Goal: Task Accomplishment & Management: Manage account settings

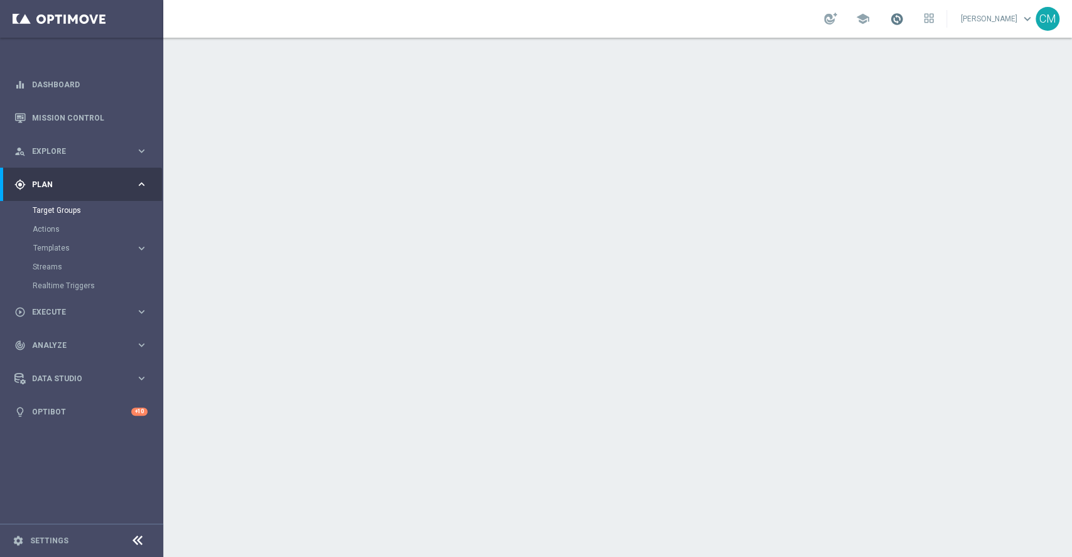
click at [803, 18] on span at bounding box center [897, 19] width 14 height 14
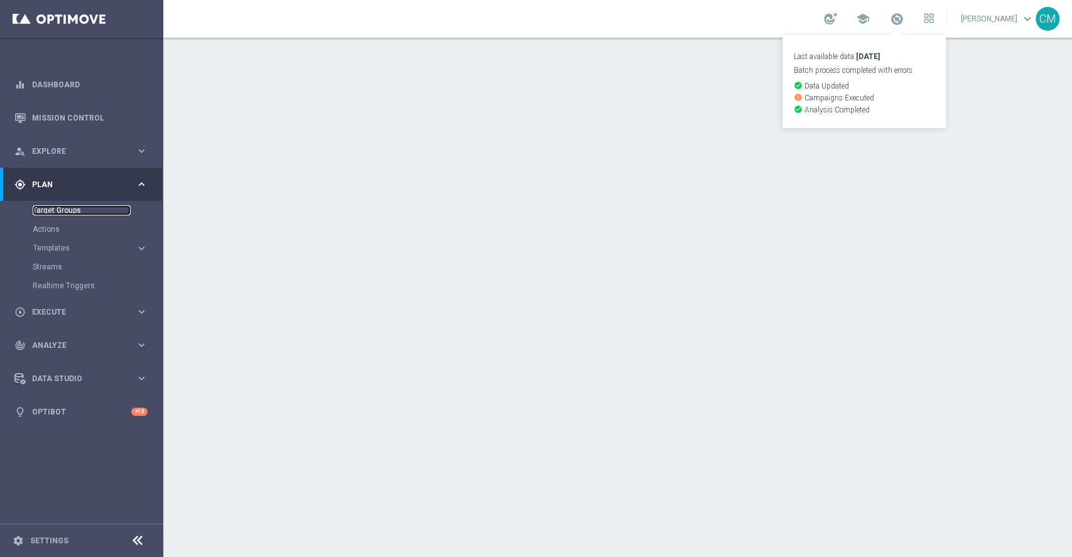
click at [50, 209] on link "Target Groups" at bounding box center [82, 210] width 98 height 10
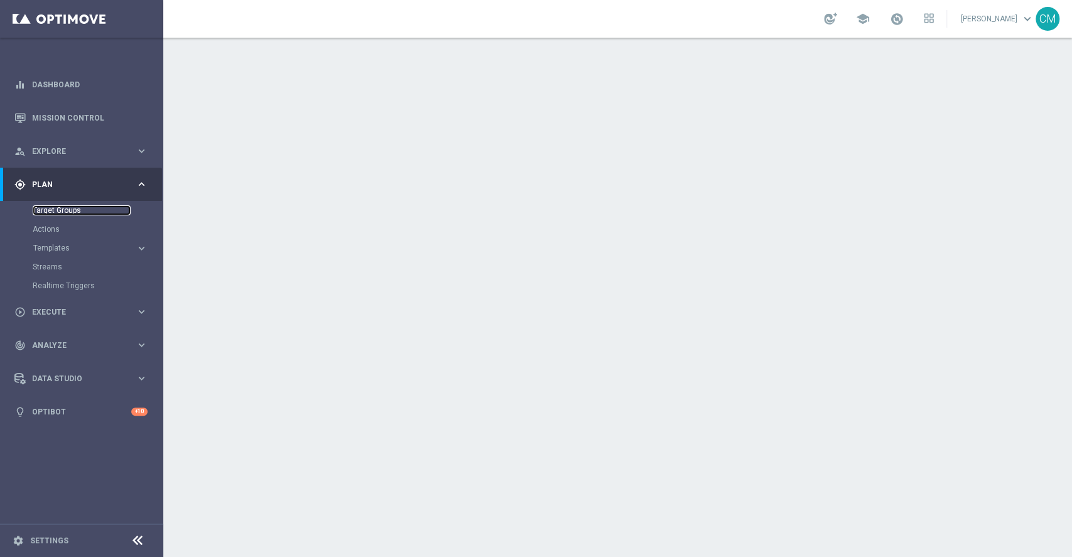
click at [46, 209] on link "Target Groups" at bounding box center [82, 210] width 98 height 10
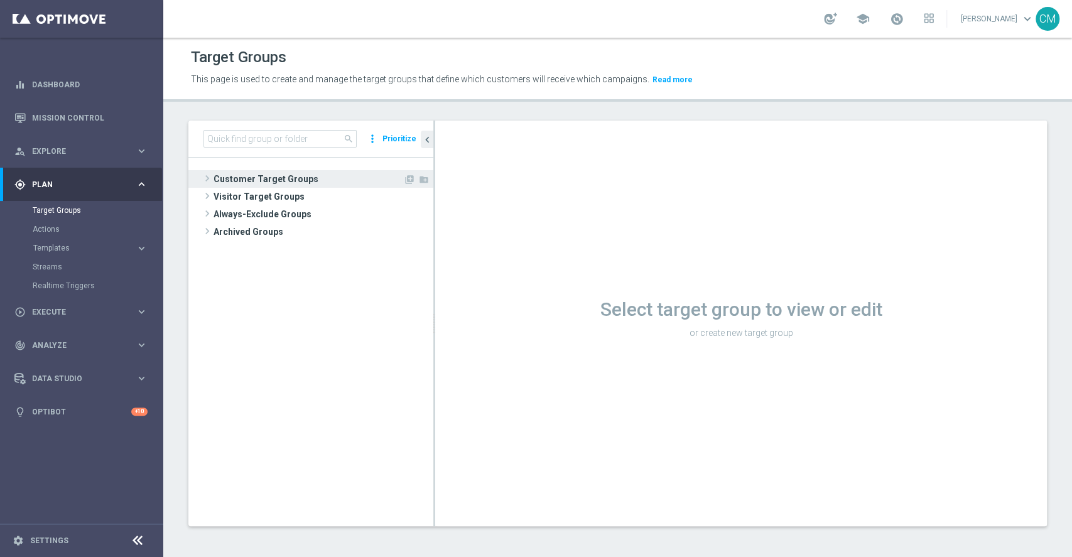
click at [251, 173] on span "Customer Target Groups" at bounding box center [309, 179] width 190 height 18
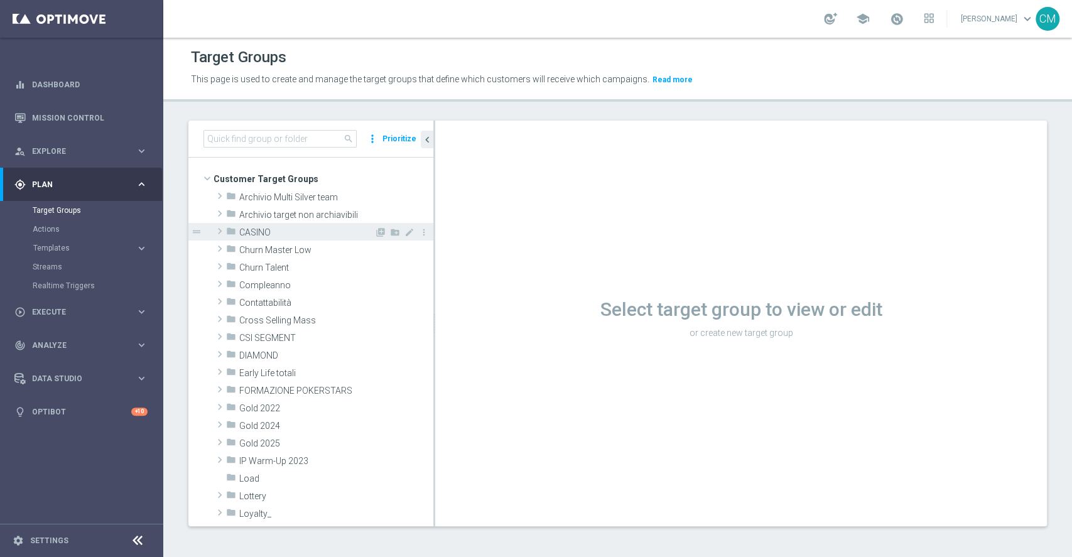
click at [249, 232] on span "CASINO" at bounding box center [306, 232] width 135 height 11
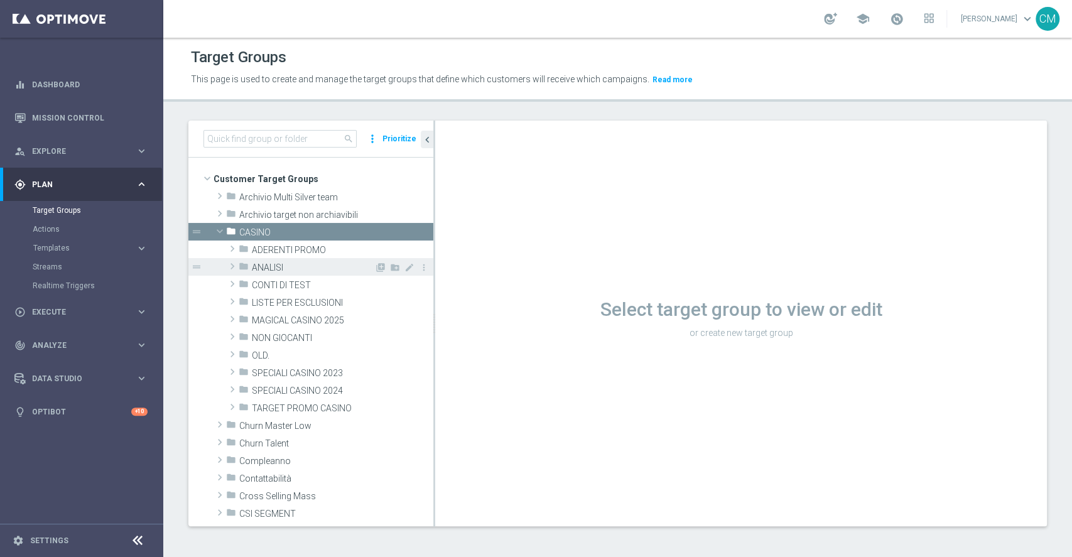
click at [295, 271] on span "ANALISI" at bounding box center [313, 268] width 122 height 11
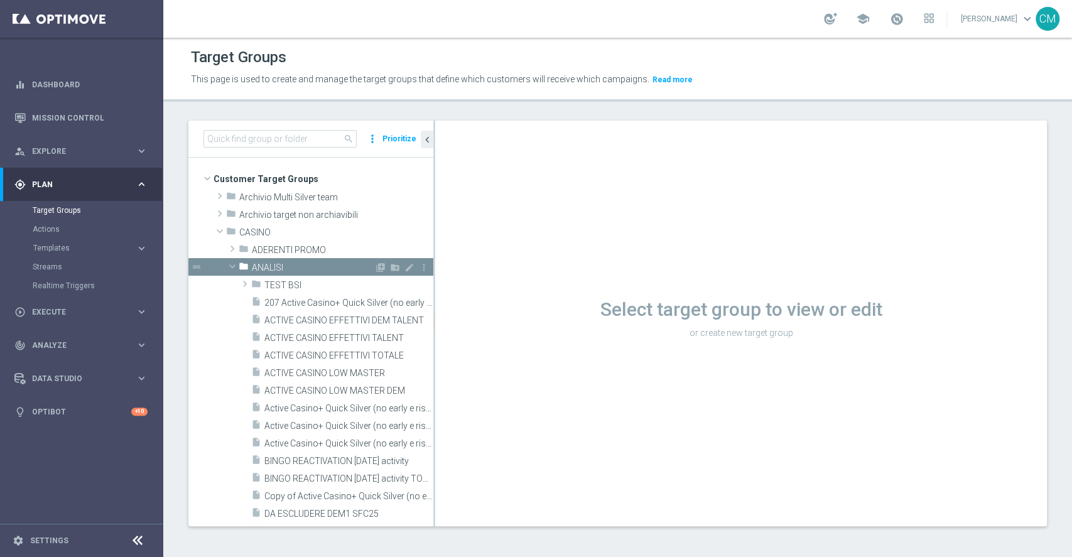
click at [276, 268] on span "ANALISI" at bounding box center [313, 268] width 122 height 11
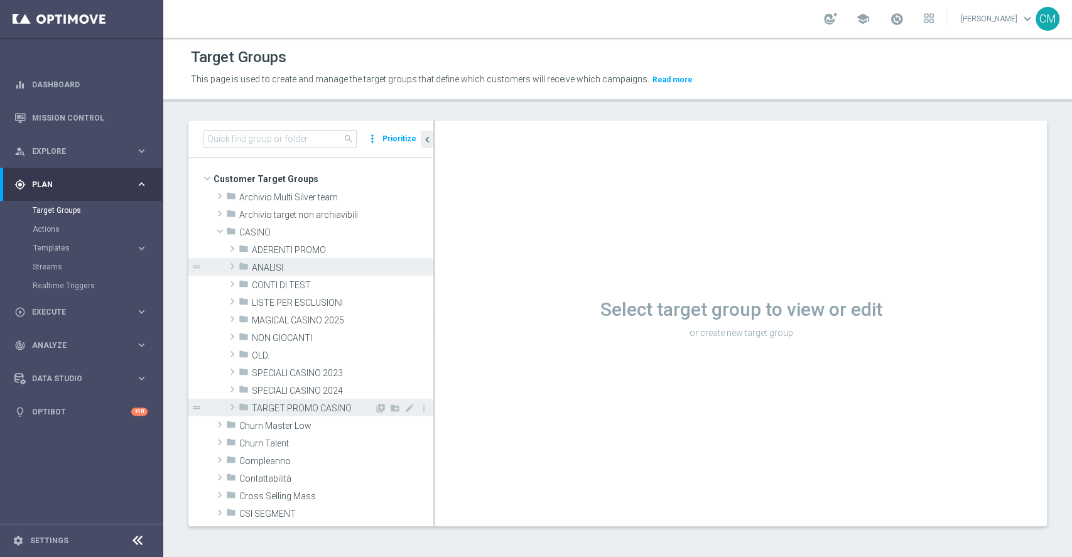
click at [286, 409] on span "TARGET PROMO CASINO" at bounding box center [313, 408] width 122 height 11
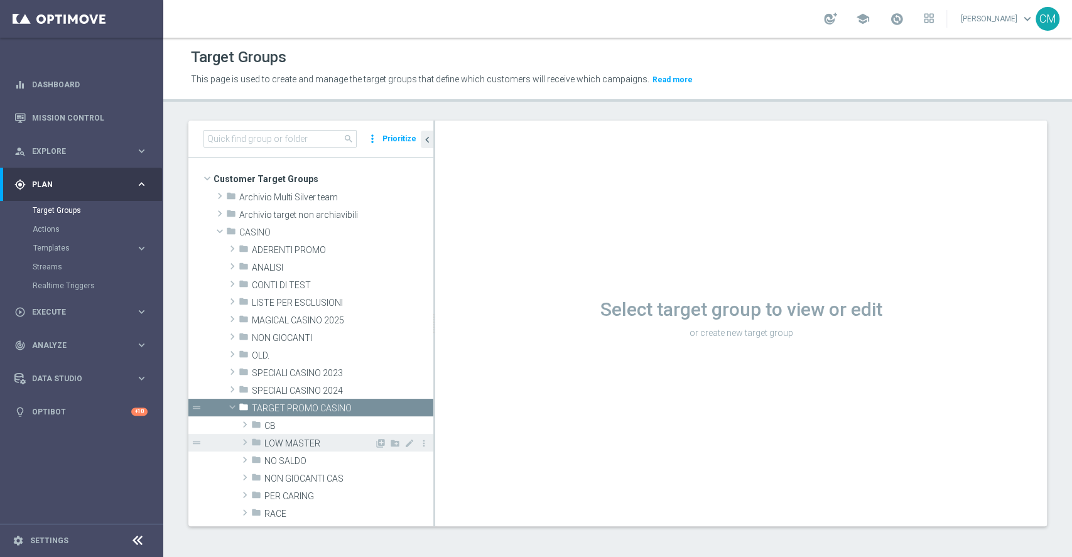
click at [279, 445] on span "LOW MASTER" at bounding box center [319, 443] width 110 height 11
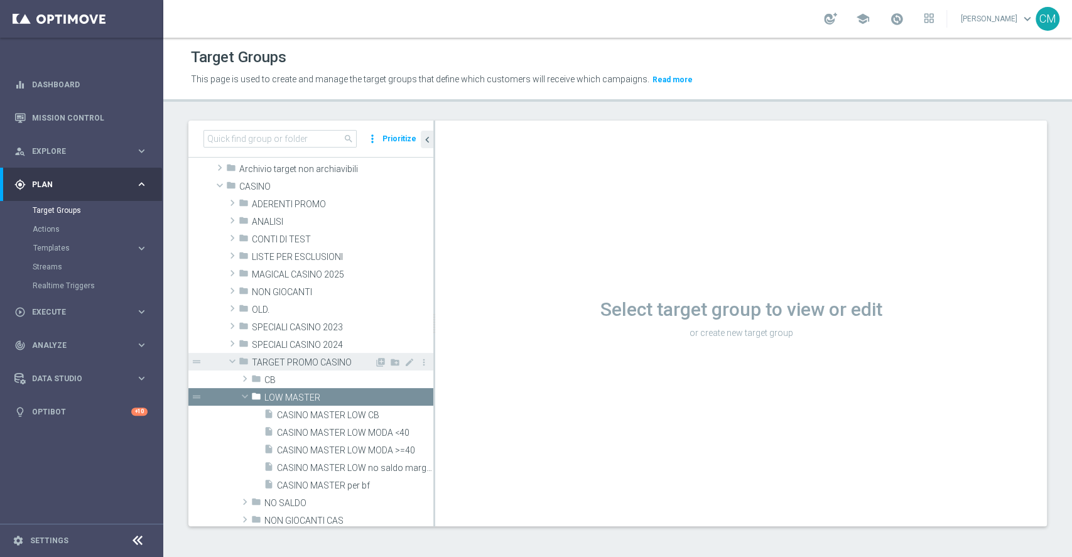
scroll to position [48, 0]
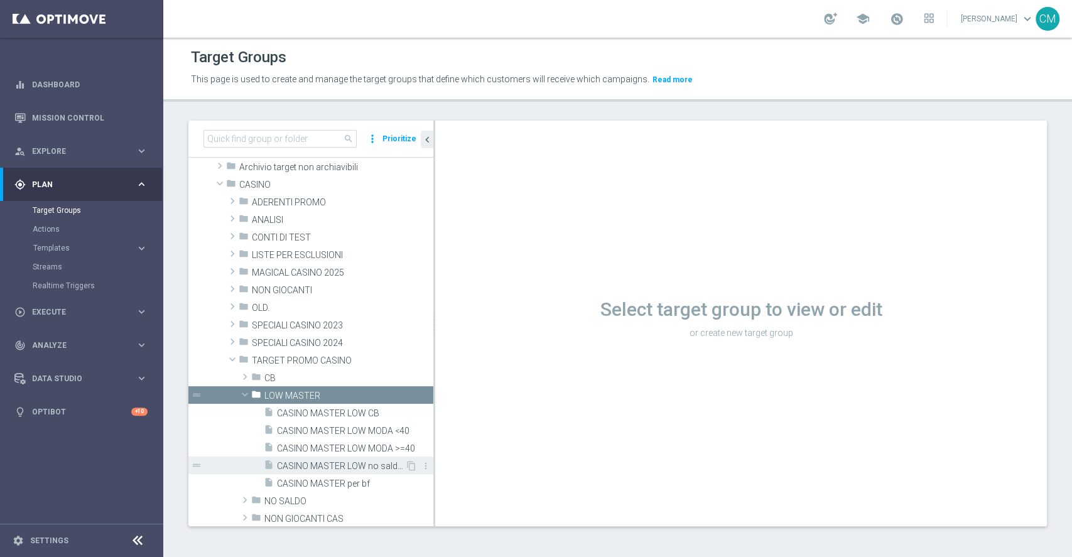
click at [333, 468] on span "CASINO MASTER LOW no saldo marg neg" at bounding box center [341, 466] width 128 height 11
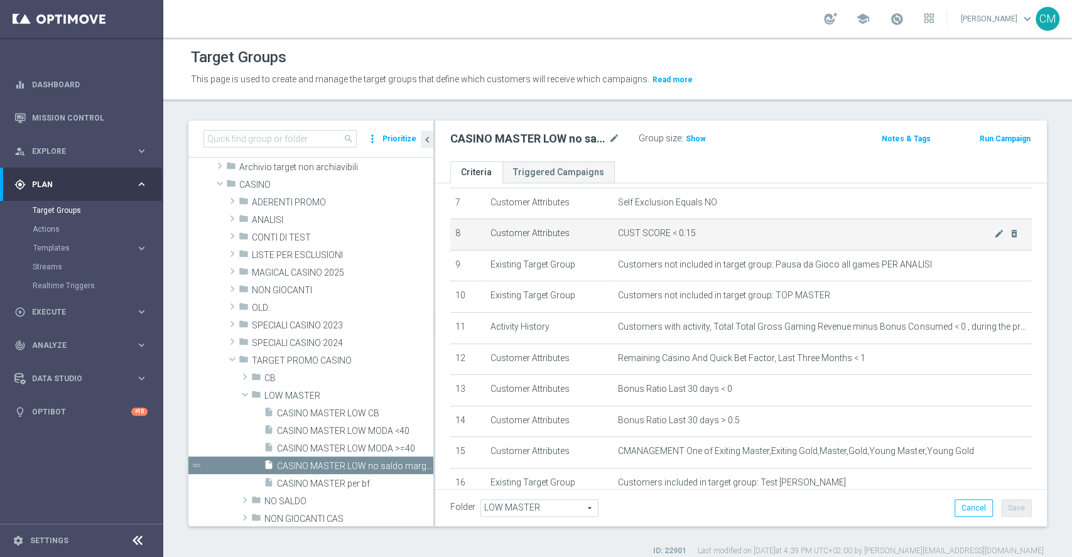
scroll to position [313, 0]
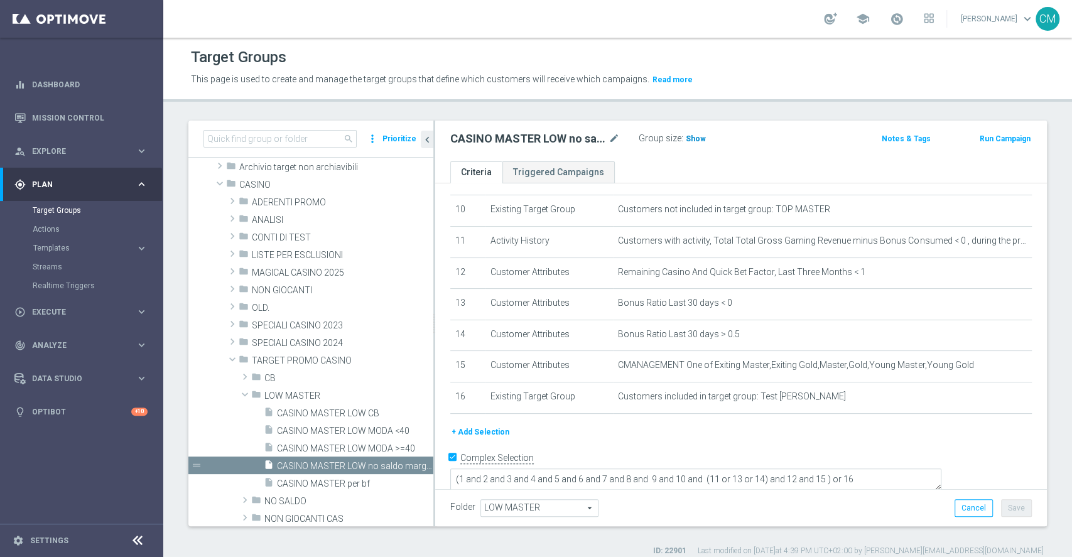
click at [696, 139] on span "Show" at bounding box center [696, 138] width 20 height 9
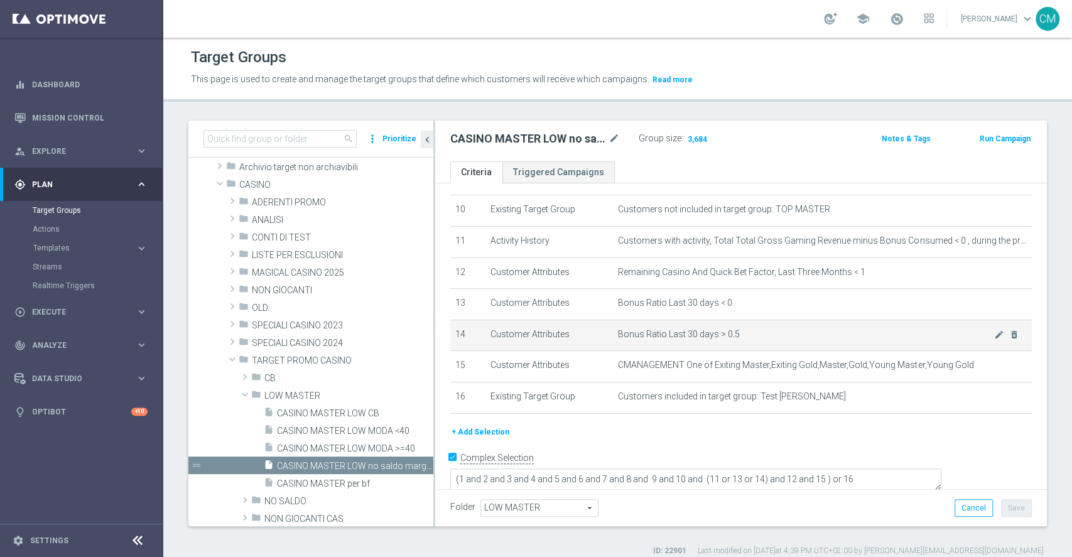
scroll to position [10, 0]
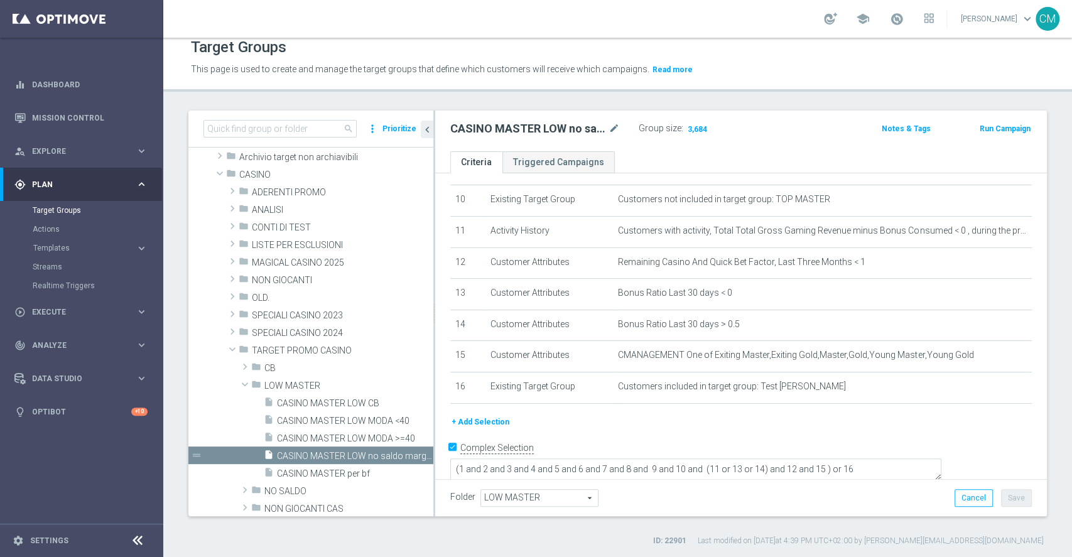
click at [484, 421] on button "+ Add Selection" at bounding box center [480, 422] width 60 height 14
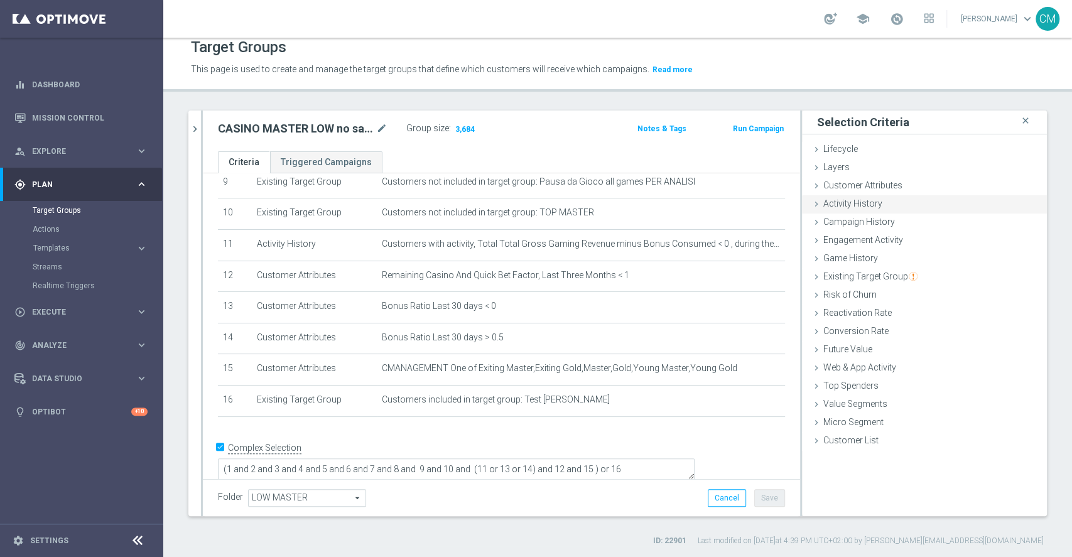
click at [837, 205] on span "Activity History" at bounding box center [852, 203] width 59 height 10
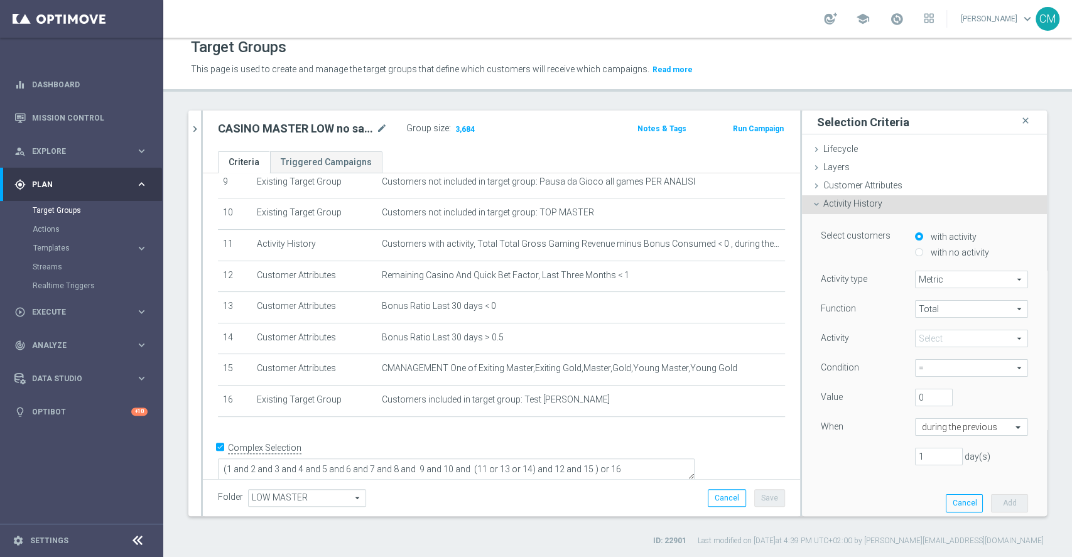
click at [837, 205] on span "Activity History" at bounding box center [852, 203] width 59 height 10
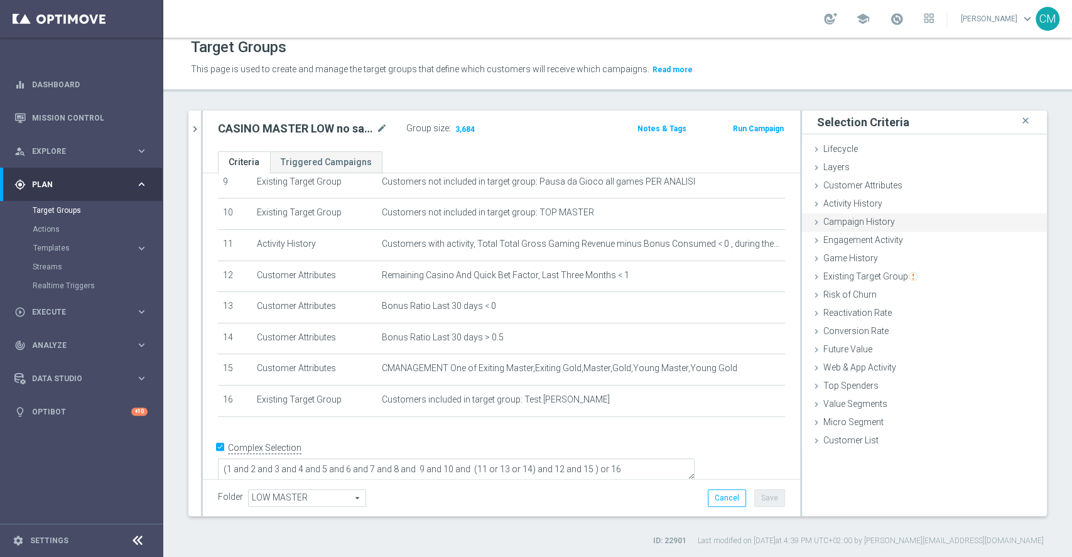
click at [835, 217] on span "Campaign History" at bounding box center [859, 222] width 72 height 10
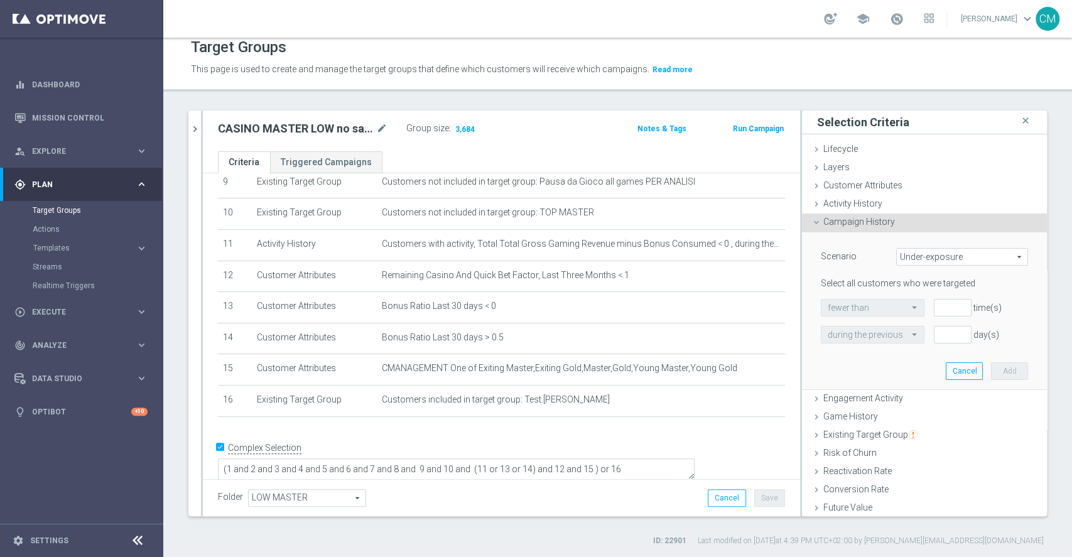
click at [898, 254] on span "Under-exposure" at bounding box center [962, 257] width 131 height 16
click at [903, 335] on span "Custom" at bounding box center [962, 340] width 118 height 10
type input "Custom"
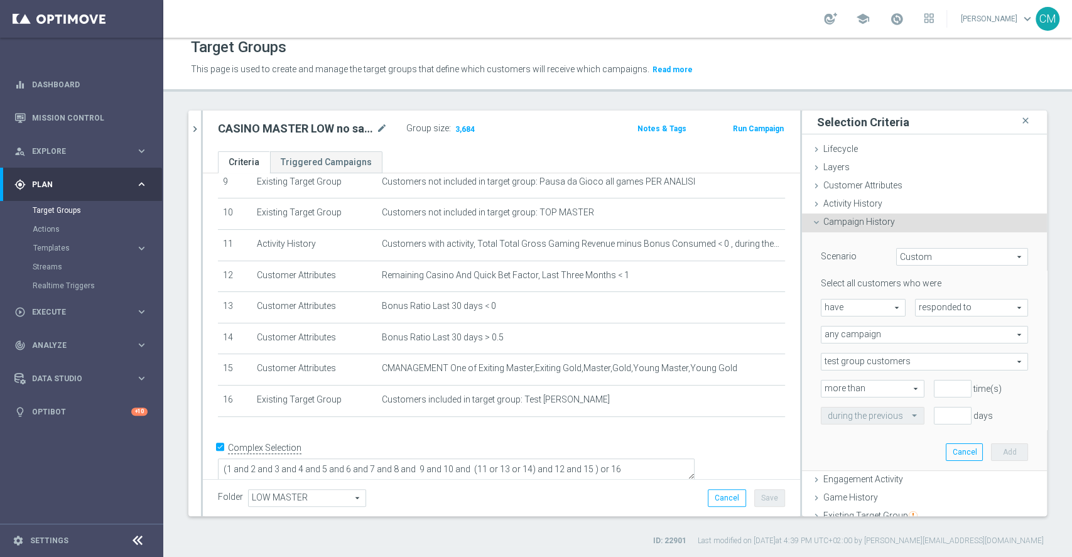
click at [854, 303] on span "have" at bounding box center [863, 308] width 84 height 16
click at [852, 339] on span "have not" at bounding box center [863, 342] width 71 height 10
type input "have not"
click at [943, 309] on span "responded to" at bounding box center [972, 308] width 112 height 16
click at [942, 340] on span "been targeted with" at bounding box center [971, 342] width 99 height 10
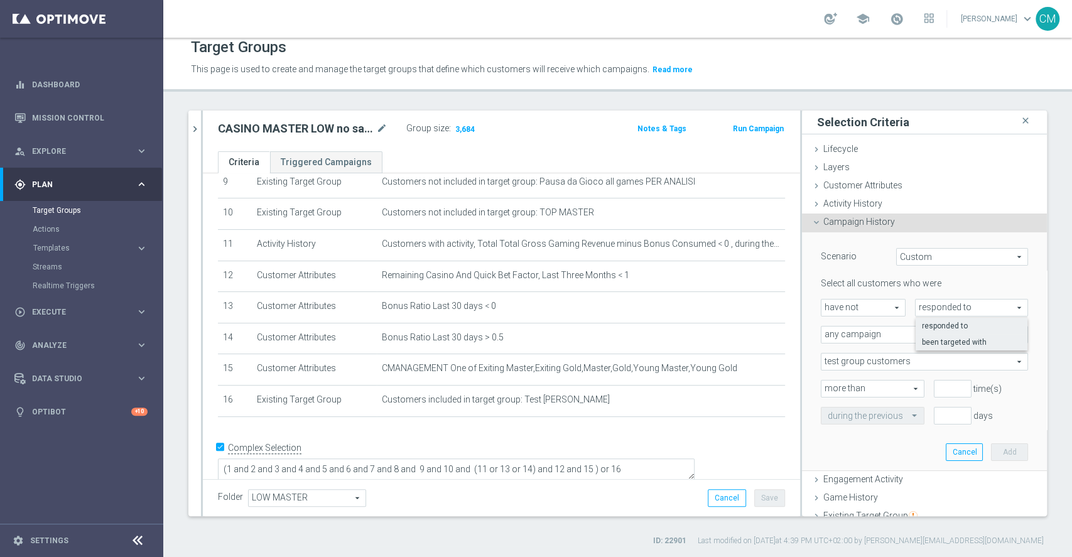
type input "been targeted with"
click at [908, 329] on span "any campaign" at bounding box center [924, 335] width 206 height 16
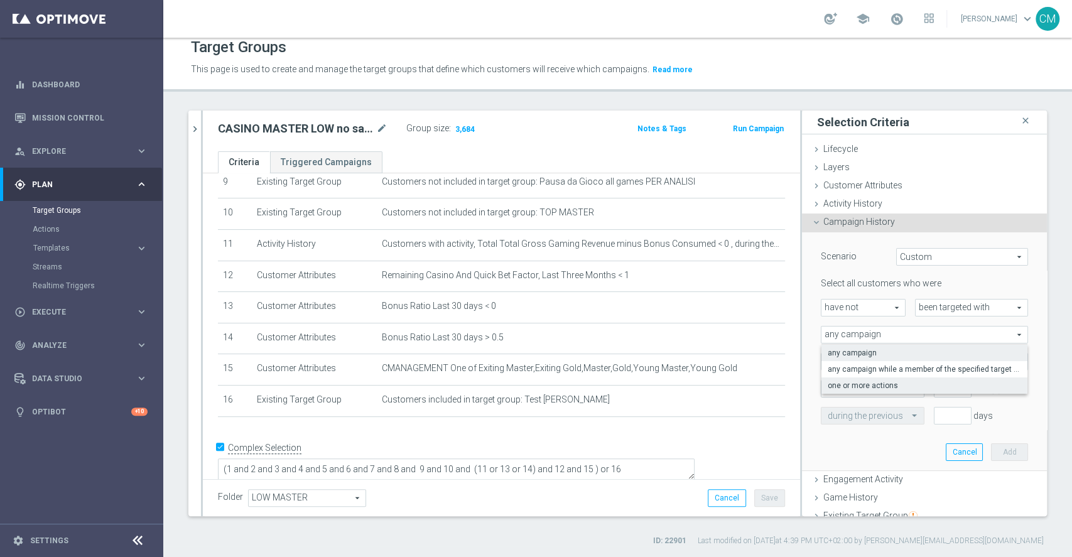
click at [894, 378] on label "one or more actions" at bounding box center [924, 385] width 206 height 16
type input "one or more actions"
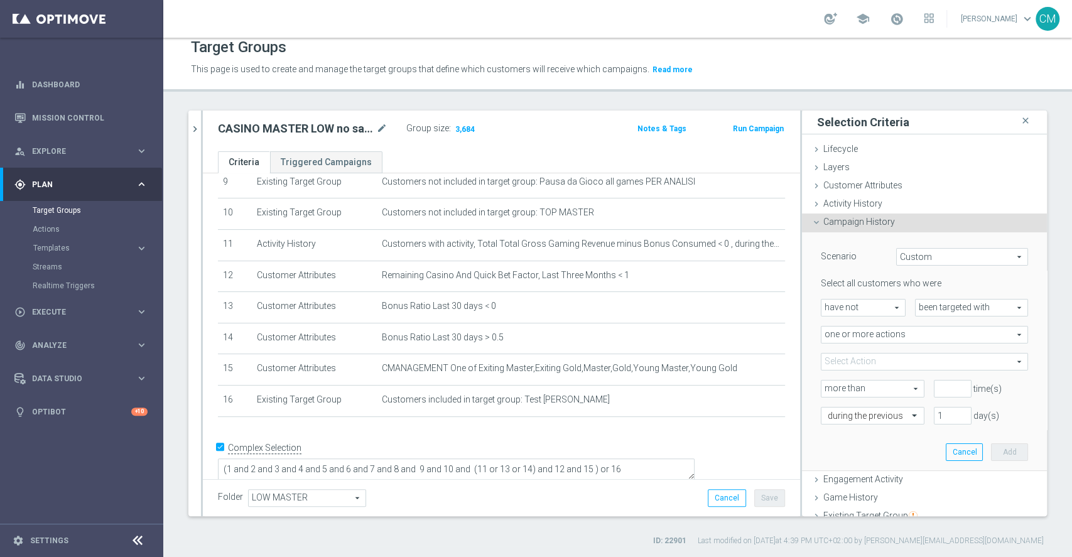
click at [884, 366] on span at bounding box center [924, 362] width 206 height 16
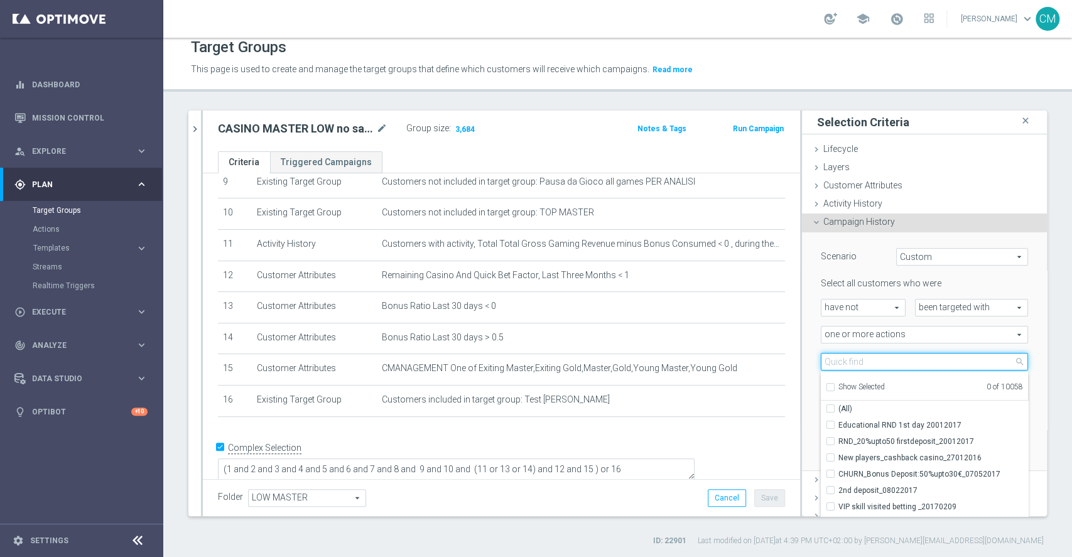
click at [828, 361] on input "search" at bounding box center [924, 362] width 207 height 18
paste input "dep 50€ per 10% fino a 250€"
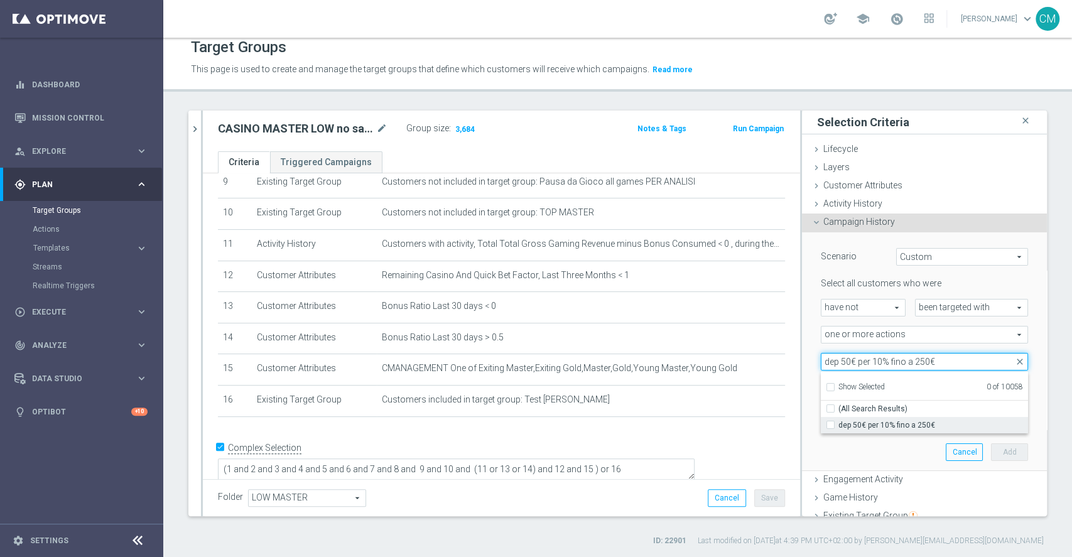
type input "dep 50€ per 10% fino a 250€"
click at [881, 420] on span "dep 50€ per 10% fino a 250€" at bounding box center [933, 425] width 190 height 10
click at [838, 421] on input "dep 50€ per 10% fino a 250€" at bounding box center [834, 425] width 8 height 8
checkbox input "true"
type input "dep 50€ per 10% fino a 250€"
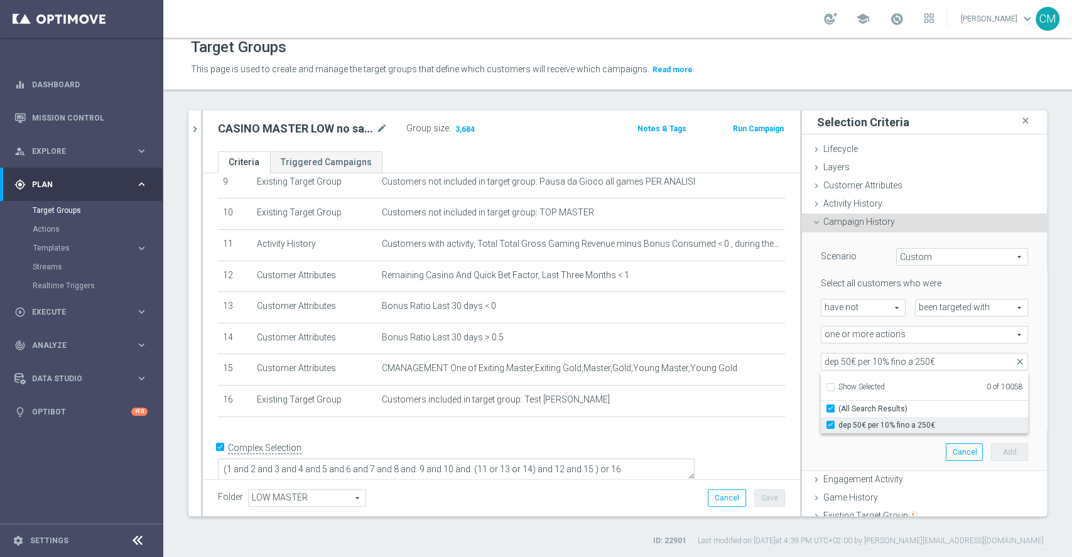
checkbox input "true"
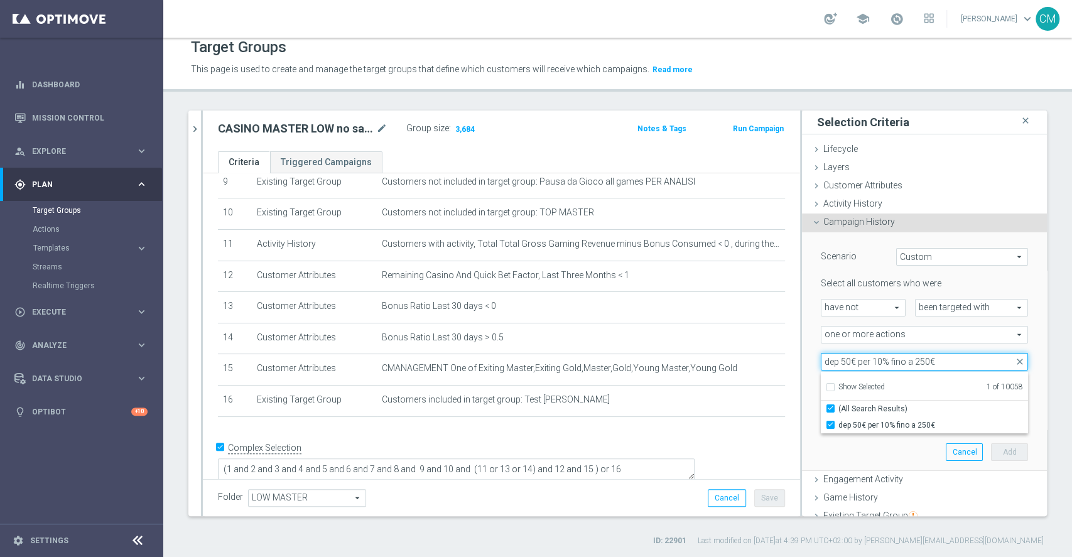
click at [856, 362] on input "dep 50€ per 10% fino a 250€" at bounding box center [924, 362] width 207 height 18
click at [811, 346] on div "Scenario Custom Custom arrow_drop_down search Select all customers who were hav…" at bounding box center [924, 351] width 226 height 238
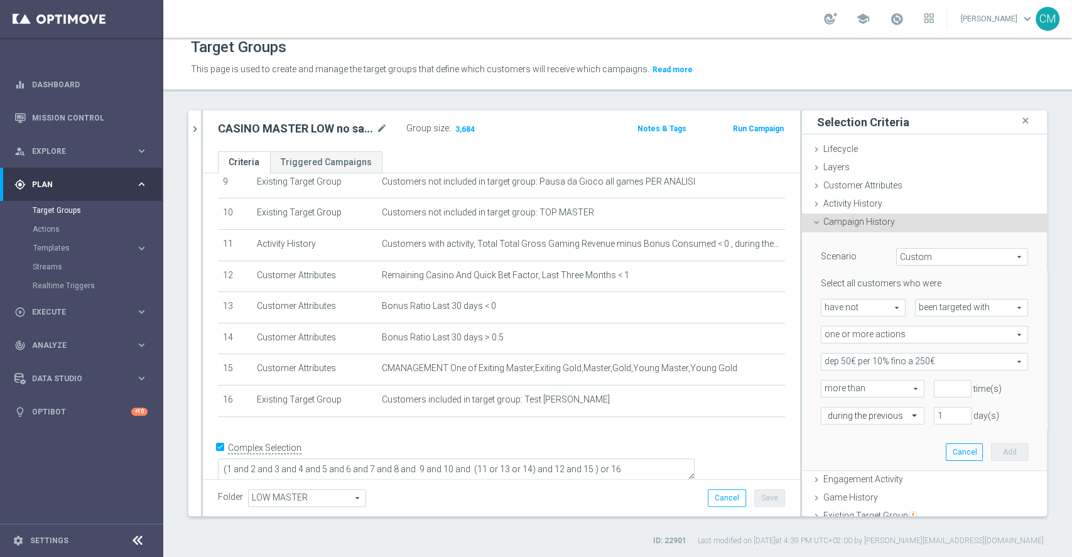
click at [843, 362] on span "dep 50€ per 10% fino a 250€" at bounding box center [924, 362] width 206 height 16
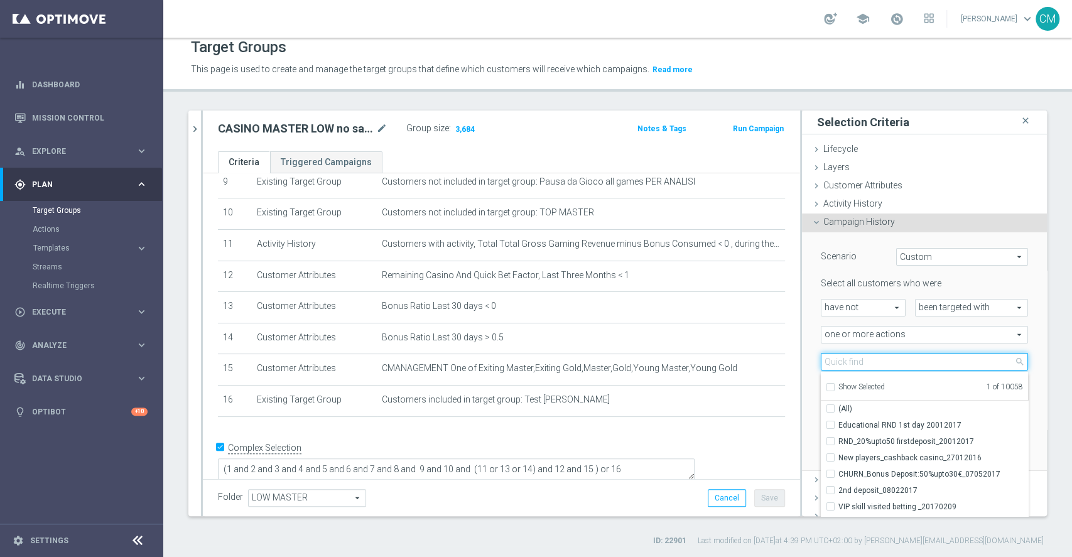
click at [843, 362] on input "search" at bounding box center [924, 362] width 207 height 18
paste input "dep 25 per diff dep pre 15% fino 210€"
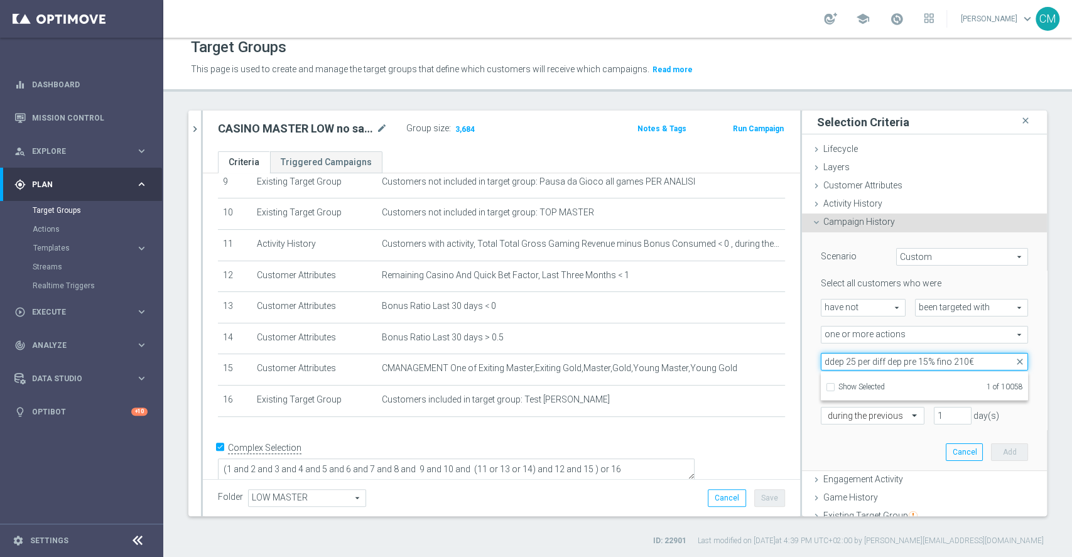
click at [821, 359] on input "ddep 25 per diff dep pre 15% fino 210€" at bounding box center [924, 362] width 207 height 18
type input "dep 25 per diff dep pre 15% fino 210€"
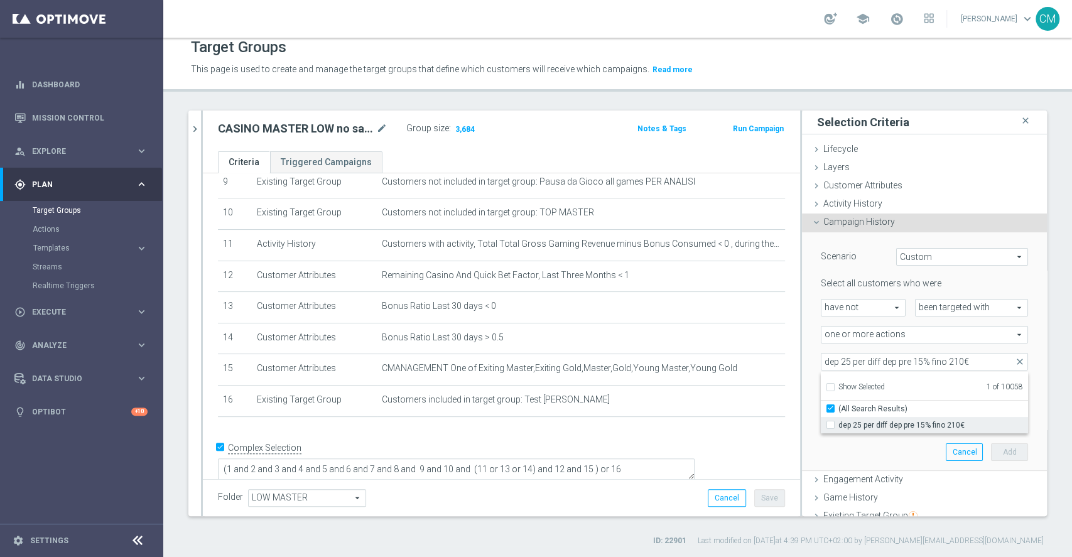
click at [894, 423] on span "dep 25 per diff dep pre 15% fino 210€" at bounding box center [933, 425] width 190 height 10
click at [838, 423] on input "dep 25 per diff dep pre 15% fino 210€" at bounding box center [834, 425] width 8 height 8
checkbox input "true"
type input "Selected 2 of 10058"
checkbox input "false"
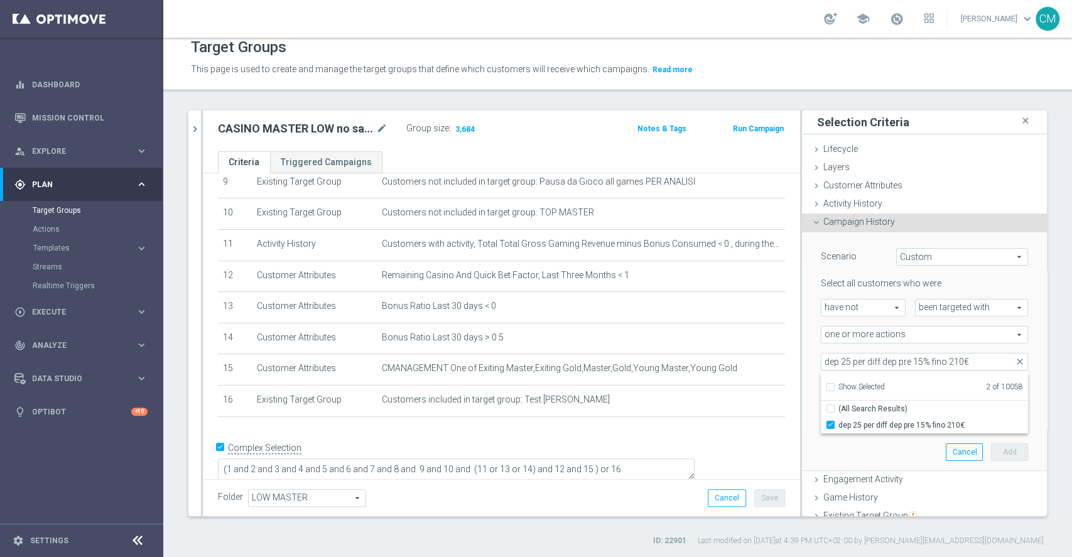
click at [811, 359] on div "Selected 2 of 10058 arrow_drop_down dep 25 per diff dep pre 15% fino 210€ close…" at bounding box center [924, 362] width 226 height 18
click at [915, 354] on span at bounding box center [924, 362] width 206 height 16
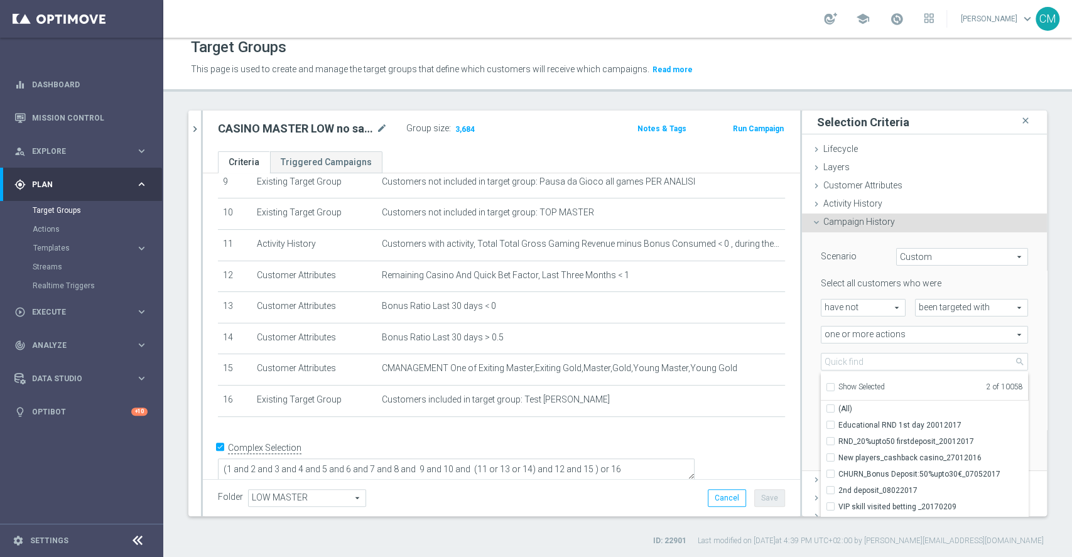
click at [826, 386] on div "Show Selected" at bounding box center [855, 386] width 59 height 16
click at [826, 385] on input "Show Selected" at bounding box center [830, 389] width 8 height 8
checkbox input "true"
click at [802, 350] on div "Scenario Custom Custom arrow_drop_down search Select all customers who were hav…" at bounding box center [924, 351] width 245 height 239
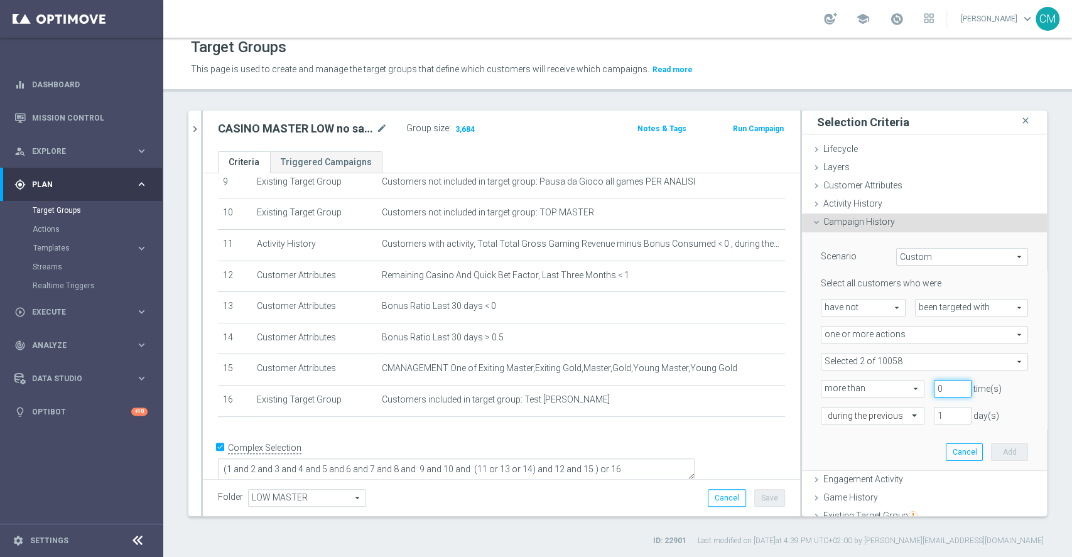
type input "0"
click at [941, 391] on input "0" at bounding box center [953, 389] width 38 height 18
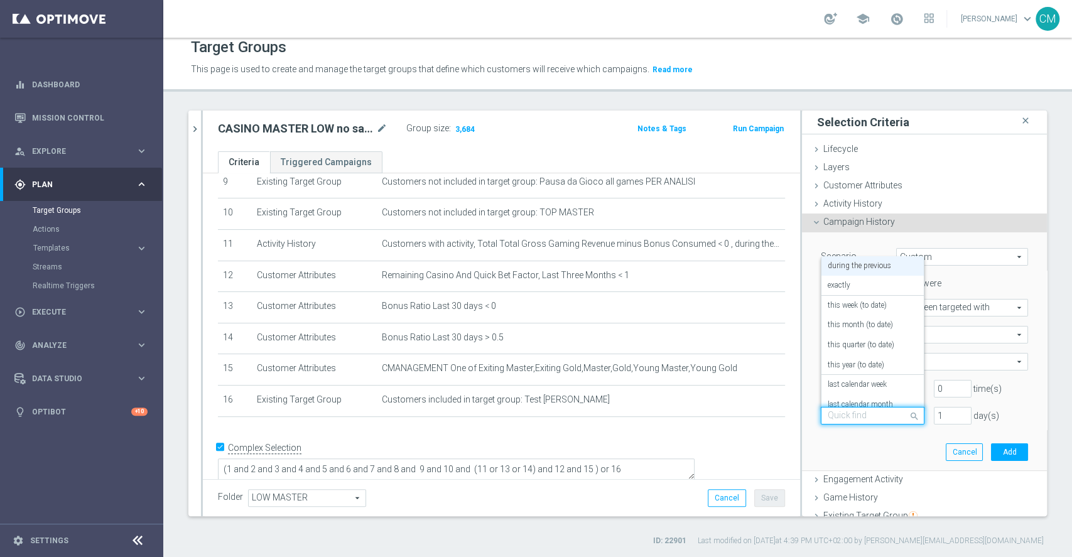
click at [875, 416] on div at bounding box center [872, 416] width 102 height 11
click at [832, 350] on label "on this date" at bounding box center [847, 354] width 38 height 10
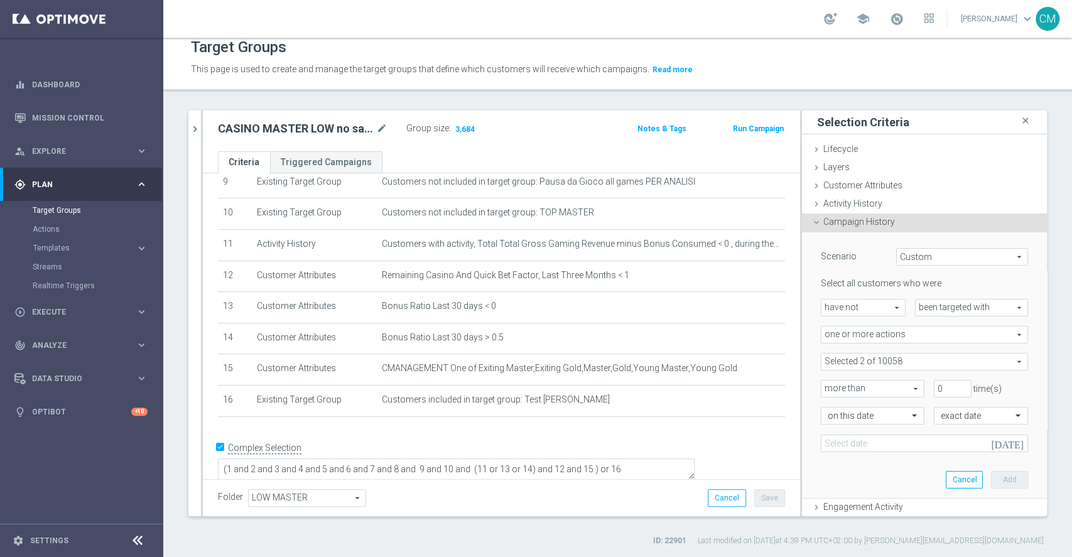
click at [993, 440] on icon "[DATE]" at bounding box center [1009, 442] width 37 height 14
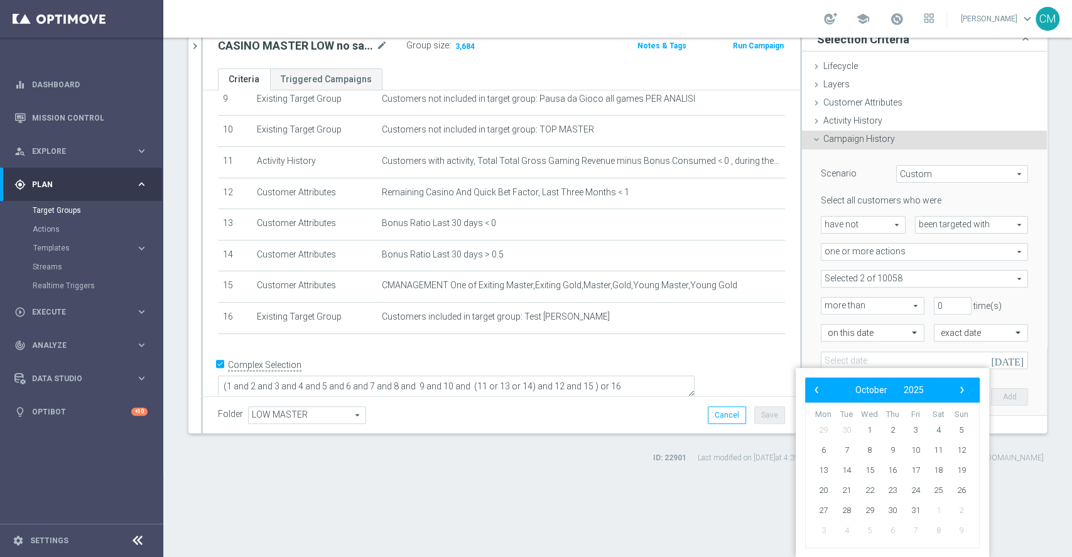
scroll to position [0, 0]
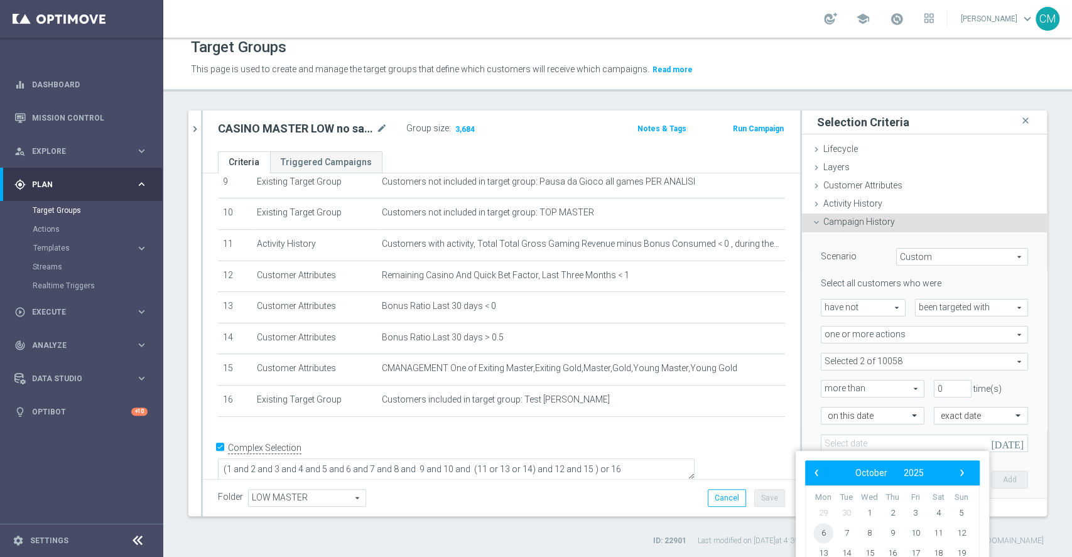
click at [827, 537] on span "6" at bounding box center [823, 533] width 20 height 20
type input "[DATE]"
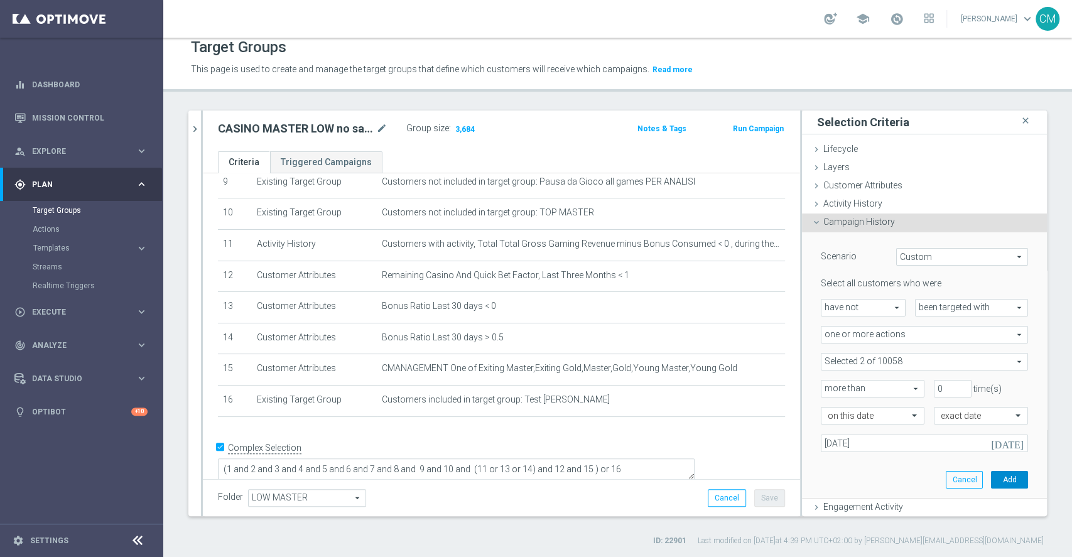
click at [991, 471] on button "Add" at bounding box center [1009, 480] width 37 height 18
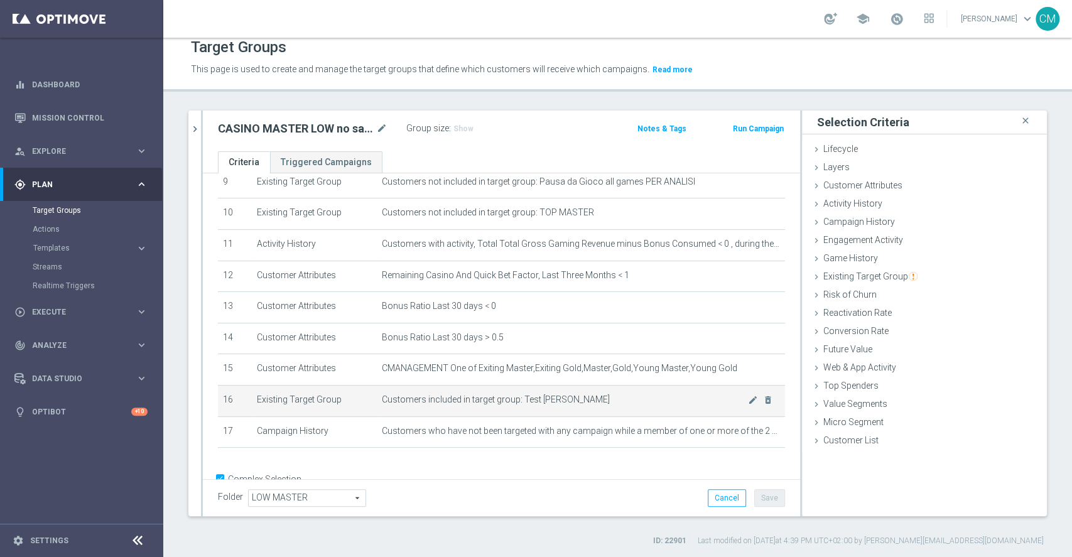
scroll to position [332, 0]
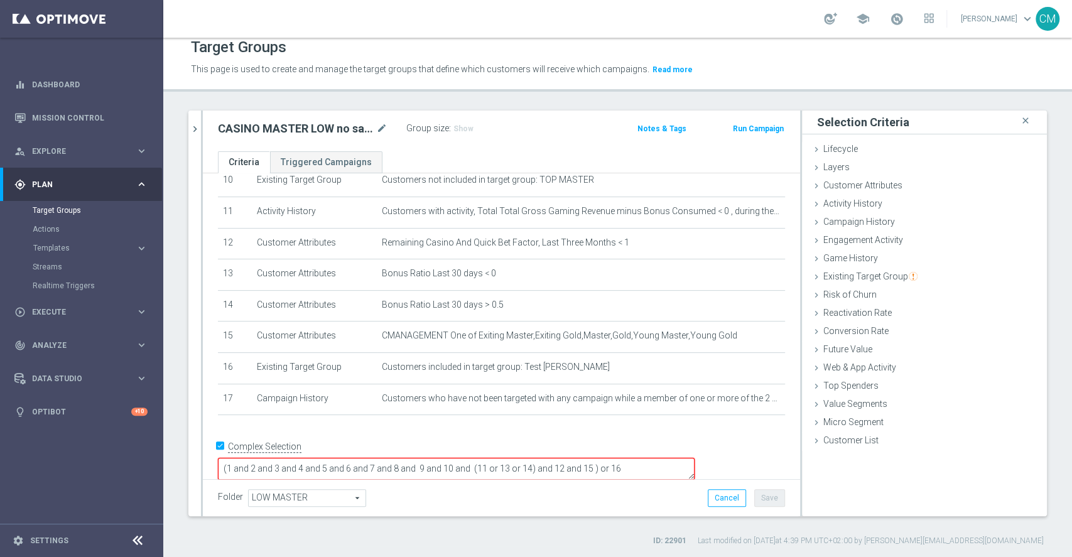
click at [683, 458] on textarea "(1 and 2 and 3 and 4 and 5 and 6 and 7 and 8 and 9 and 10 and (11 or 13 or 14) …" at bounding box center [456, 469] width 477 height 22
type textarea "(1 and 2 and 3 and 4 and 5 and 6 and 7 and 8 and 9 and 10 and (11 or 13 or 14) …"
click at [757, 489] on button "Save" at bounding box center [769, 498] width 31 height 18
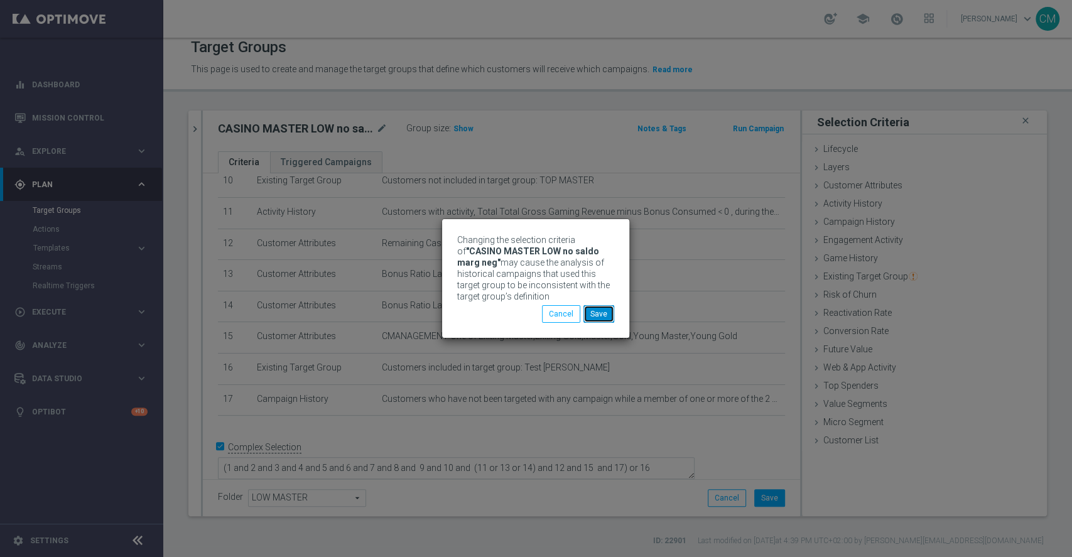
click at [600, 314] on button "Save" at bounding box center [598, 314] width 31 height 18
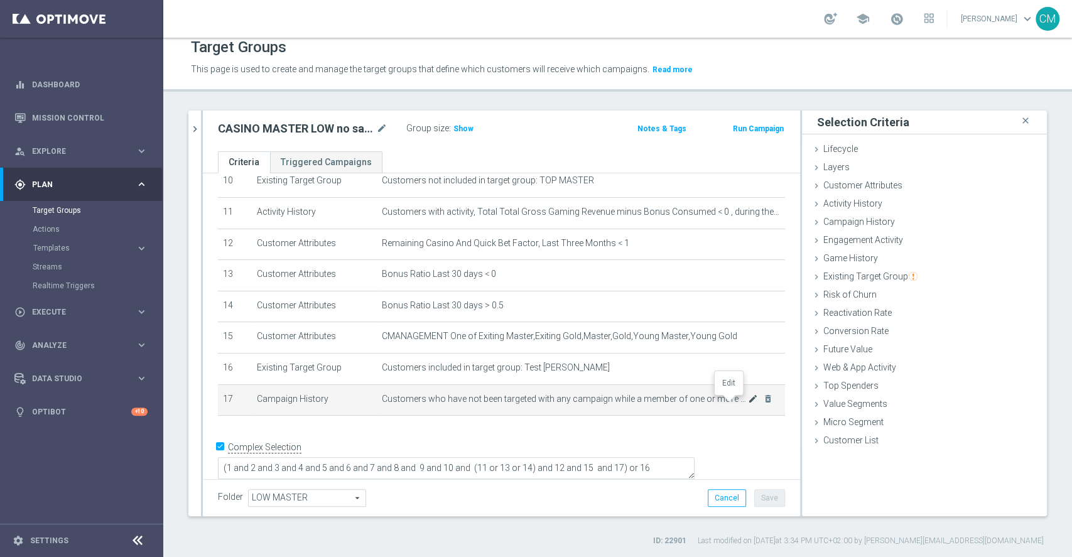
click at [748, 402] on icon "mode_edit" at bounding box center [753, 399] width 10 height 10
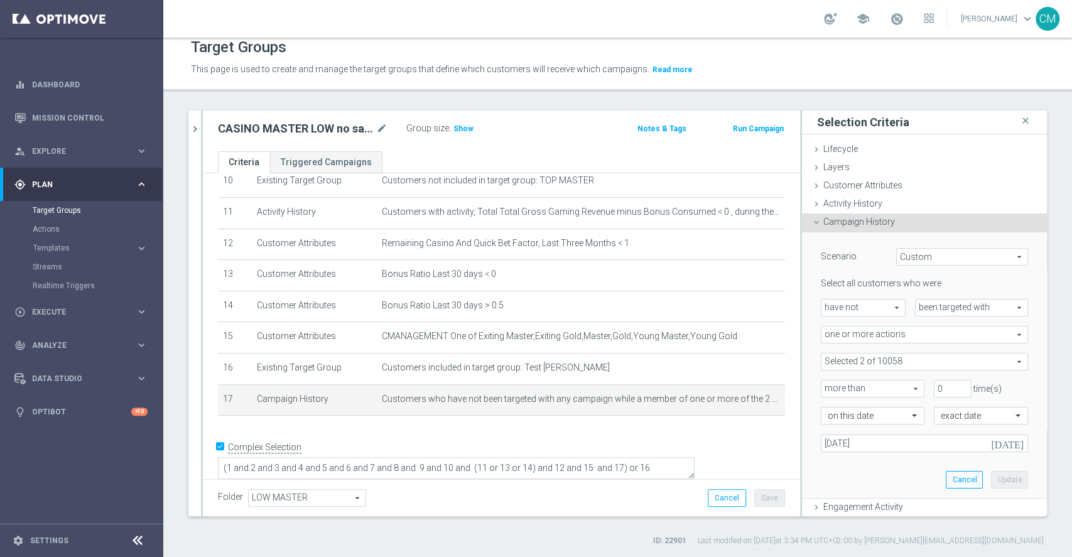
click at [852, 305] on span "have not" at bounding box center [863, 308] width 84 height 16
click at [832, 318] on label "have" at bounding box center [863, 326] width 84 height 16
type input "have"
click at [991, 477] on button "Update" at bounding box center [1009, 480] width 37 height 18
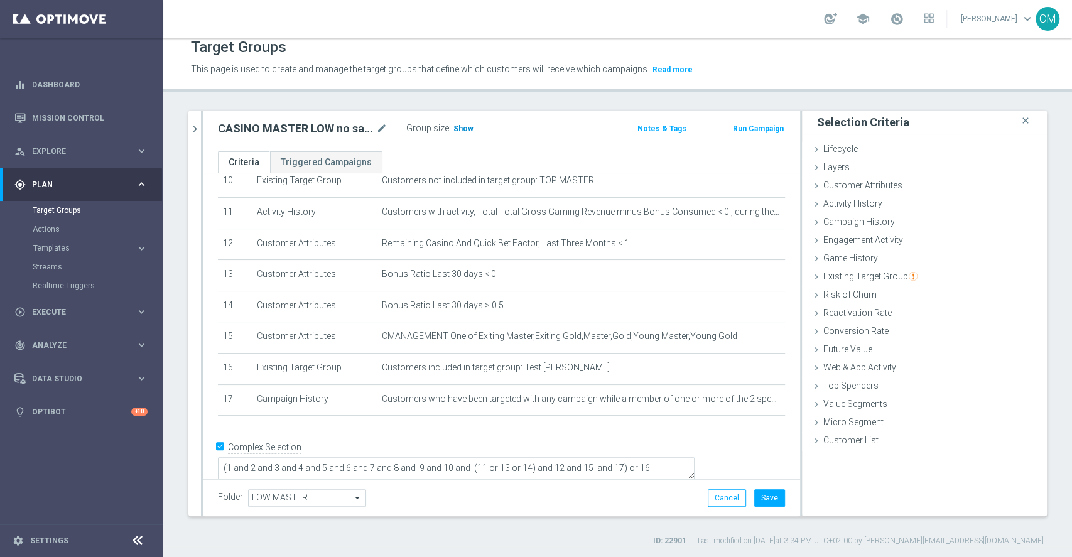
click at [457, 124] on span "Show" at bounding box center [463, 128] width 20 height 9
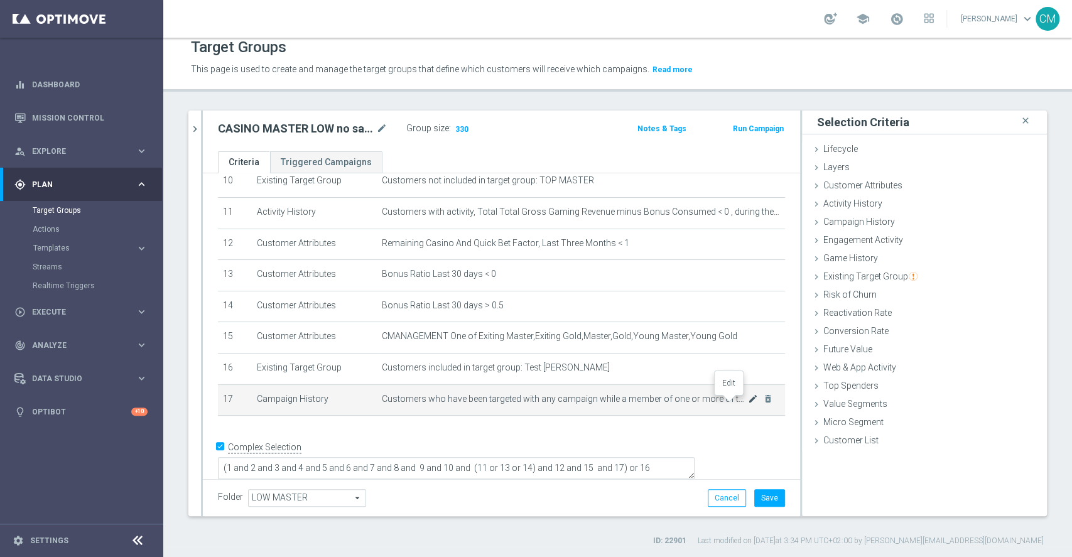
click at [748, 401] on icon "mode_edit" at bounding box center [753, 399] width 10 height 10
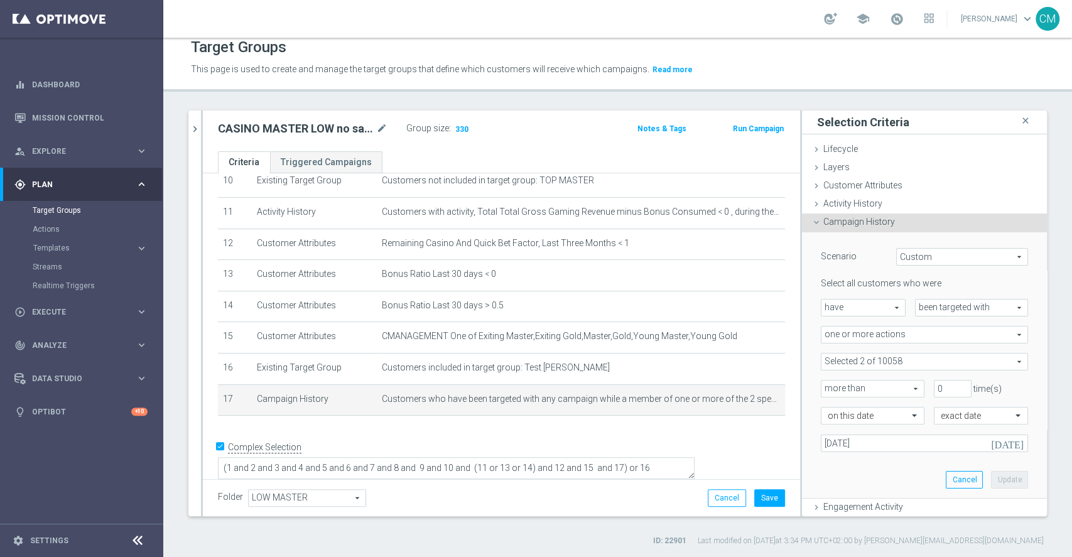
click at [850, 304] on span "have" at bounding box center [863, 308] width 84 height 16
click at [847, 337] on span "have not" at bounding box center [863, 342] width 71 height 10
type input "have not"
click at [994, 480] on button "Update" at bounding box center [1009, 480] width 37 height 18
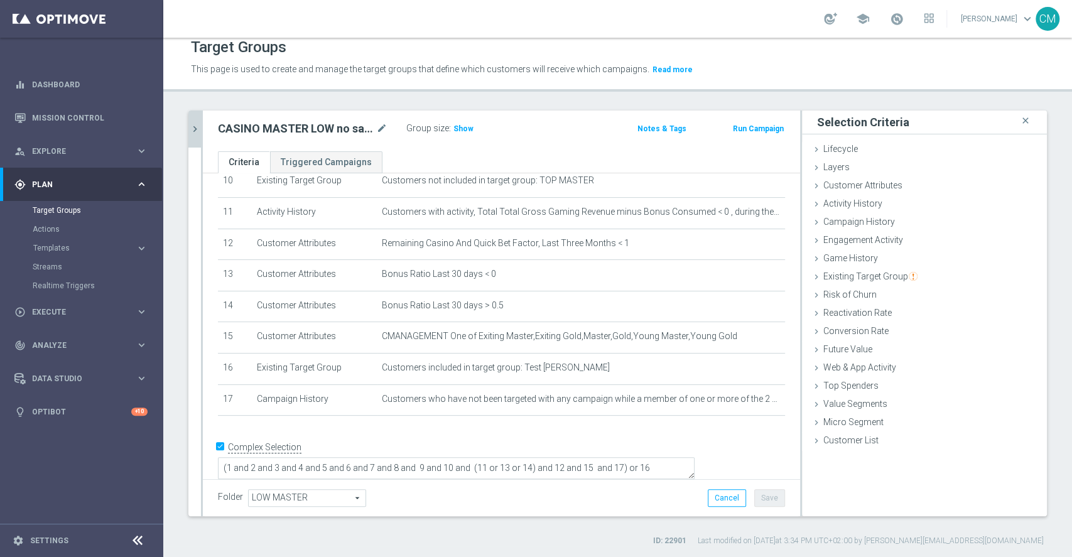
click at [195, 123] on icon "chevron_right" at bounding box center [195, 129] width 12 height 12
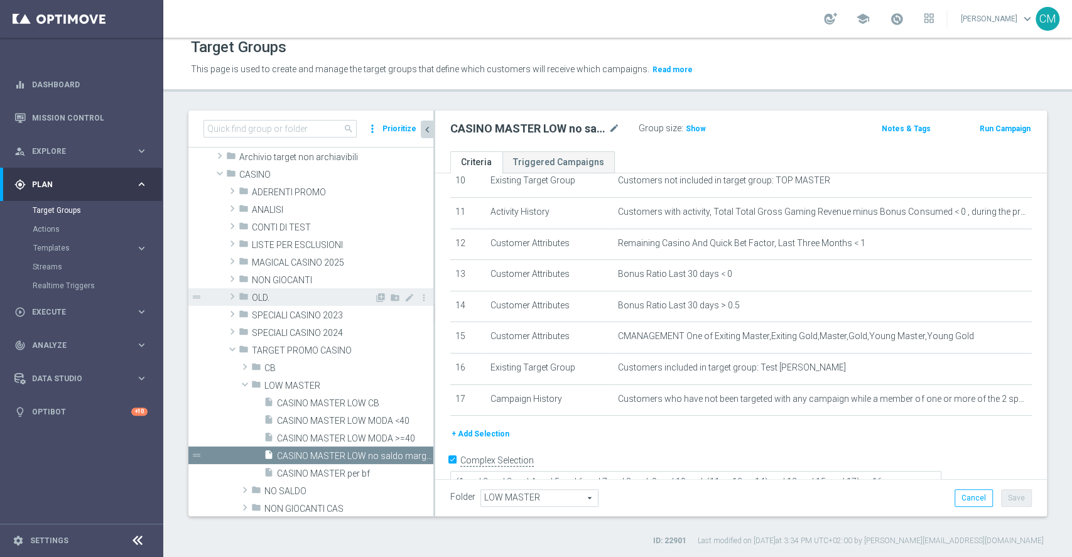
scroll to position [30, 0]
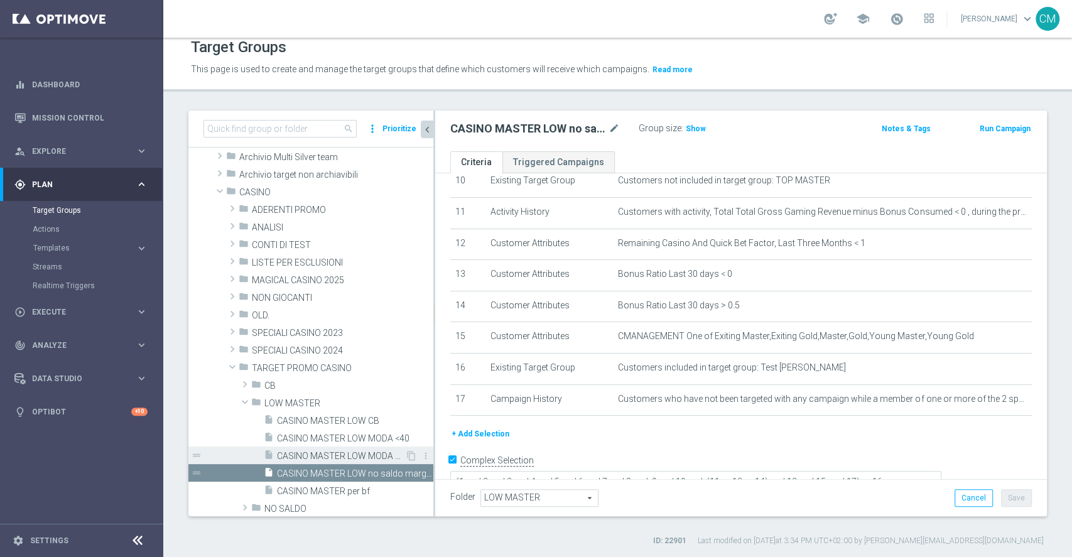
click at [328, 448] on div "insert_drive_file CASINO MASTER LOW MODA >=40" at bounding box center [334, 456] width 141 height 18
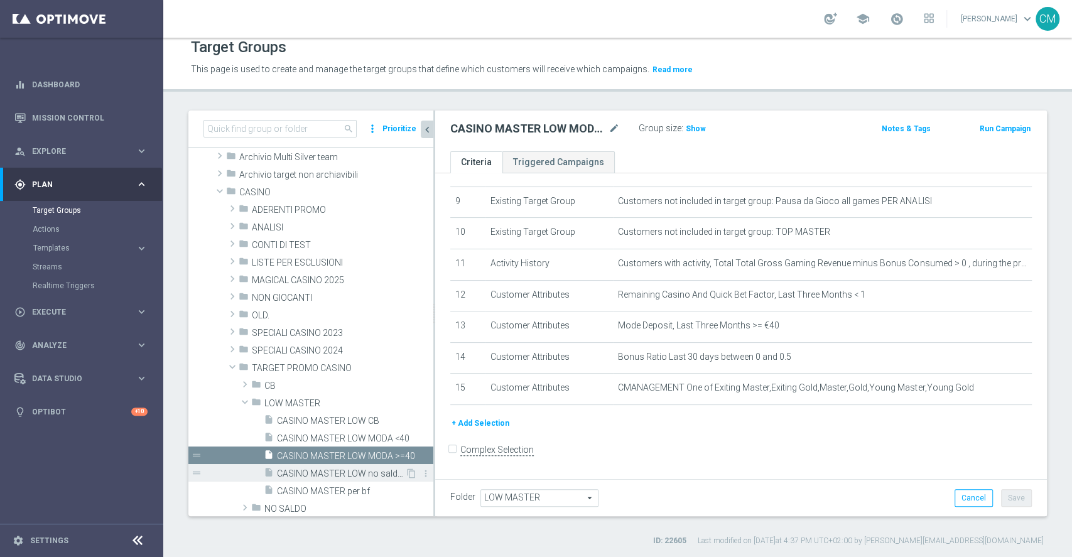
click at [327, 464] on div "insert_drive_file CASINO MASTER LOW no saldo marg neg" at bounding box center [334, 473] width 141 height 18
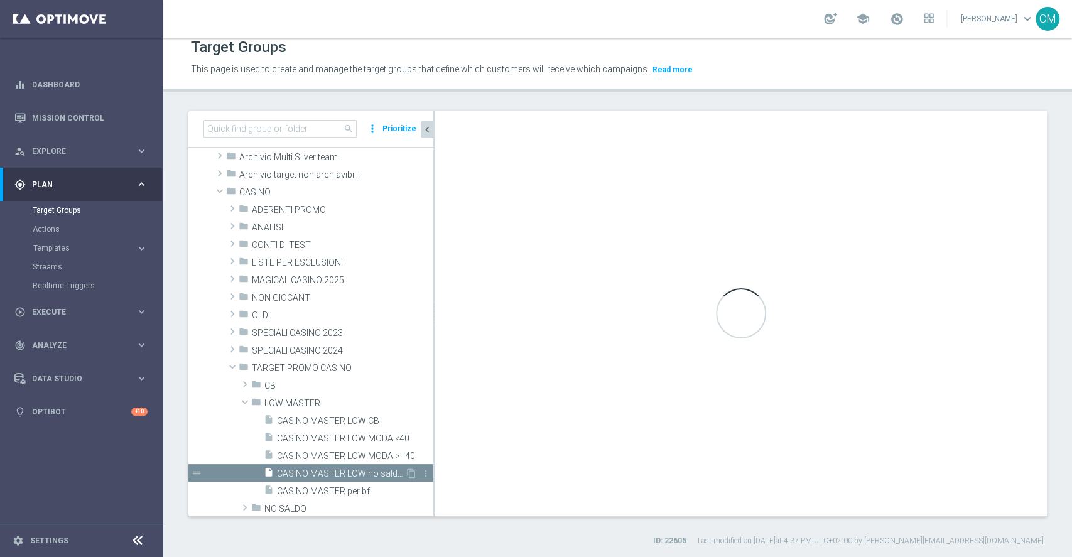
checkbox input "true"
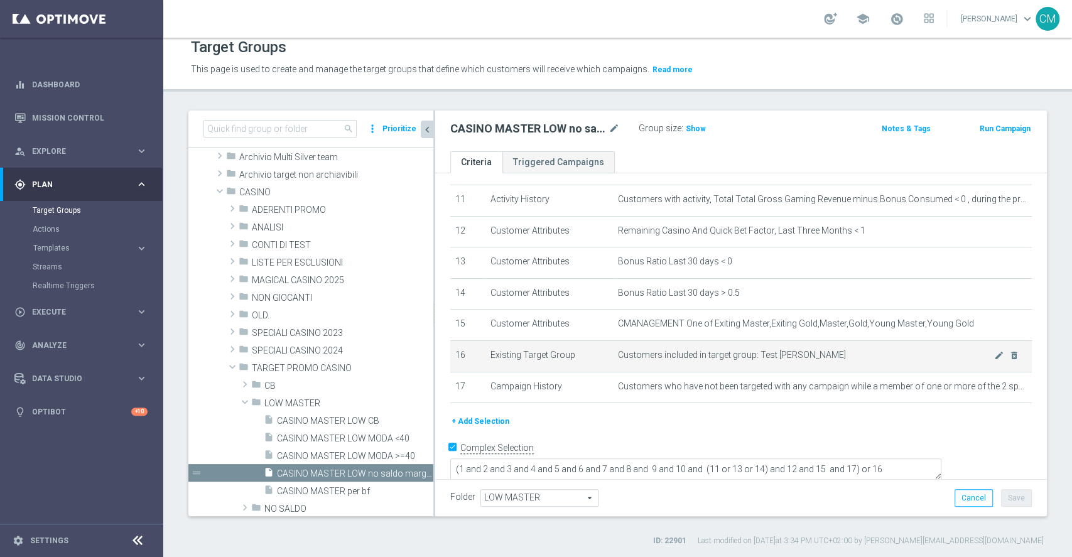
scroll to position [332, 0]
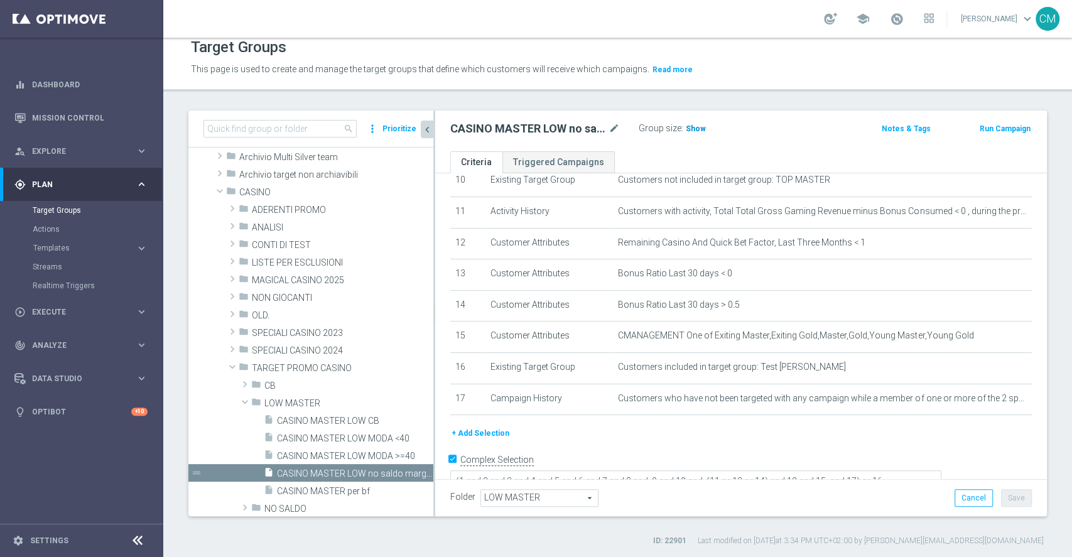
click at [686, 130] on span "Show" at bounding box center [696, 128] width 20 height 9
click at [616, 130] on icon "mode_edit" at bounding box center [614, 128] width 11 height 15
click at [88, 251] on span "Templates" at bounding box center [78, 248] width 90 height 8
click at [47, 262] on link "Optimail" at bounding box center [85, 267] width 92 height 10
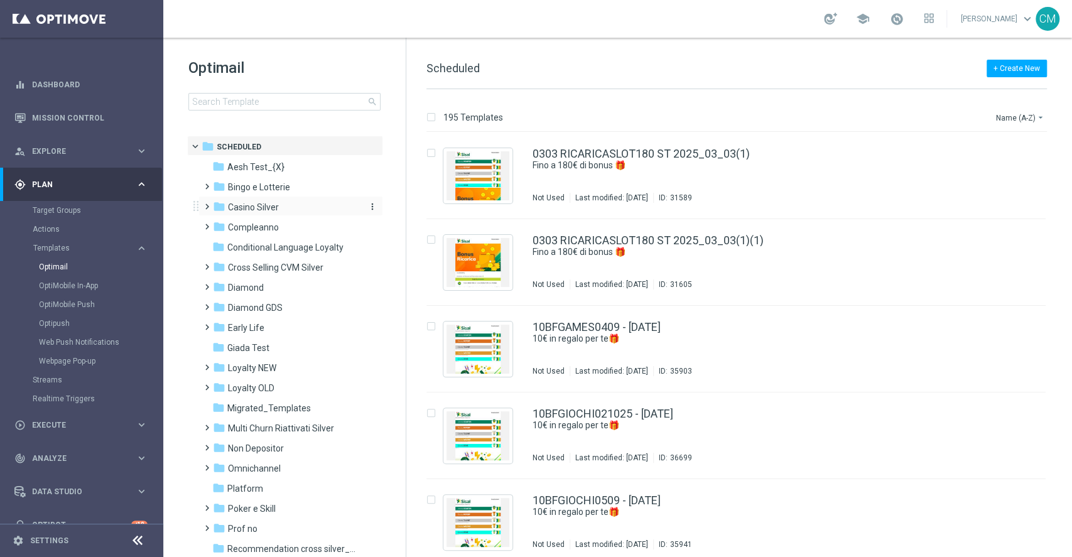
click at [254, 206] on span "Casino Silver" at bounding box center [253, 207] width 51 height 11
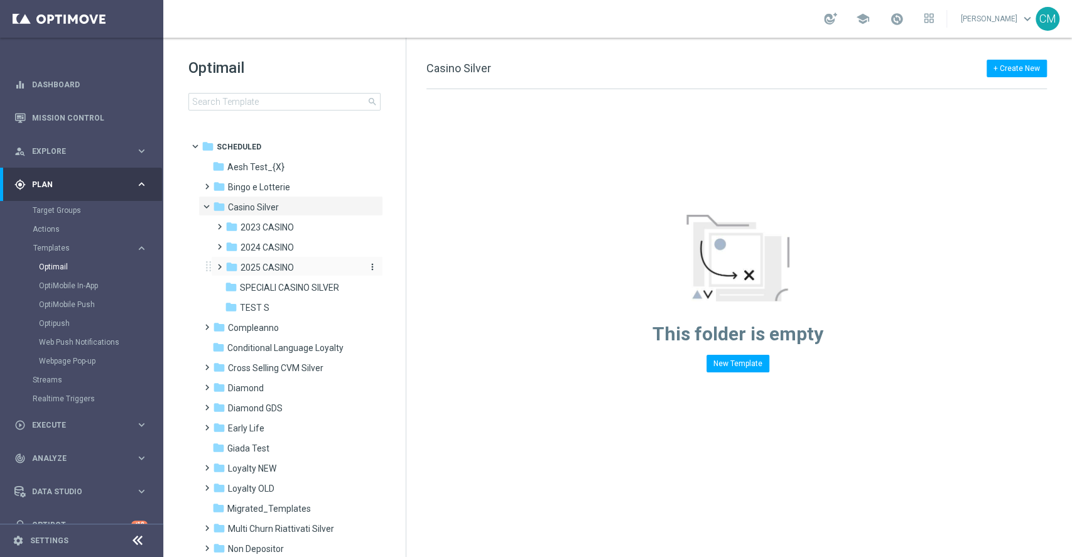
click at [259, 269] on span "2025 CASINO" at bounding box center [267, 267] width 53 height 11
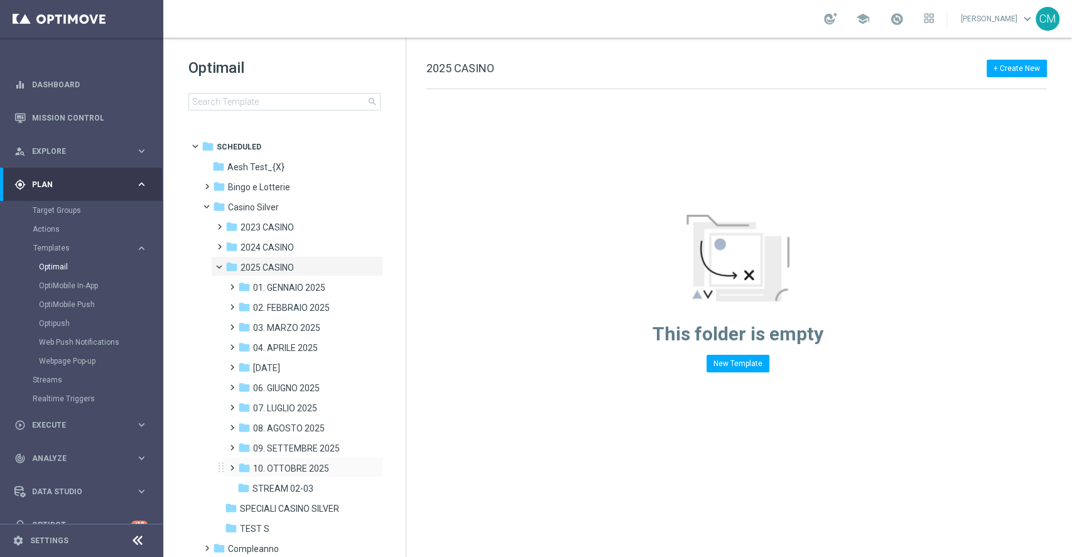
click at [281, 460] on div "folder 10. OTTOBRE 2025 more_vert" at bounding box center [304, 467] width 160 height 20
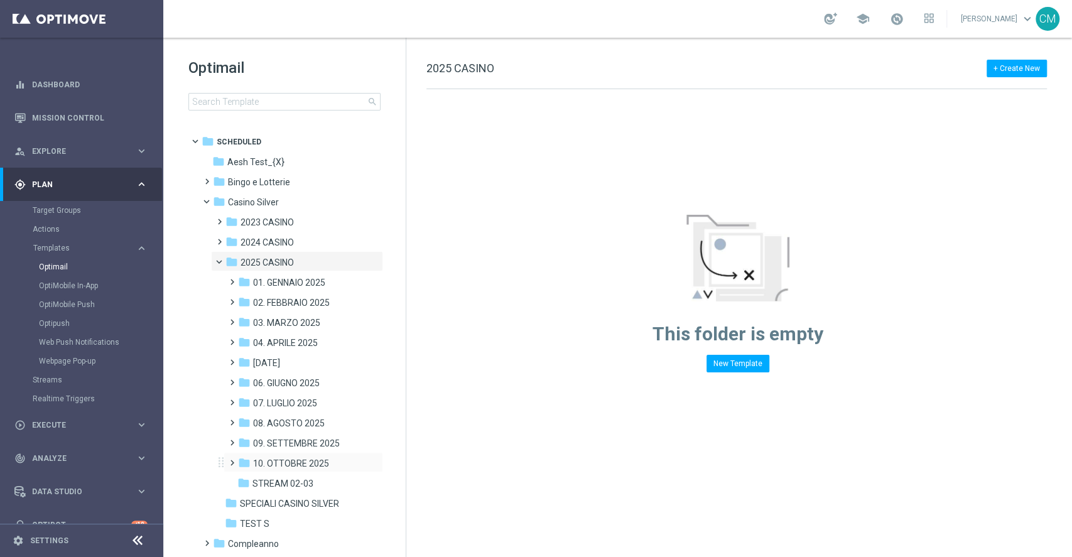
click at [281, 460] on span "10. OTTOBRE 2025" at bounding box center [291, 463] width 76 height 11
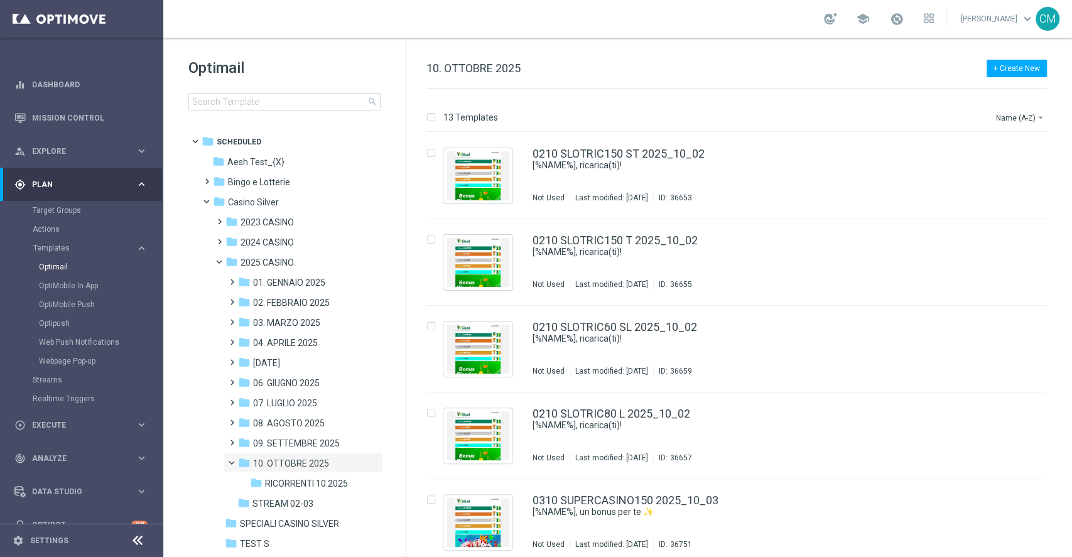
scroll to position [21, 0]
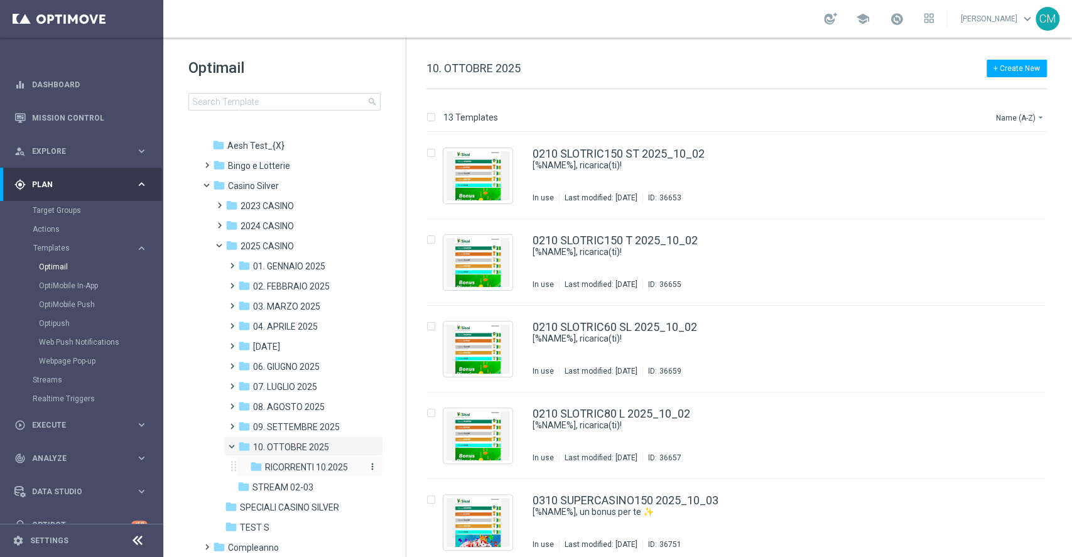
click at [279, 464] on span "RICORRENTI 10.2025" at bounding box center [306, 467] width 83 height 11
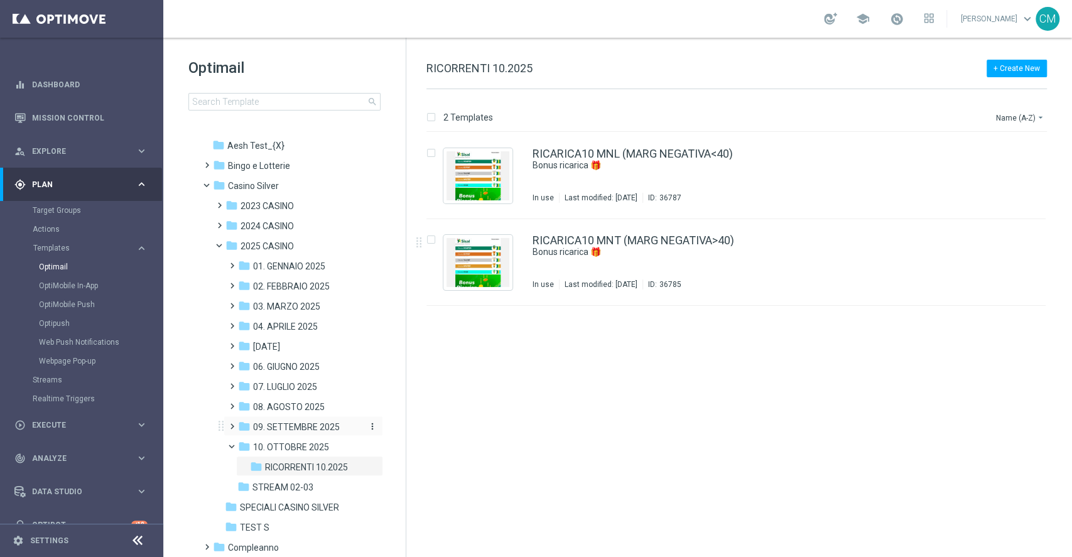
click at [290, 423] on span "09. SETTEMBRE 2025" at bounding box center [296, 426] width 87 height 11
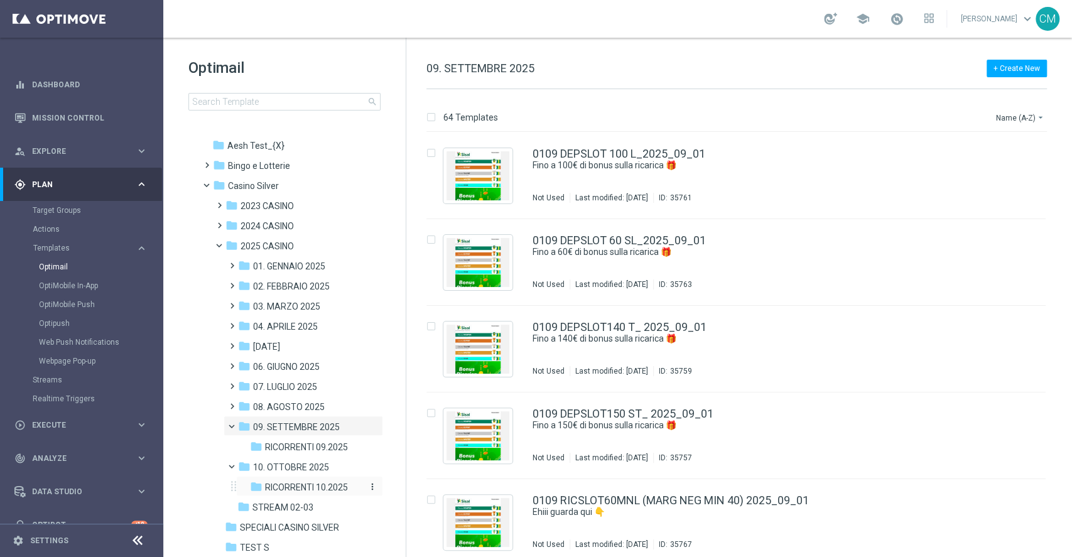
click at [281, 480] on div "folder RICORRENTI 10.2025" at bounding box center [306, 487] width 113 height 14
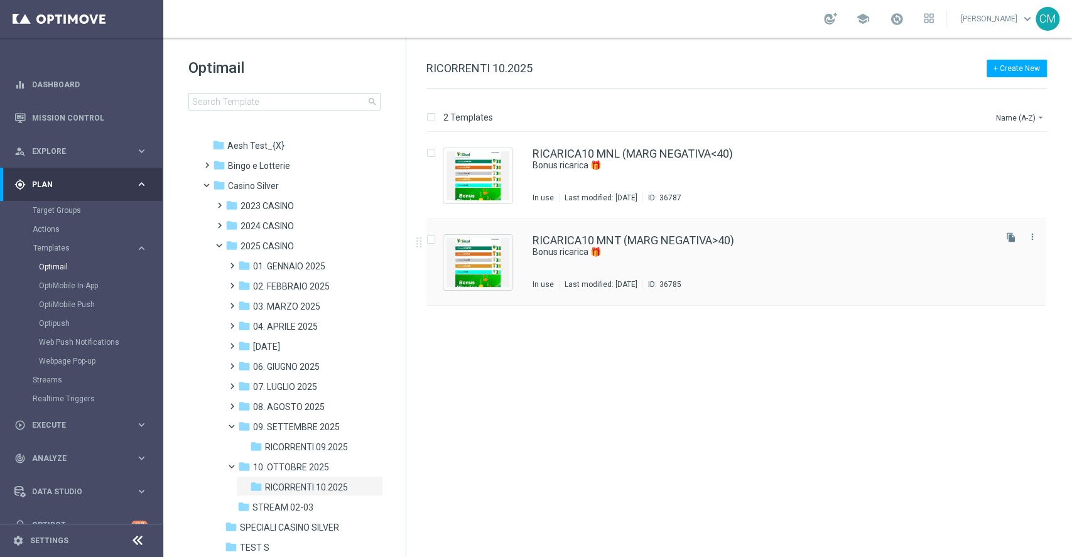
click at [842, 268] on div "RICARICA10 MNT (MARG NEGATIVA>40) Bonus ricarica 🎁 In use Last modified: Monday…" at bounding box center [763, 262] width 460 height 55
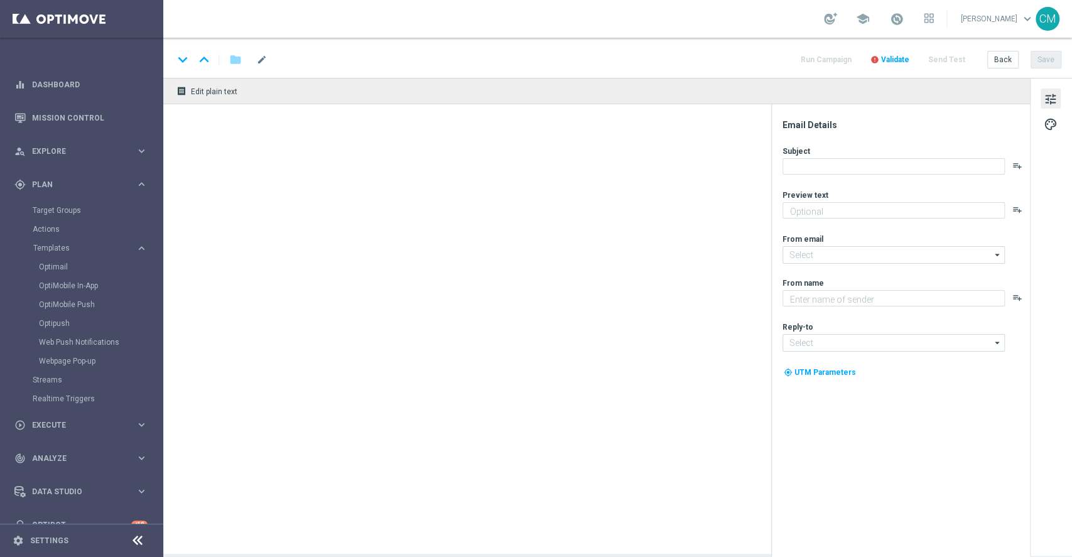
type textarea "Per te fino a 30.000 Sisal point"
type input "newsletter@comunicazioni.sisal.it"
type textarea "Sisal"
type input "info@sisal.it"
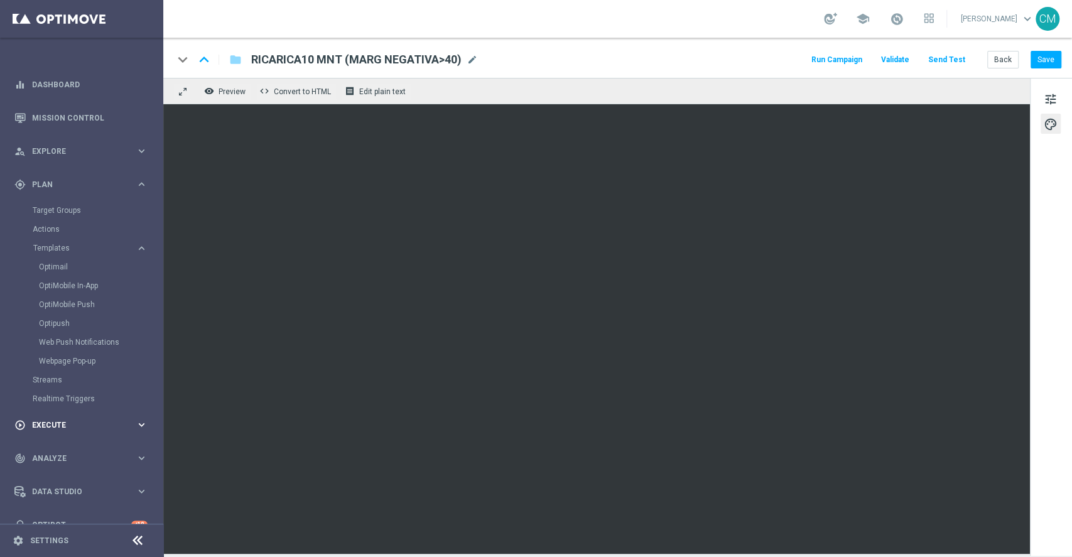
click at [85, 427] on span "Execute" at bounding box center [84, 425] width 104 height 8
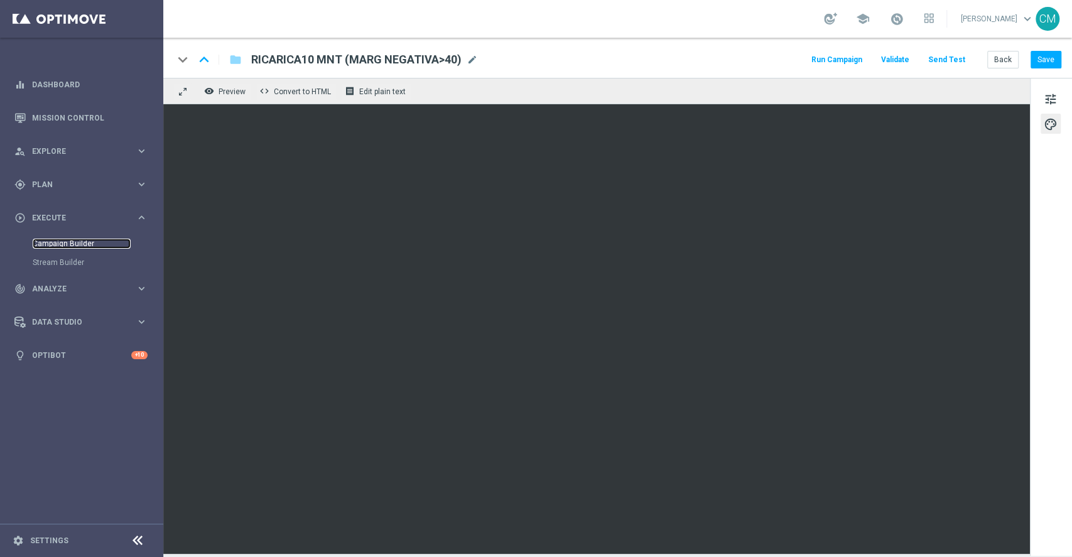
click at [65, 244] on link "Campaign Builder" at bounding box center [82, 244] width 98 height 10
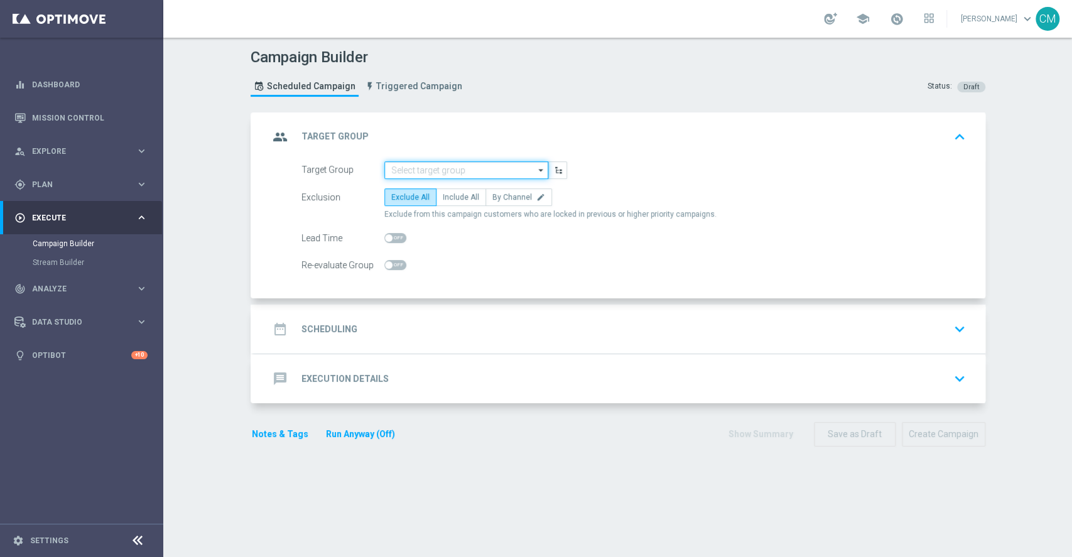
click at [395, 161] on input at bounding box center [466, 170] width 164 height 18
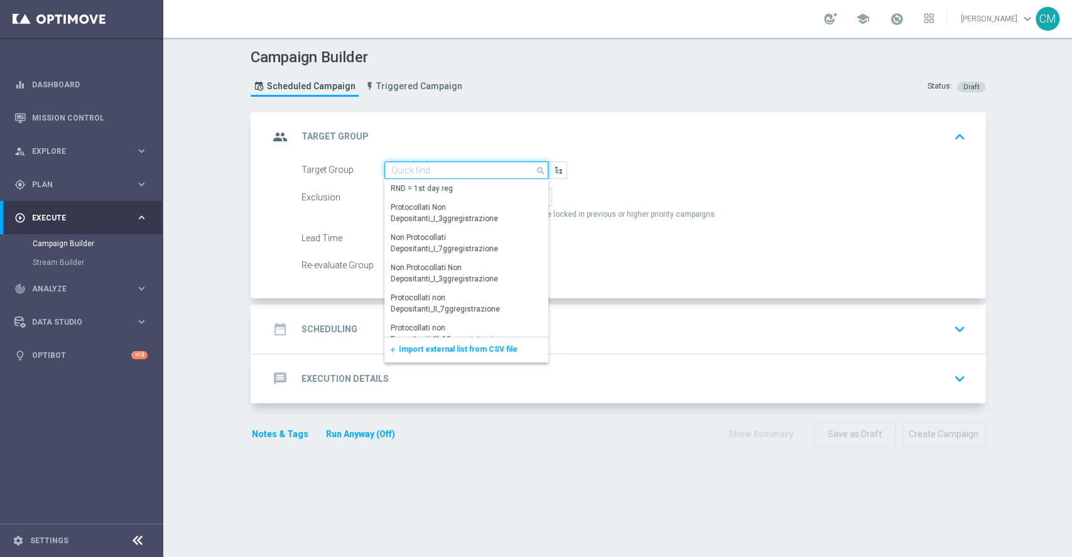
paste input "CASINO MASTER LOW no saldo marg neg"
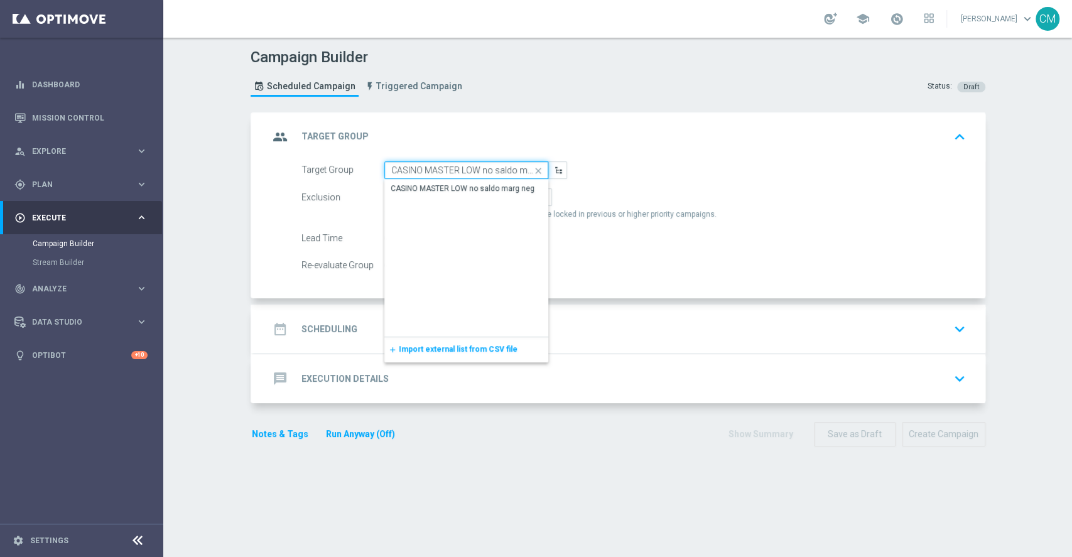
scroll to position [0, 16]
click at [436, 192] on div "CASINO MASTER LOW no saldo marg neg" at bounding box center [463, 188] width 144 height 11
type input "CASINO MASTER LOW no saldo marg neg"
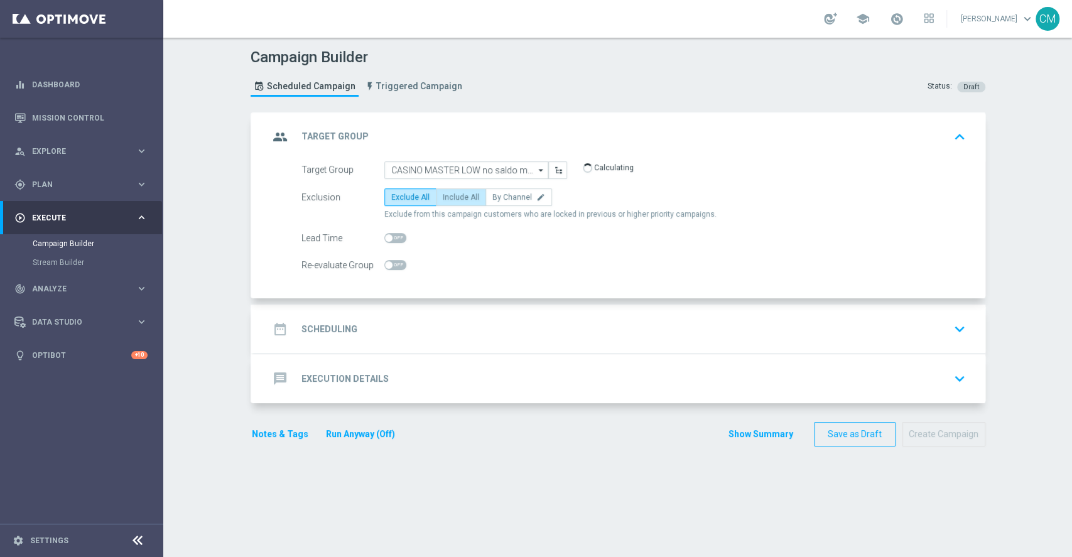
click at [444, 200] on span "Include All" at bounding box center [461, 197] width 36 height 9
click at [444, 200] on input "Include All" at bounding box center [447, 199] width 8 height 8
radio input "true"
click at [432, 341] on div "date_range Scheduling keyboard_arrow_down" at bounding box center [620, 329] width 732 height 49
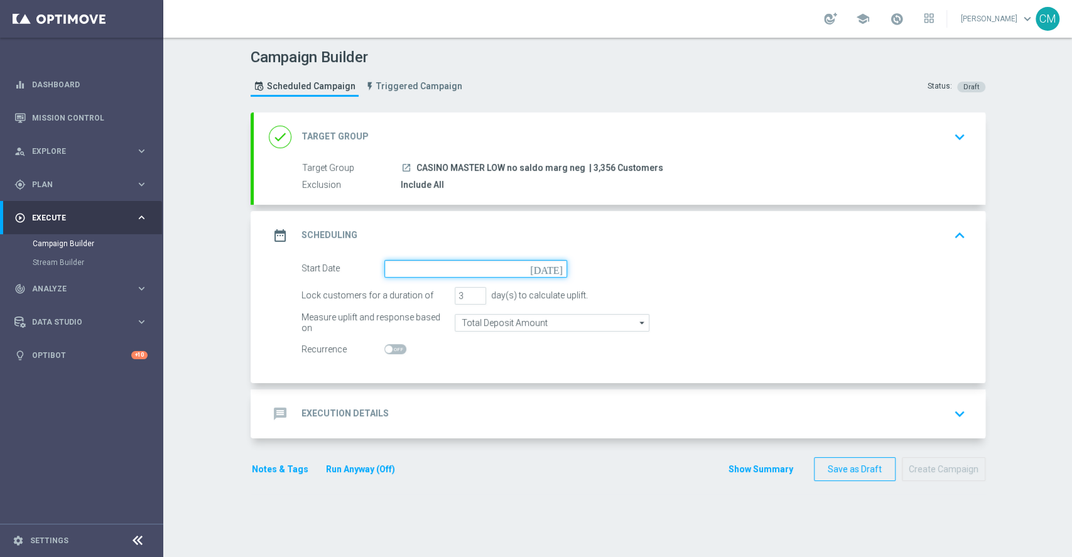
click at [412, 273] on input at bounding box center [475, 269] width 183 height 18
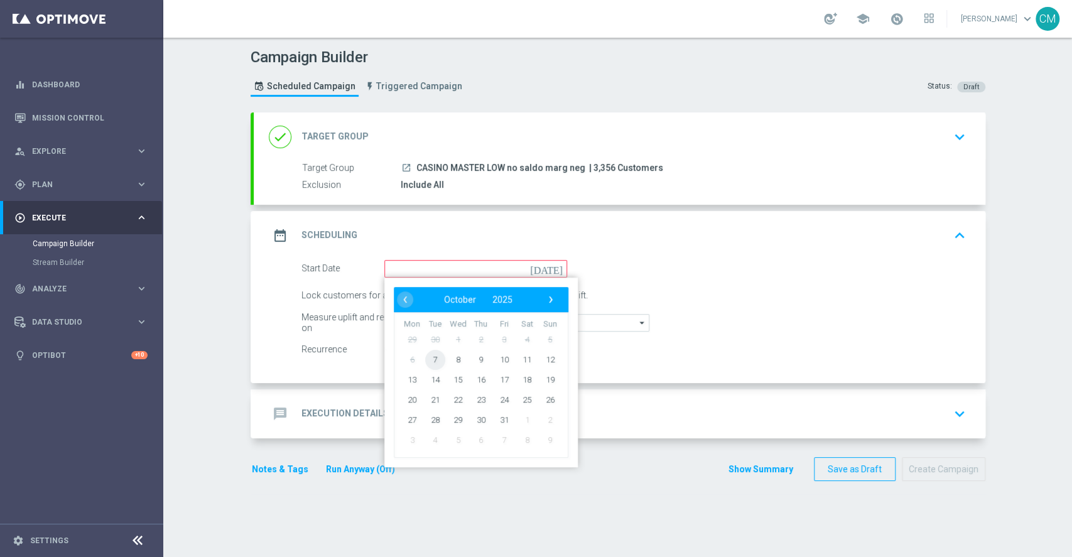
click at [425, 367] on span "7" at bounding box center [435, 359] width 20 height 20
type input "07 Oct 2025"
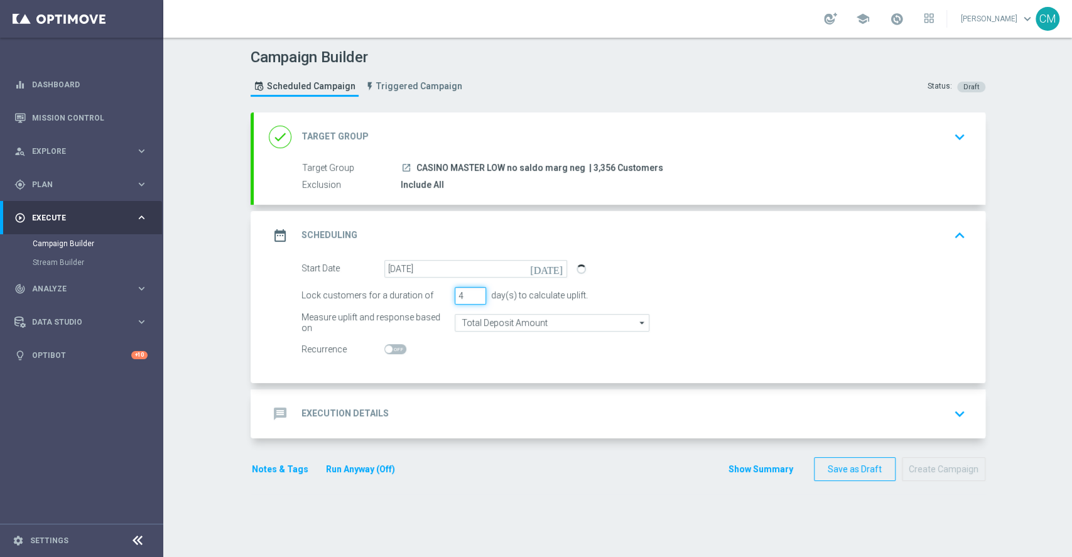
click at [468, 291] on input "4" at bounding box center [470, 296] width 31 height 18
click at [468, 291] on input "5" at bounding box center [470, 296] width 31 height 18
type input "6"
click at [468, 291] on input "6" at bounding box center [470, 296] width 31 height 18
click at [387, 347] on span at bounding box center [395, 349] width 22 height 10
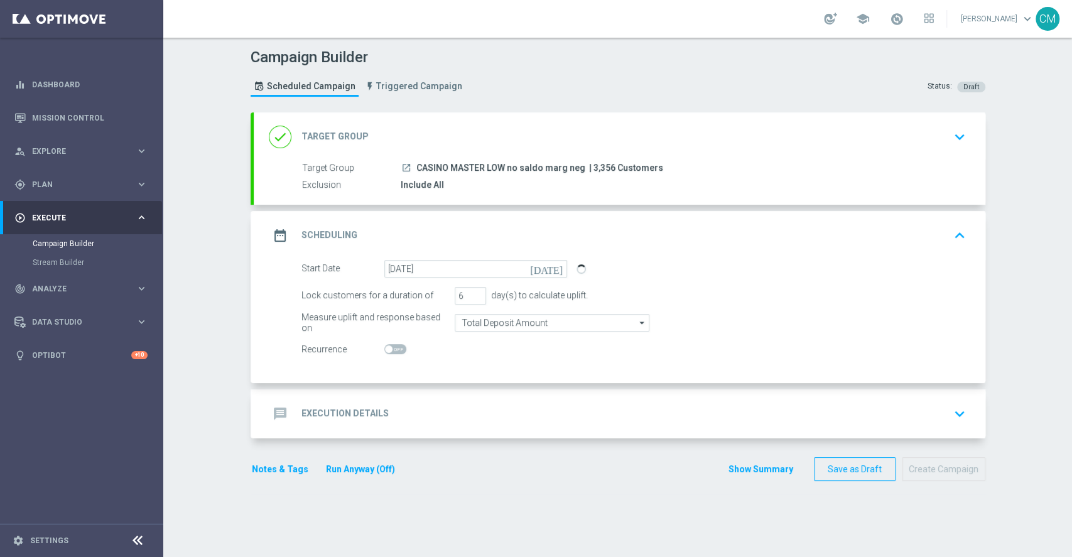
click at [387, 347] on input "checkbox" at bounding box center [395, 349] width 22 height 10
checkbox input "true"
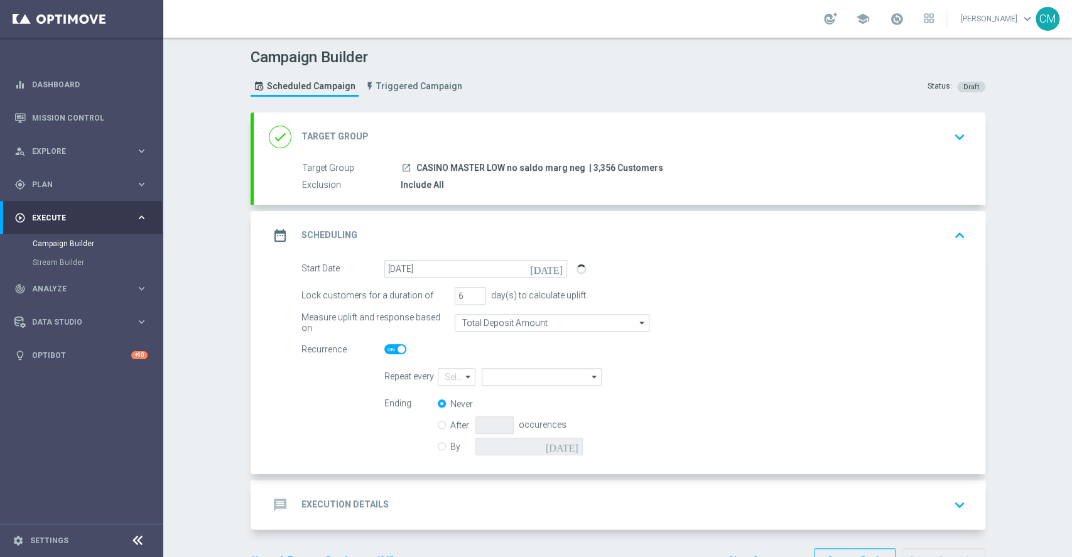
type input "1"
type input "Day"
click at [453, 379] on input "1" at bounding box center [457, 377] width 38 height 18
click at [442, 416] on div "2" at bounding box center [452, 414] width 28 height 19
type input "2"
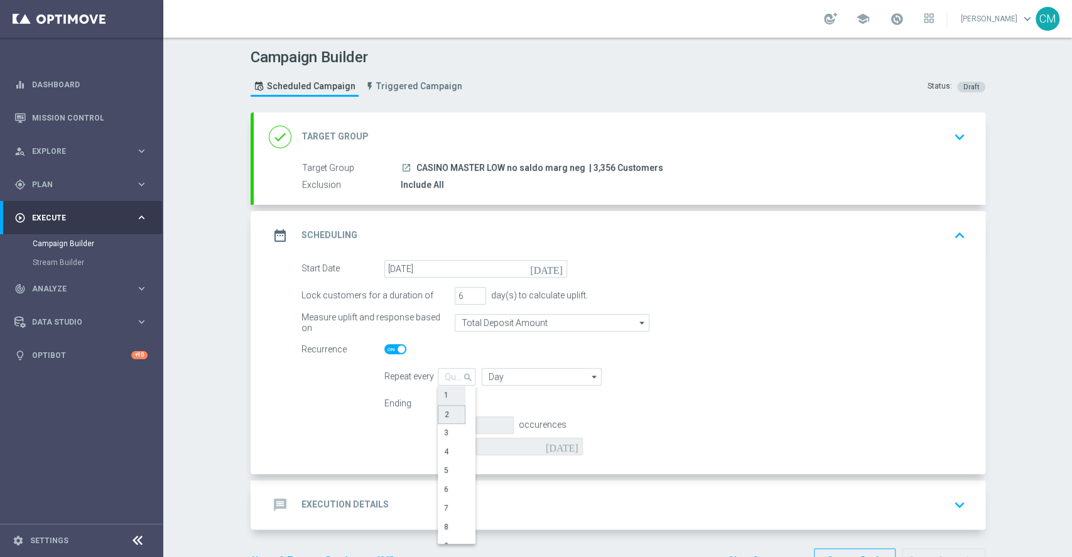
type input "Days"
click at [502, 378] on input "Days" at bounding box center [541, 377] width 119 height 18
click at [508, 416] on div "Weeks" at bounding box center [540, 414] width 117 height 18
type input "Weeks"
click at [438, 447] on input "By" at bounding box center [442, 444] width 8 height 8
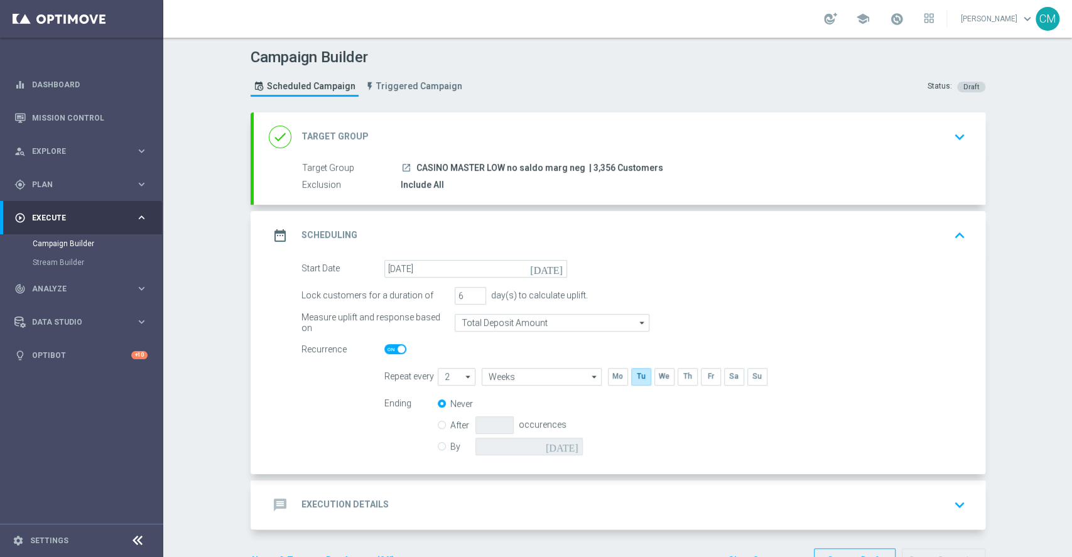
radio input "true"
radio input "false"
click at [565, 442] on icon "[DATE]" at bounding box center [564, 445] width 37 height 14
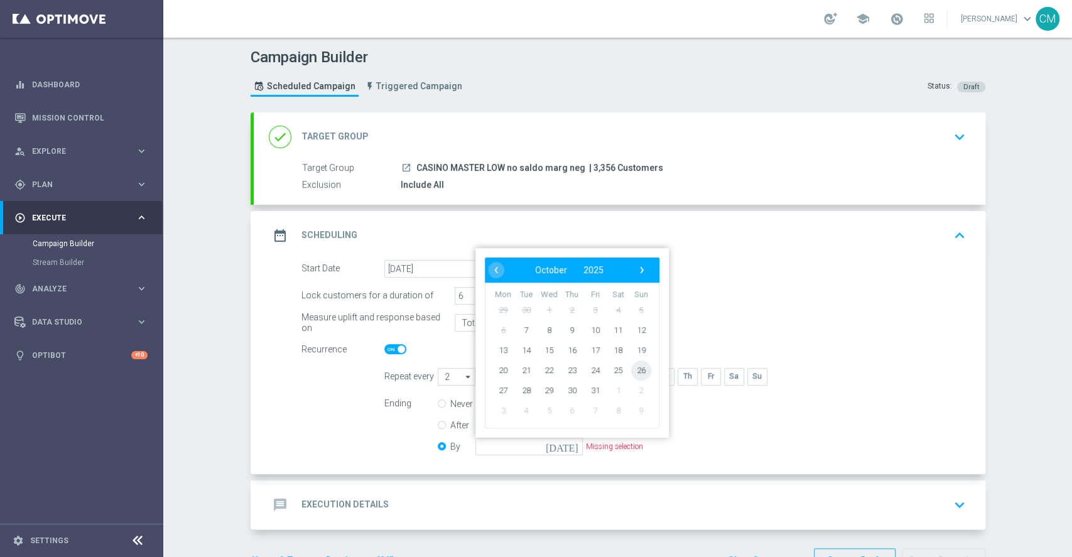
click at [635, 369] on span "26" at bounding box center [641, 370] width 20 height 20
type input "26 Oct 2025"
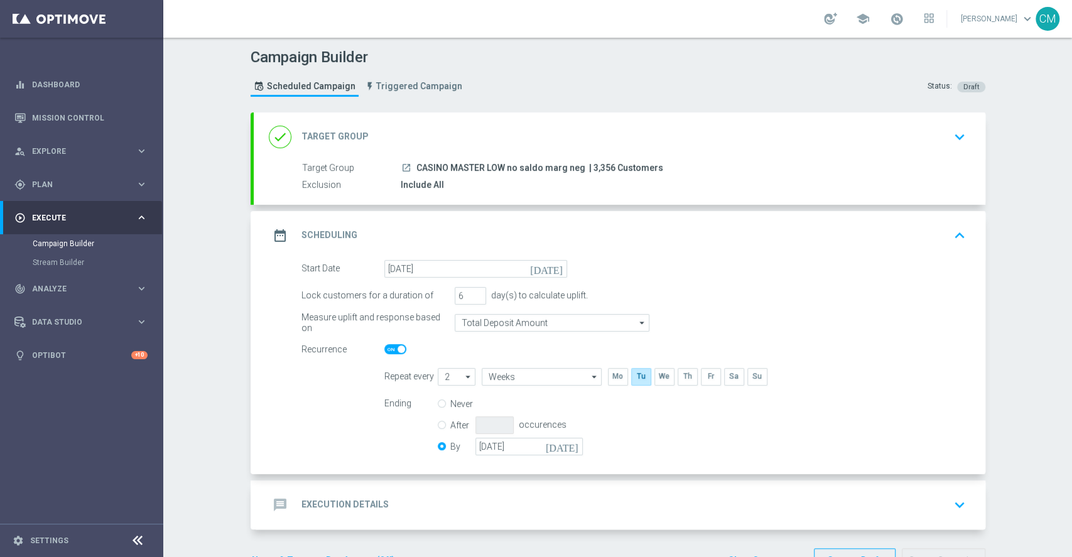
click at [567, 447] on icon "[DATE]" at bounding box center [564, 445] width 37 height 14
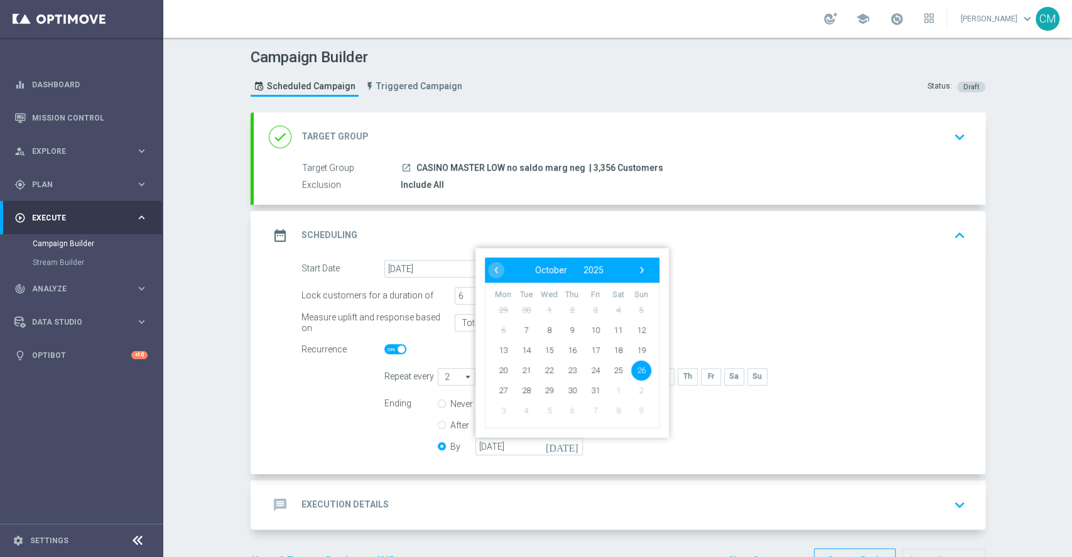
click at [737, 410] on div "Ending Never After occurences By 26 Oct 2025 today ‹ ​ October ​ 2025 ​ › Mon T…" at bounding box center [675, 427] width 600 height 64
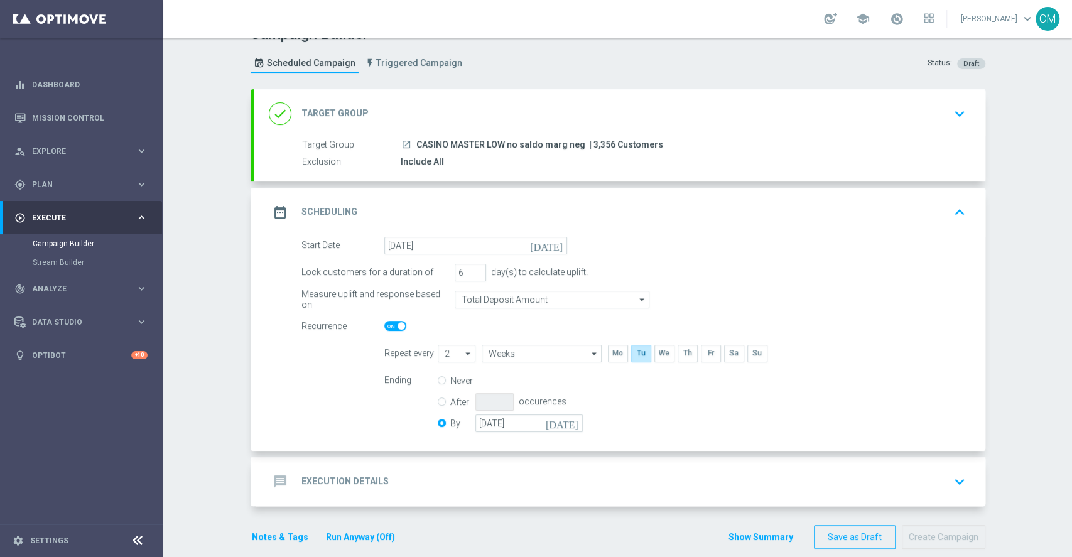
scroll to position [24, 0]
click at [456, 472] on div "message Execution Details keyboard_arrow_down" at bounding box center [620, 481] width 702 height 24
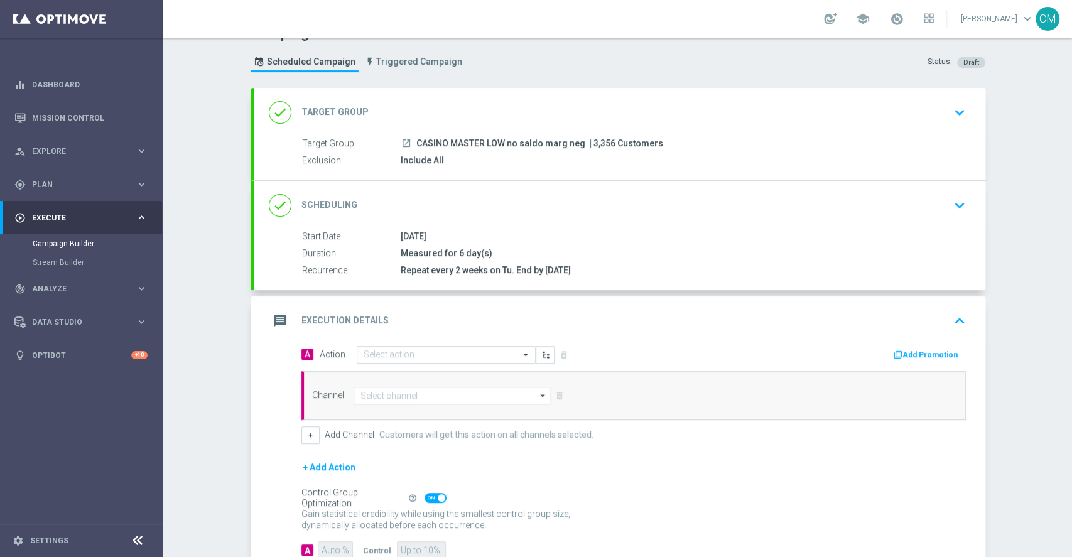
click at [693, 222] on div "done Scheduling keyboard_arrow_down" at bounding box center [620, 205] width 732 height 49
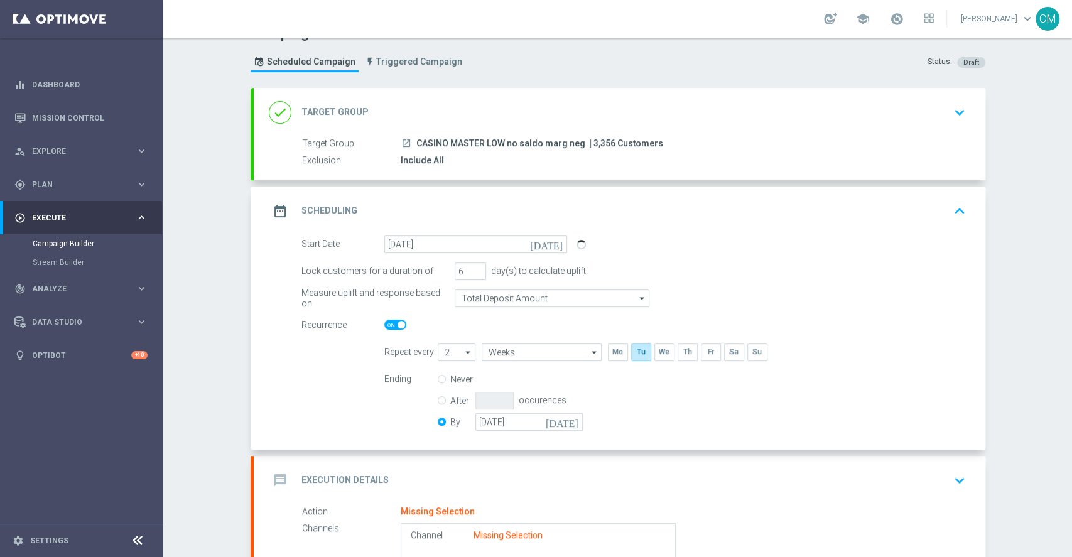
click at [824, 215] on div "date_range Scheduling keyboard_arrow_up" at bounding box center [620, 211] width 702 height 24
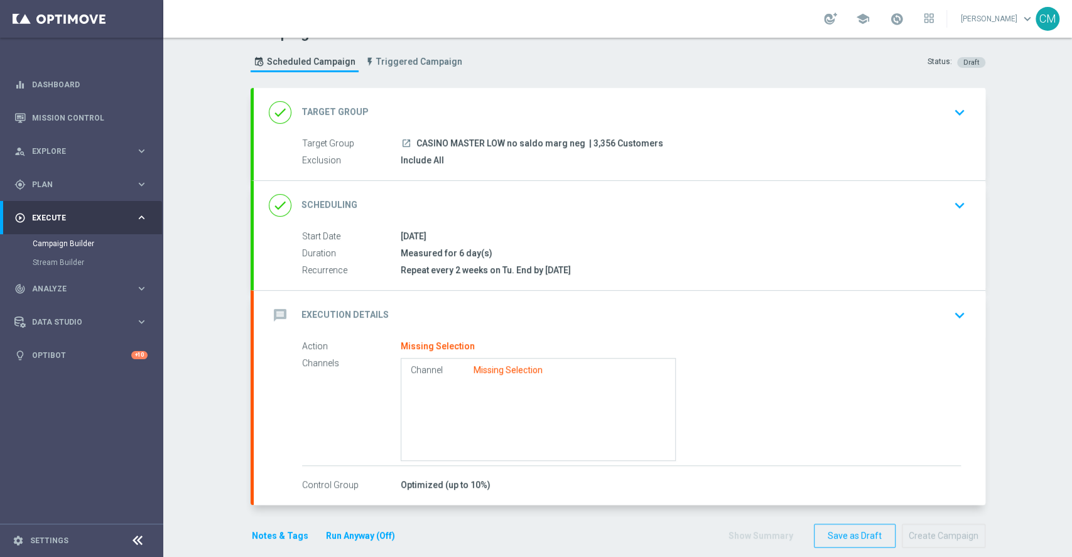
click at [528, 313] on div "message Execution Details keyboard_arrow_down" at bounding box center [620, 315] width 702 height 24
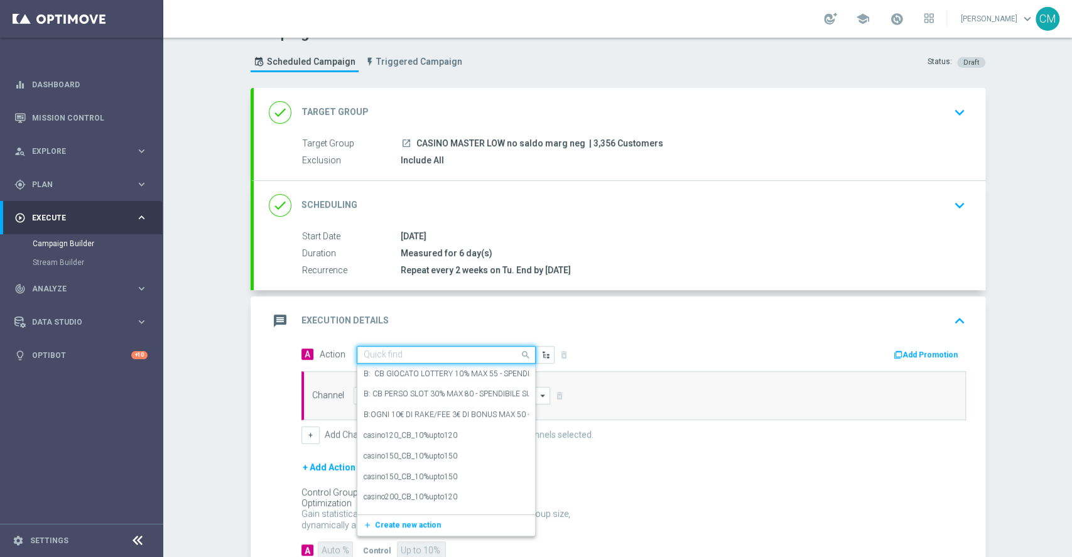
click at [389, 350] on input "text" at bounding box center [434, 355] width 140 height 11
click at [383, 524] on span "Create new action" at bounding box center [408, 525] width 66 height 9
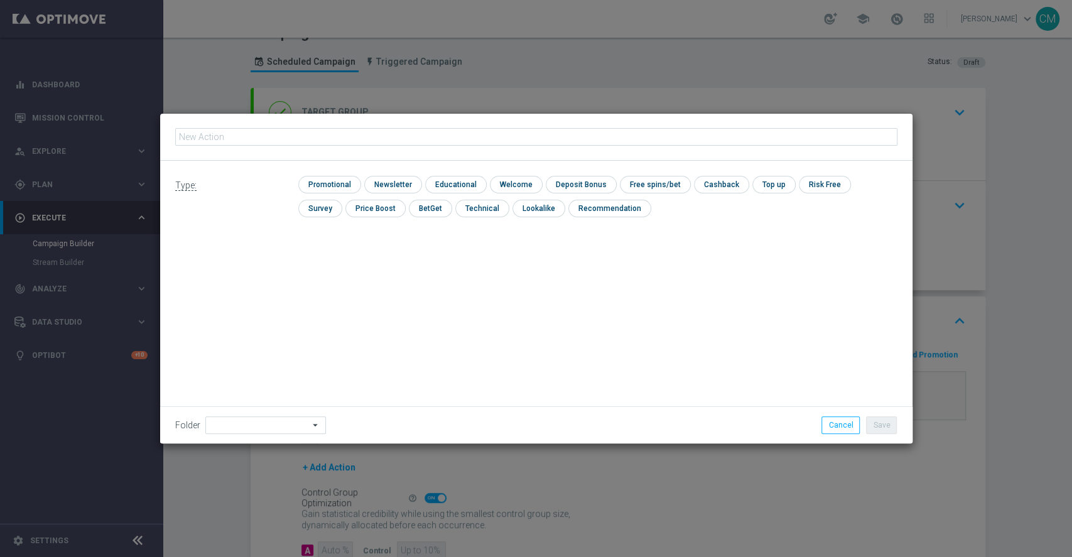
type input "RICORRENTE DEP fasce up to 40.000"
click at [339, 176] on input "checkbox" at bounding box center [328, 184] width 60 height 17
checkbox input "true"
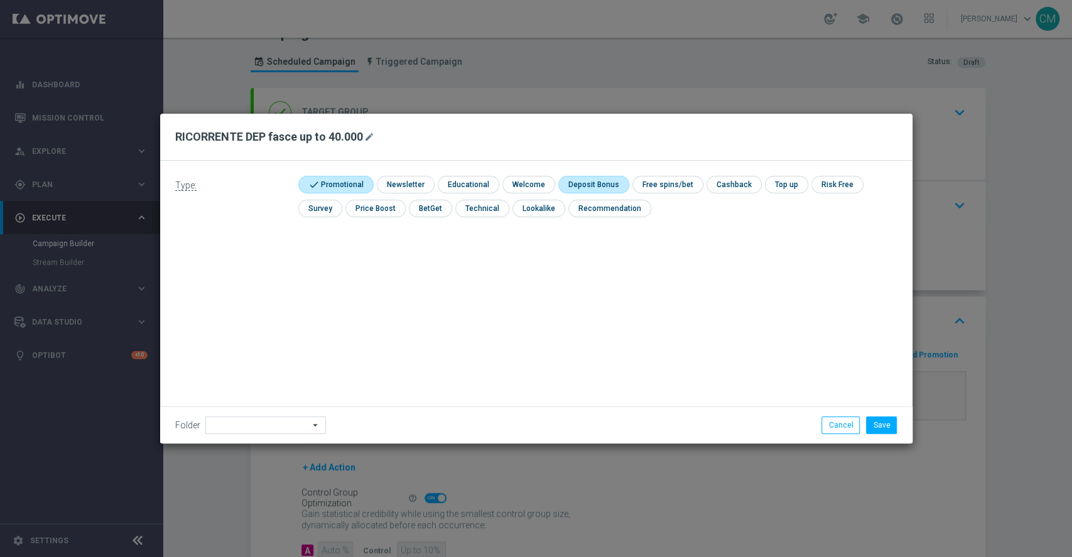
click at [572, 181] on input "checkbox" at bounding box center [591, 184] width 67 height 17
checkbox input "true"
click at [887, 433] on button "Save" at bounding box center [881, 425] width 31 height 18
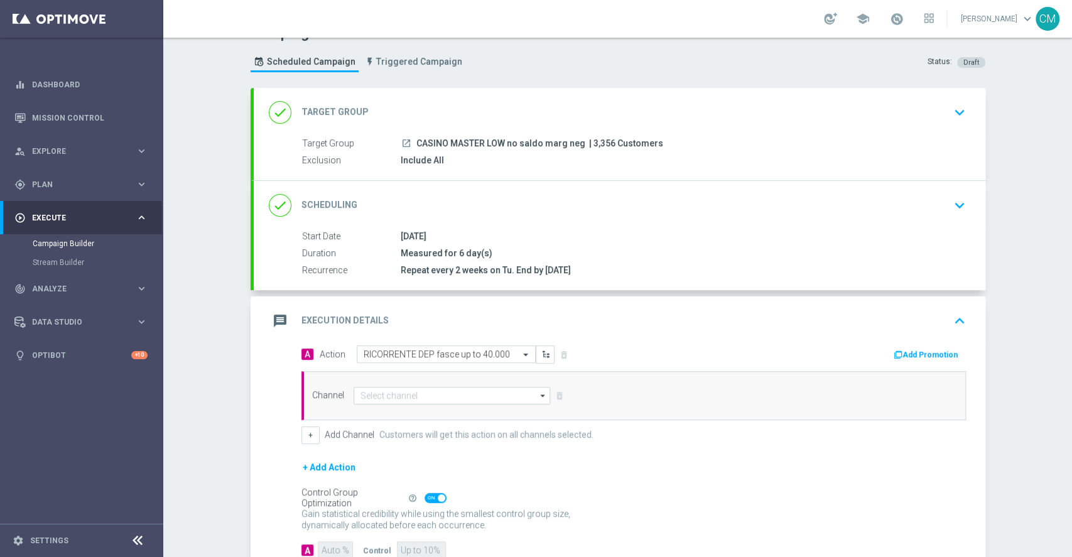
click at [904, 354] on button "Add Promotion" at bounding box center [927, 355] width 70 height 14
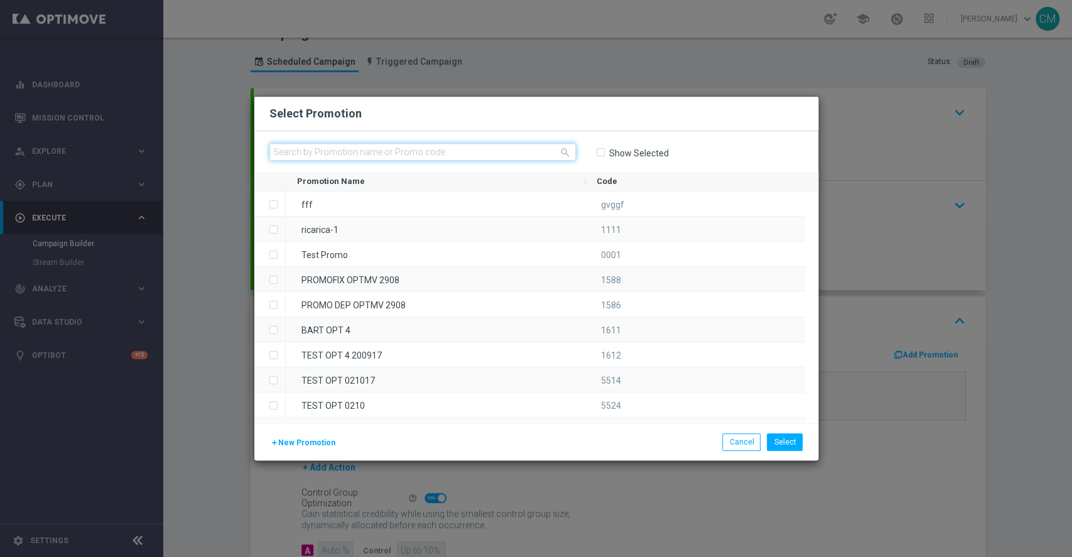
click at [308, 146] on input "text" at bounding box center [422, 152] width 306 height 18
paste input "" RICARICA10 MNM""
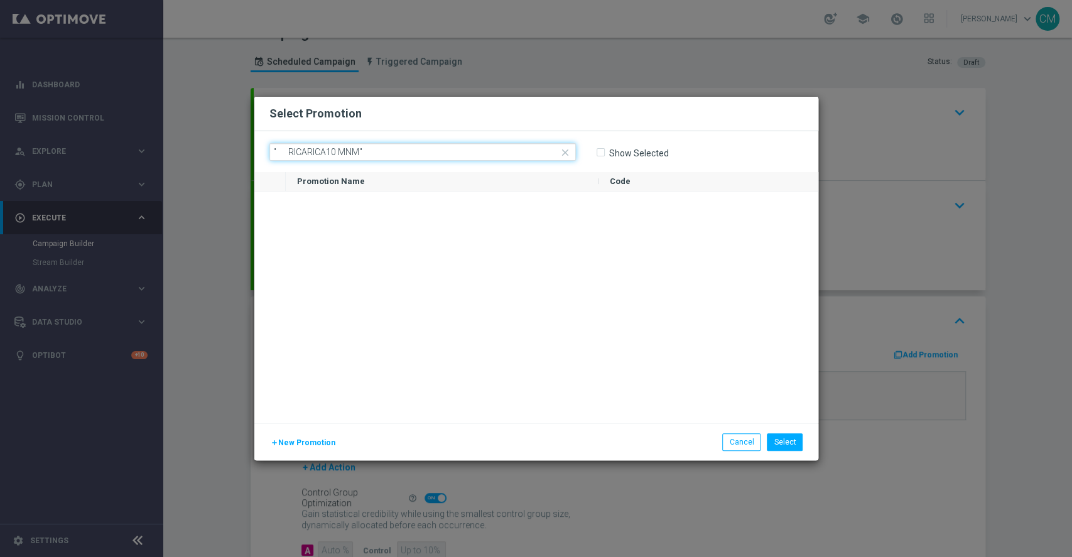
click at [272, 149] on input "" RICARICA10 MNM"" at bounding box center [422, 152] width 306 height 18
click at [377, 149] on input "RICARICA10 MNM"" at bounding box center [422, 152] width 306 height 18
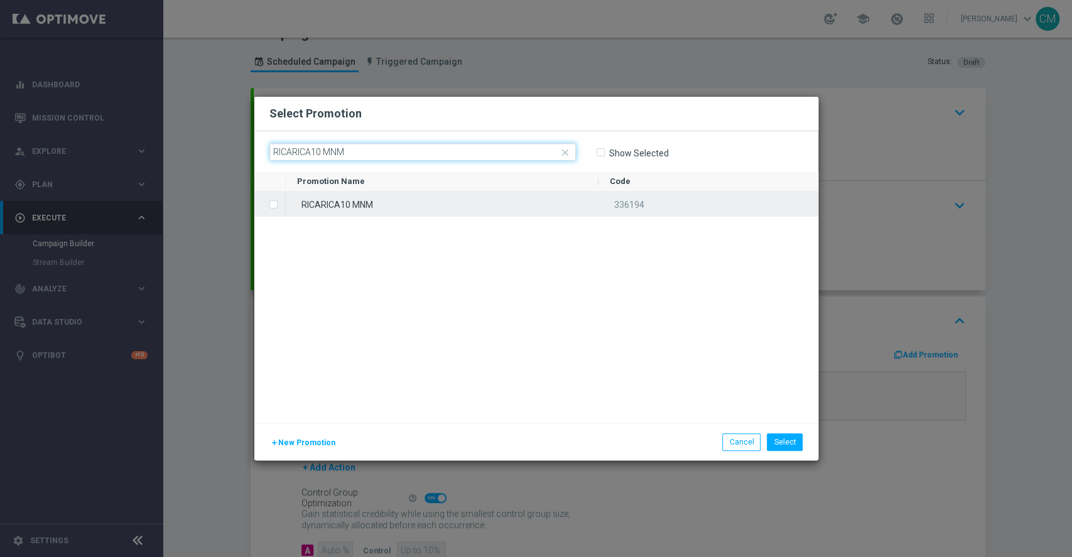
type input "RICARICA10 MNM"
click at [366, 207] on div "RICARICA10 MNM" at bounding box center [442, 204] width 313 height 24
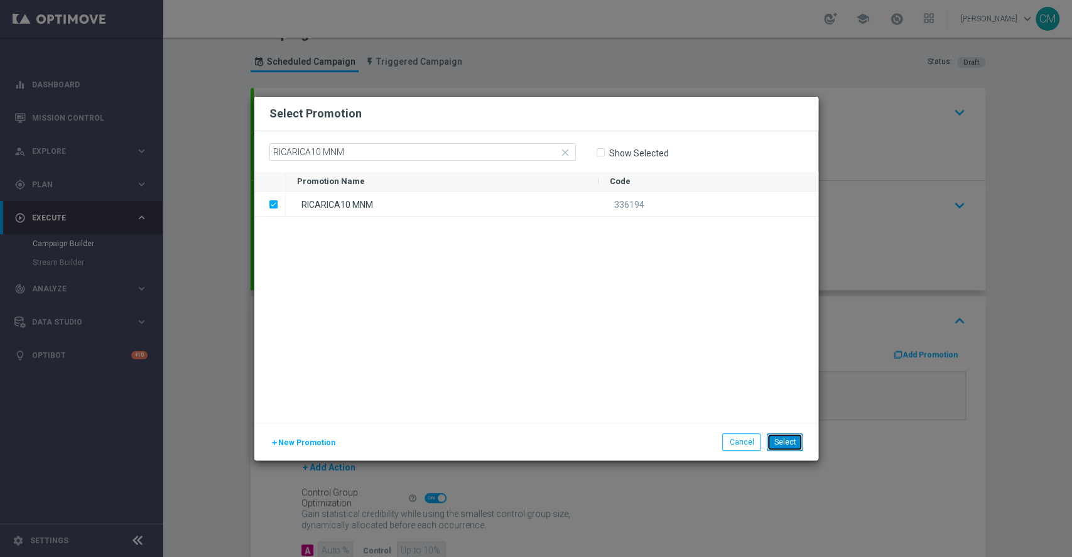
click at [782, 440] on button "Select" at bounding box center [785, 442] width 36 height 18
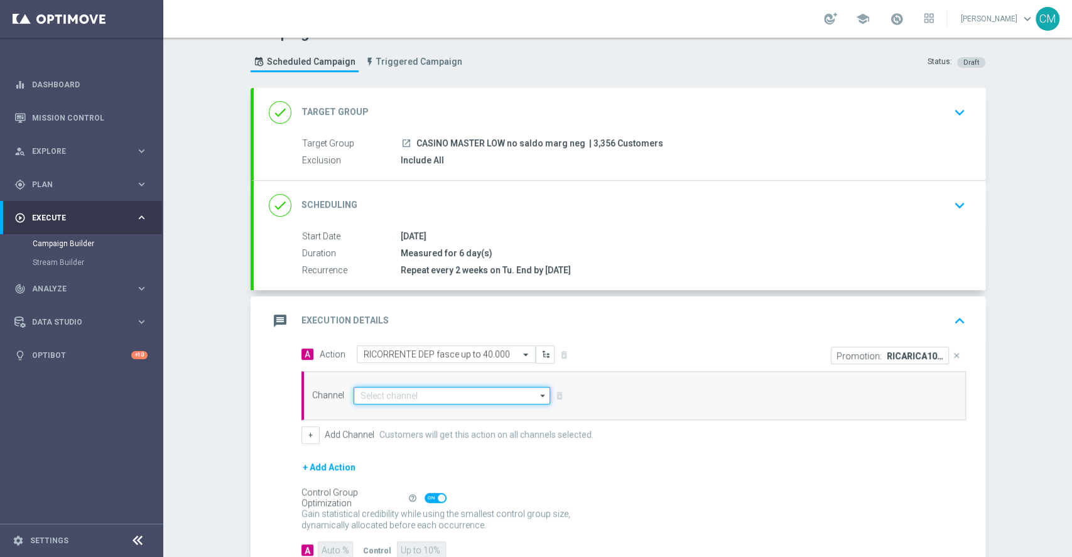
click at [420, 393] on input at bounding box center [452, 396] width 197 height 18
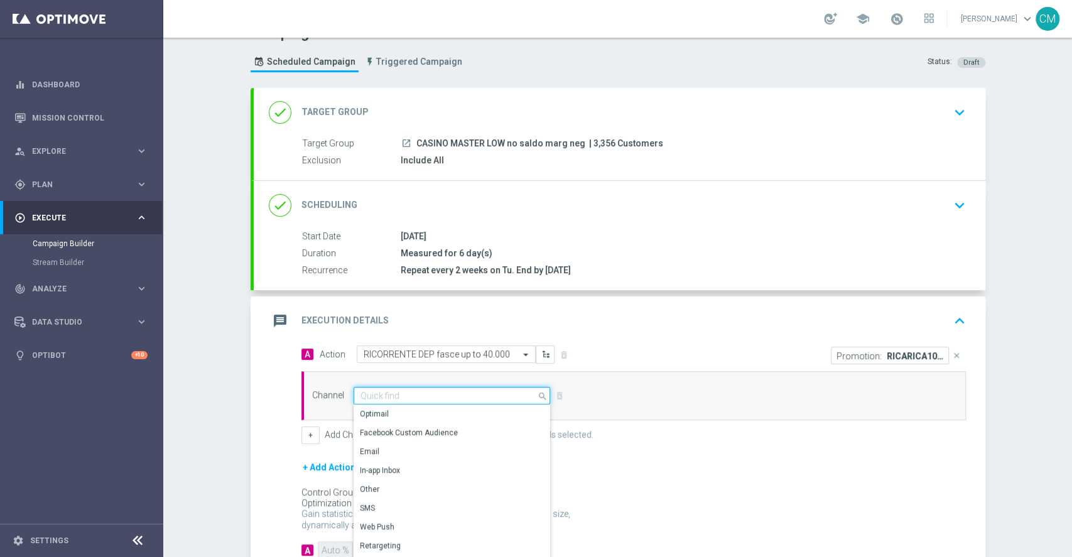
scroll to position [107, 0]
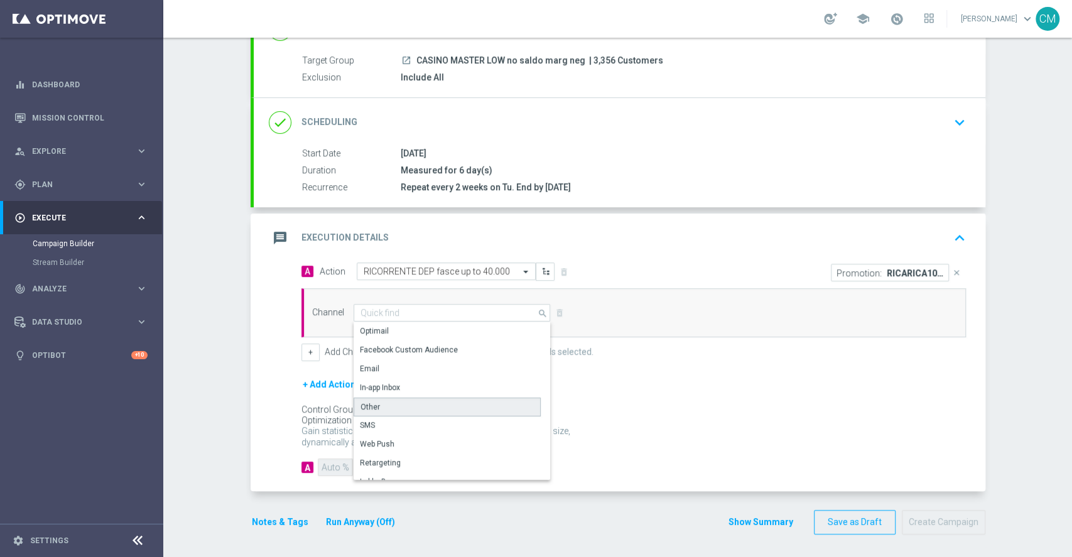
click at [394, 409] on div "Other" at bounding box center [447, 407] width 187 height 19
type input "Other"
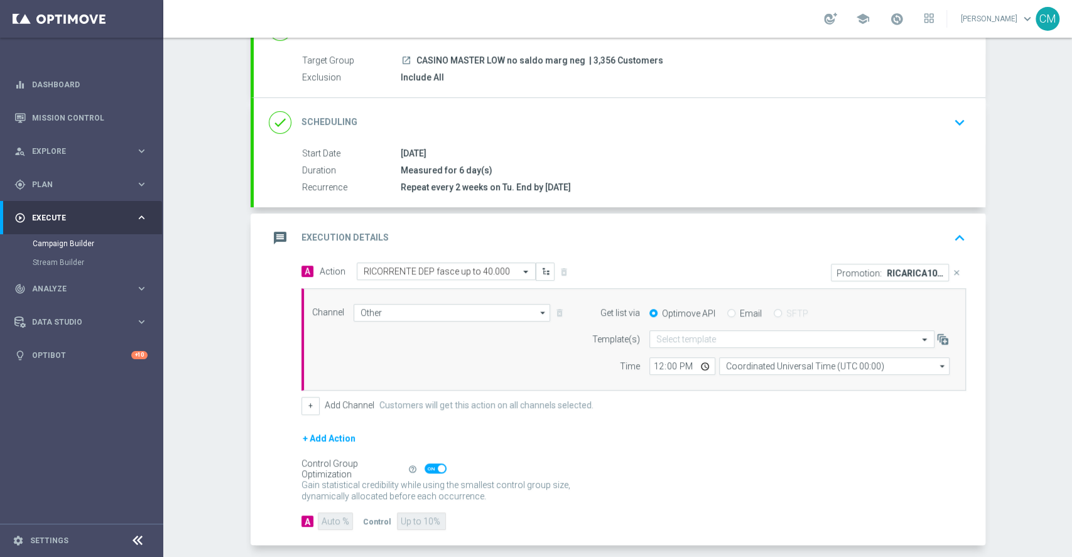
click at [729, 314] on div "Email" at bounding box center [744, 313] width 35 height 11
click at [727, 312] on input "Email" at bounding box center [731, 314] width 8 height 8
radio input "true"
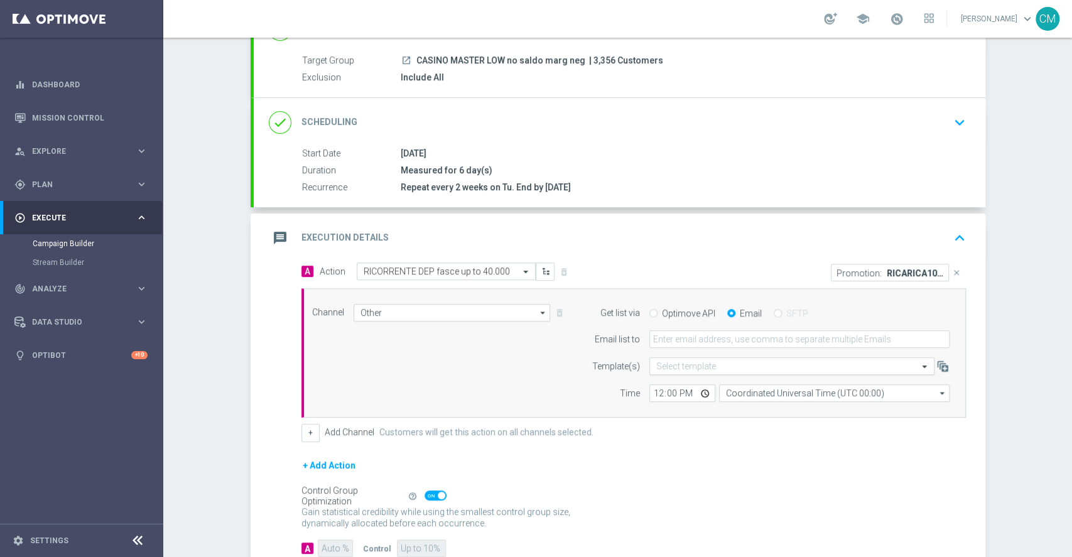
click at [659, 364] on input "text" at bounding box center [779, 366] width 246 height 11
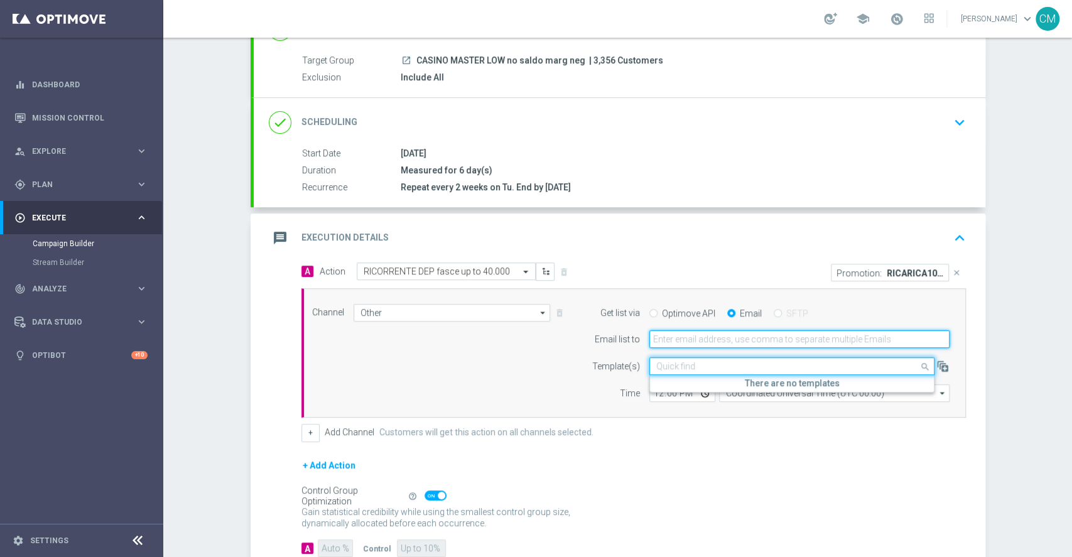
click at [655, 342] on input "email" at bounding box center [799, 339] width 300 height 18
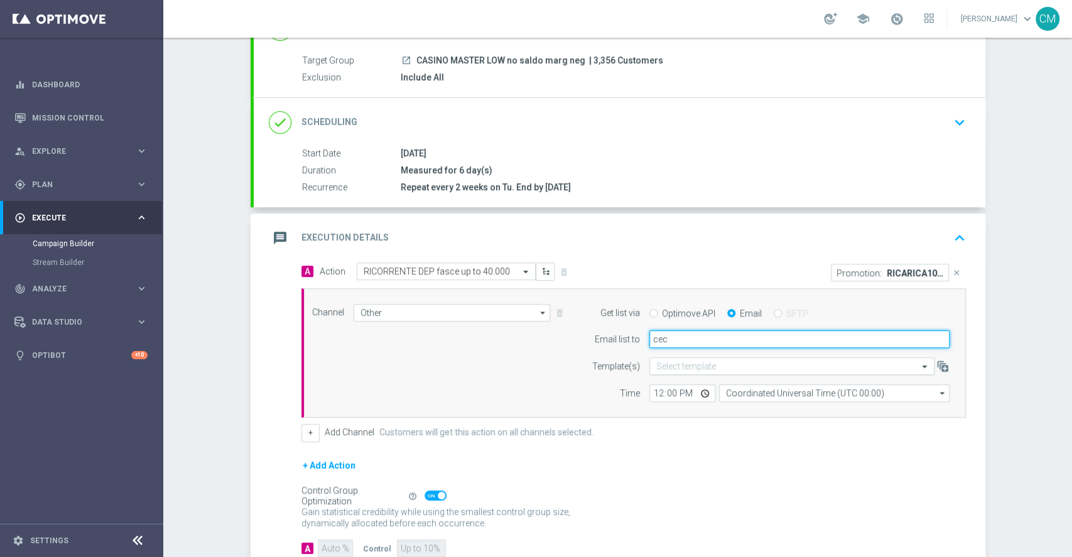
type input "[PERSON_NAME][EMAIL_ADDRESS][PERSON_NAME][DOMAIN_NAME]"
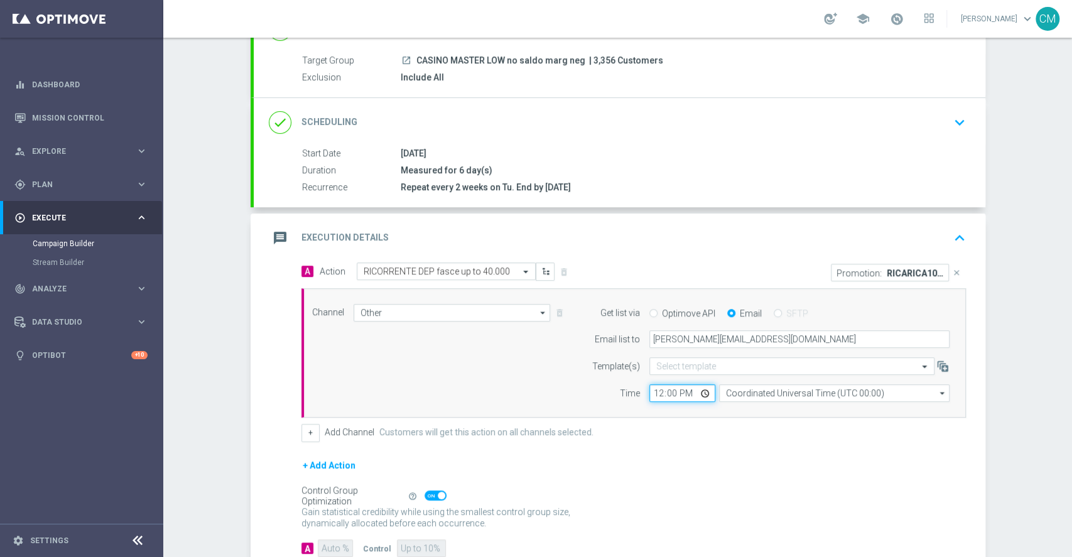
click at [674, 388] on input "12:00" at bounding box center [682, 393] width 66 height 18
type input "16:30"
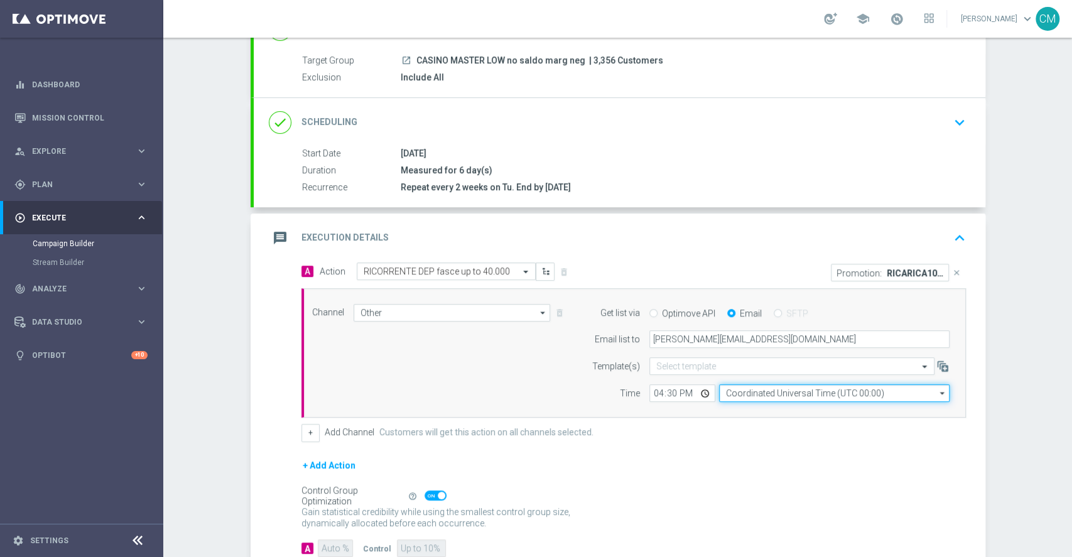
click at [759, 394] on input "Coordinated Universal Time (UTC 00:00)" at bounding box center [834, 393] width 230 height 18
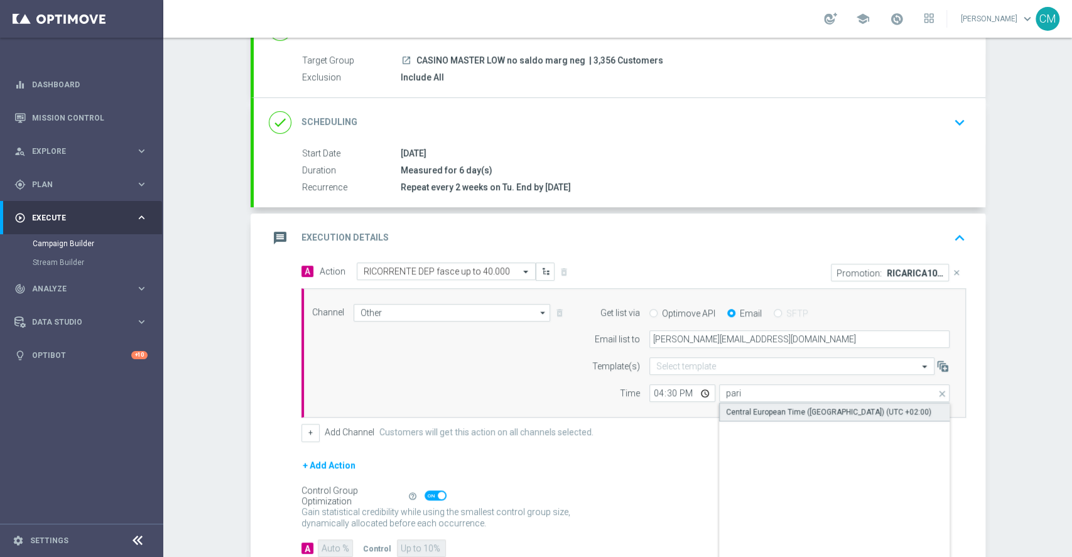
click at [765, 409] on div "Central European Time ([GEOGRAPHIC_DATA]) (UTC +02:00)" at bounding box center [828, 411] width 205 height 11
type input "Central European Time ([GEOGRAPHIC_DATA]) (UTC +02:00)"
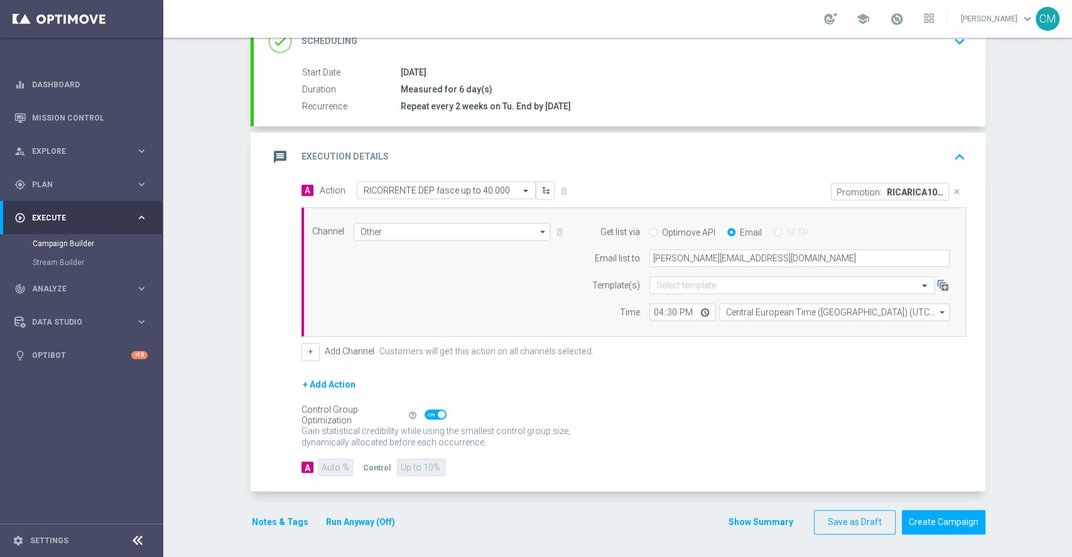
click at [347, 516] on button "Run Anyway (Off)" at bounding box center [361, 522] width 72 height 16
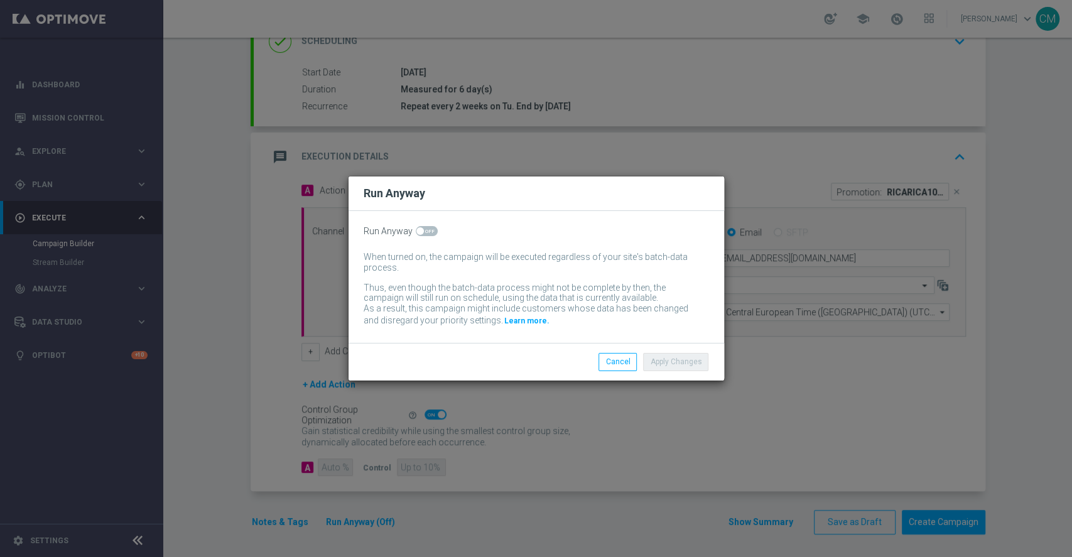
click at [423, 228] on span at bounding box center [427, 231] width 22 height 10
click at [423, 228] on input "checkbox" at bounding box center [427, 231] width 22 height 10
checkbox input "true"
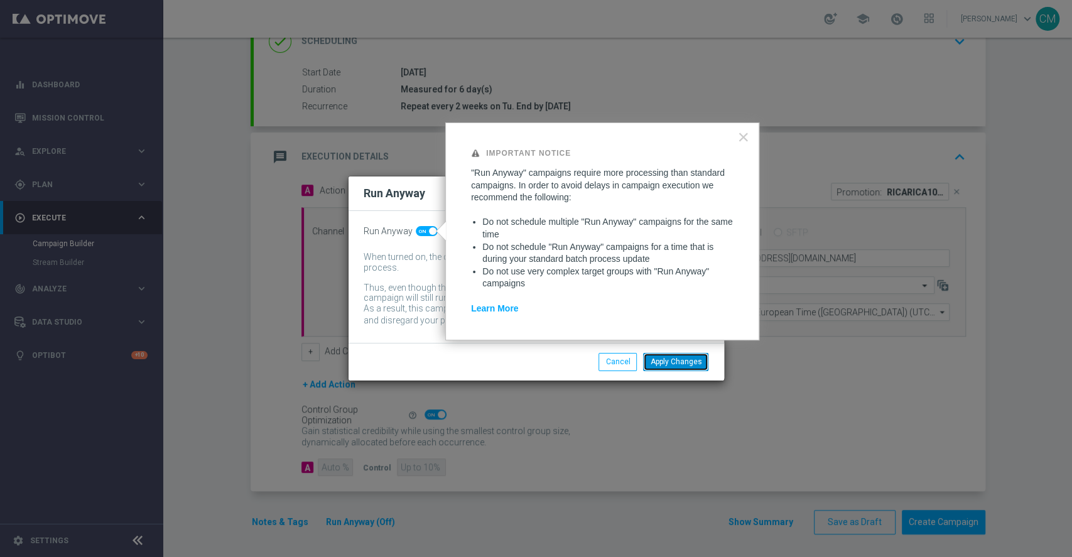
click at [678, 358] on button "Apply Changes" at bounding box center [675, 362] width 65 height 18
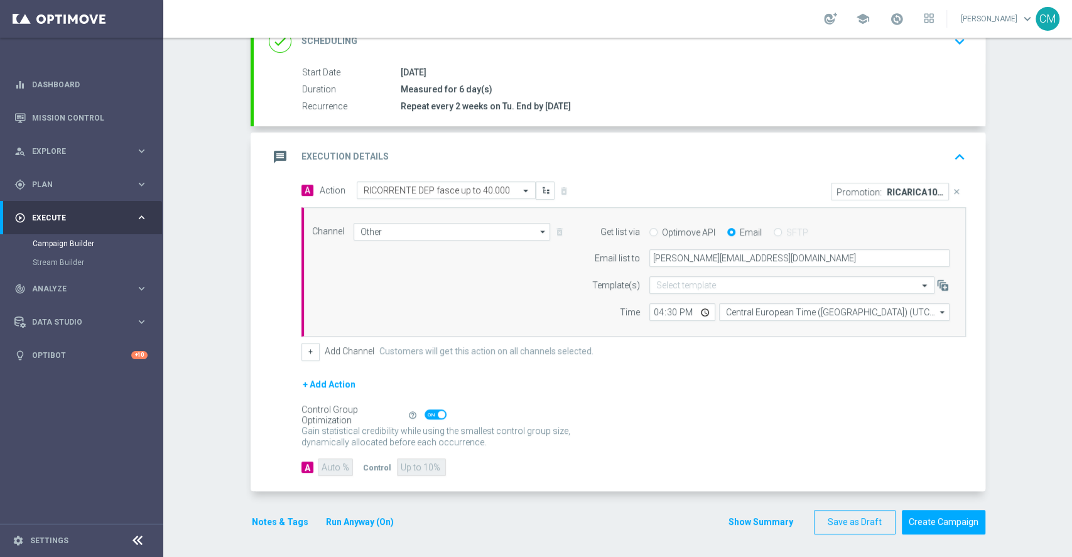
click at [888, 167] on div "message Execution Details keyboard_arrow_up" at bounding box center [620, 157] width 702 height 24
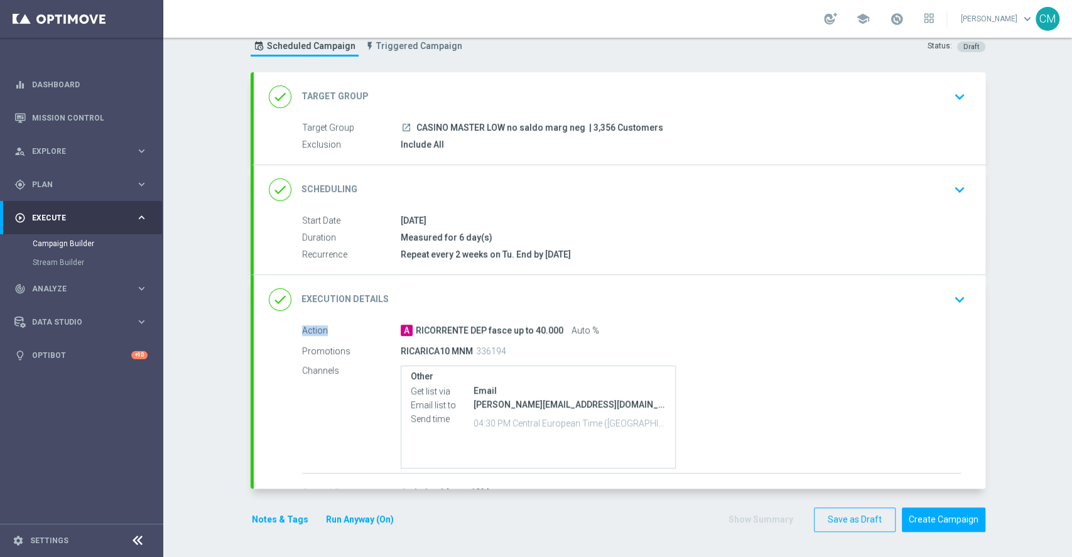
click at [888, 167] on accordion "done Target Group keyboard_arrow_down Target Group launch CASINO MASTER LOW no …" at bounding box center [618, 280] width 735 height 417
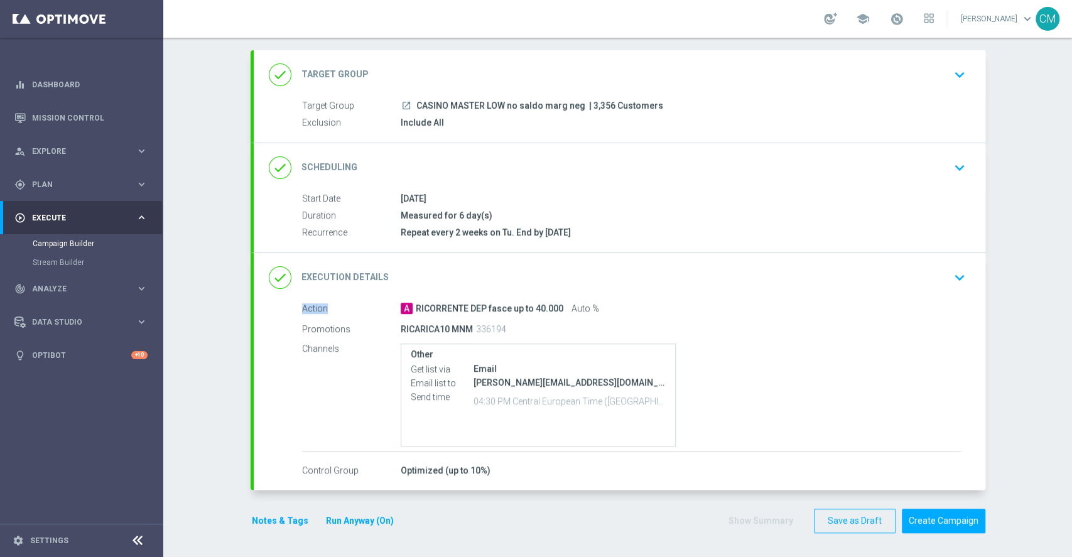
scroll to position [62, 0]
click at [256, 523] on button "Notes & Tags" at bounding box center [280, 522] width 59 height 16
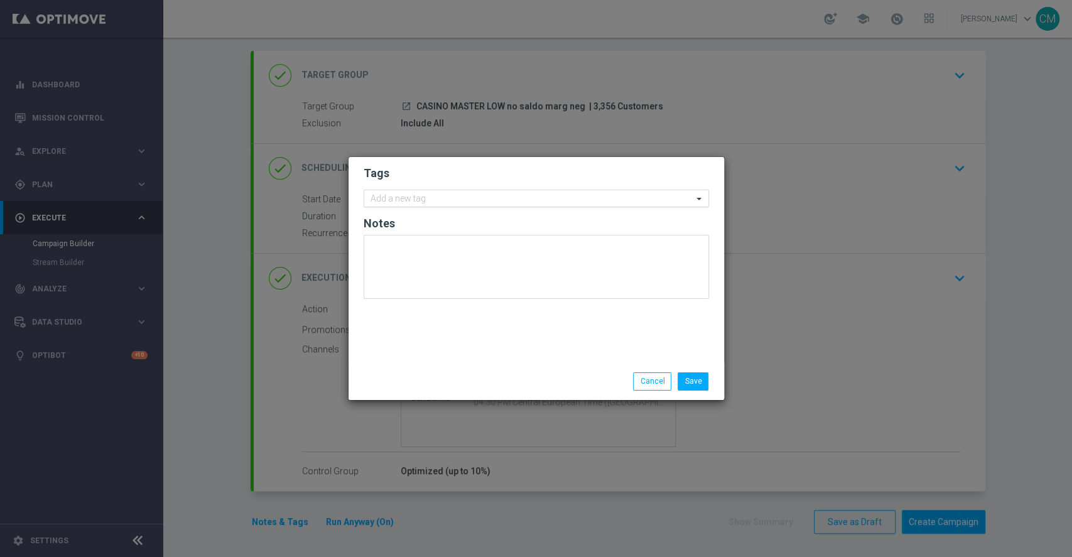
click at [445, 194] on input "text" at bounding box center [532, 199] width 322 height 11
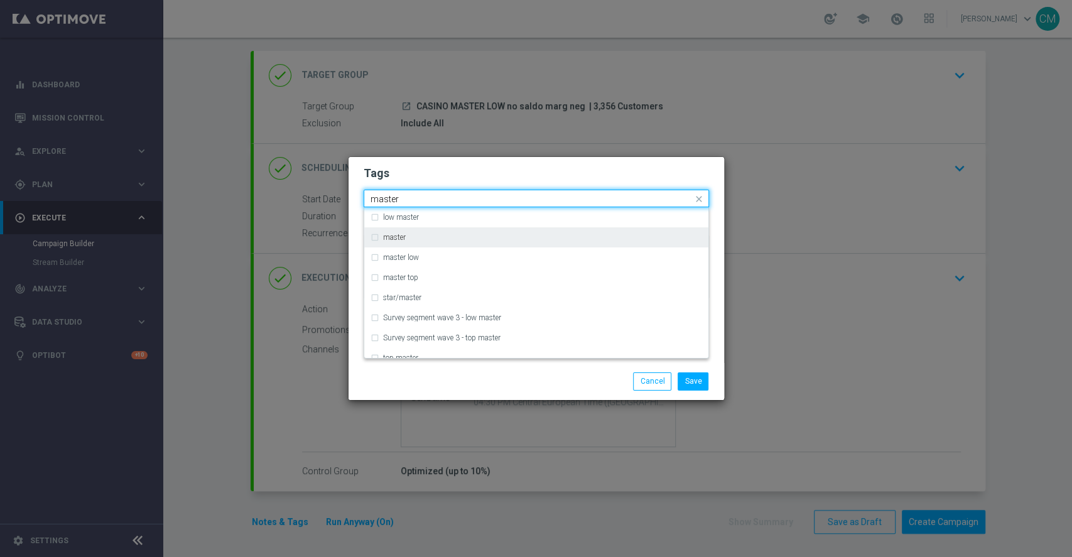
click at [422, 235] on div "master" at bounding box center [542, 238] width 319 height 8
type input "master"
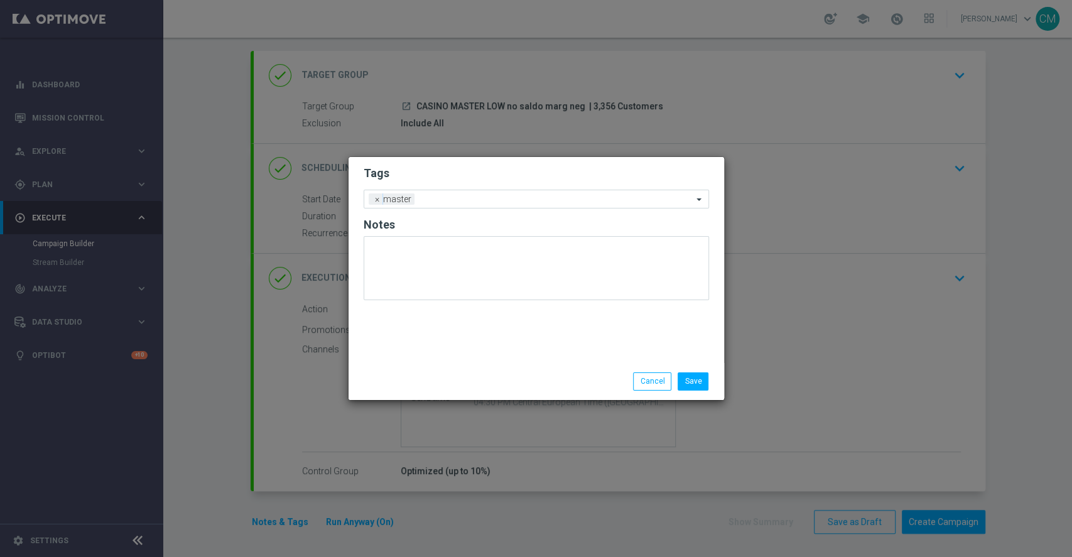
click at [458, 368] on div "Save Cancel" at bounding box center [537, 381] width 376 height 36
click at [464, 198] on input "text" at bounding box center [556, 200] width 273 height 11
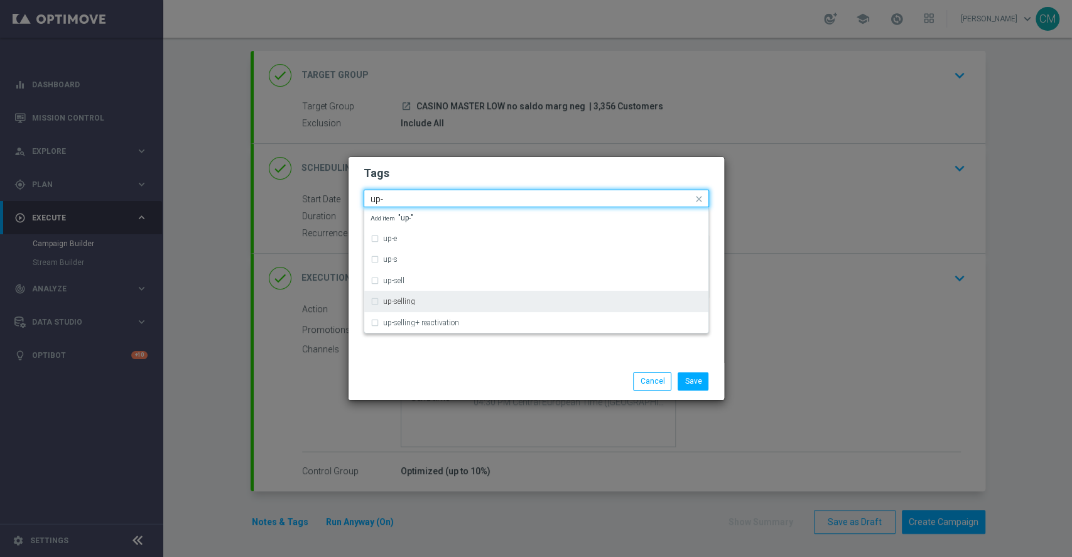
click at [432, 295] on div "up-selling" at bounding box center [537, 301] width 332 height 20
type input "up-"
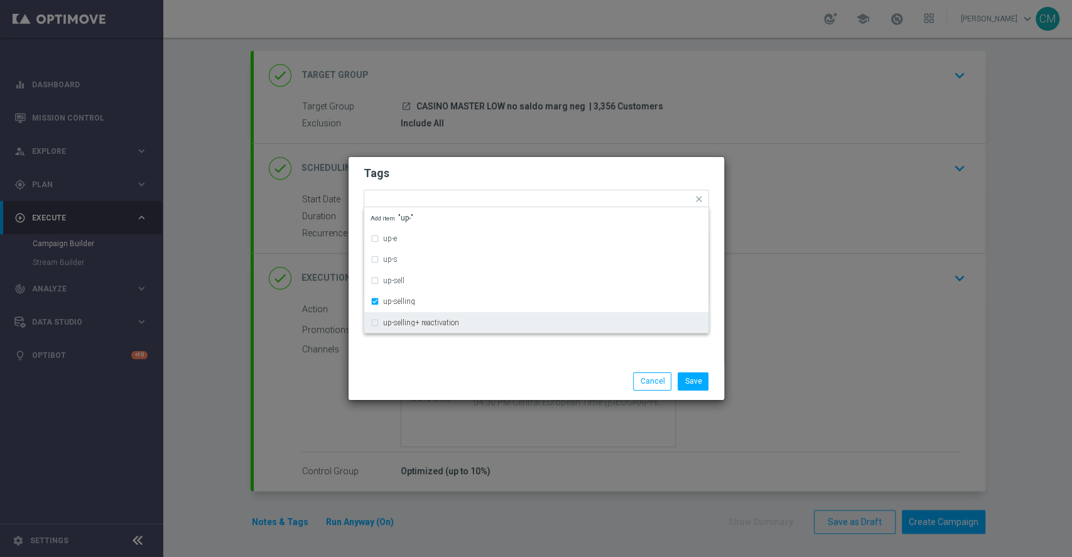
click at [438, 389] on div "Save Cancel" at bounding box center [536, 381] width 364 height 18
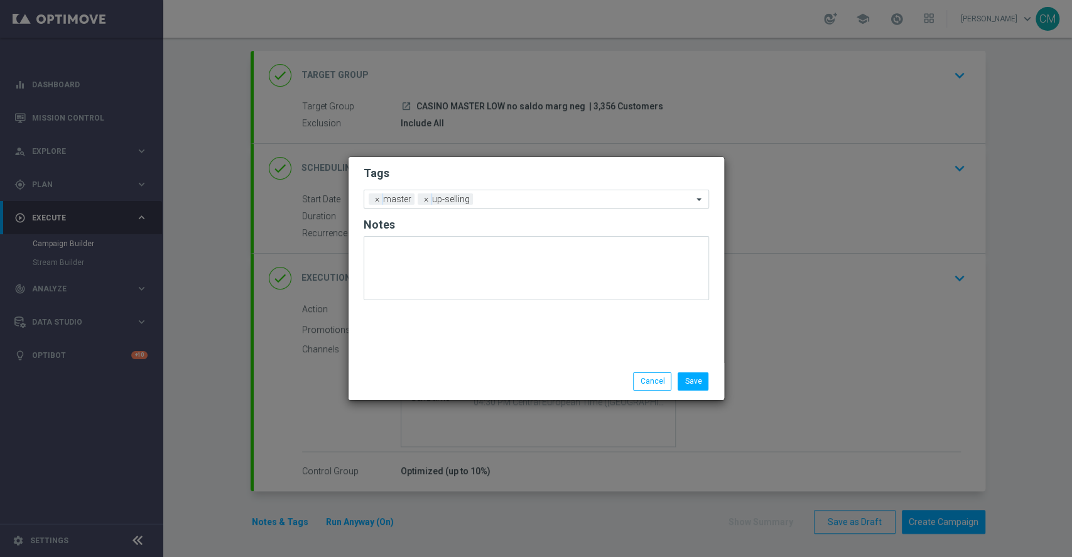
click at [504, 201] on input "text" at bounding box center [585, 200] width 215 height 11
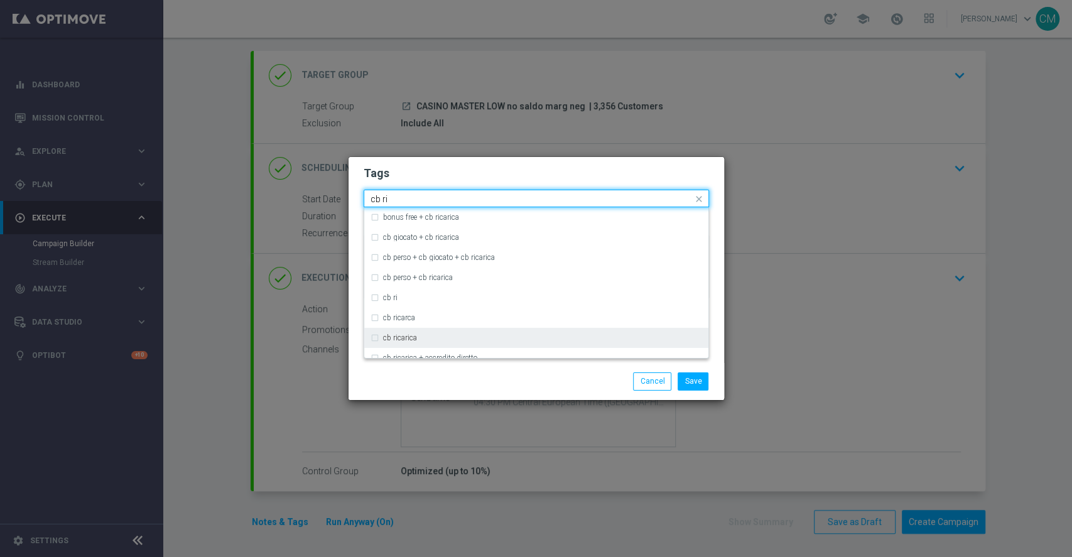
click at [475, 335] on div "cb ricarica" at bounding box center [542, 338] width 319 height 8
type input "cb ri"
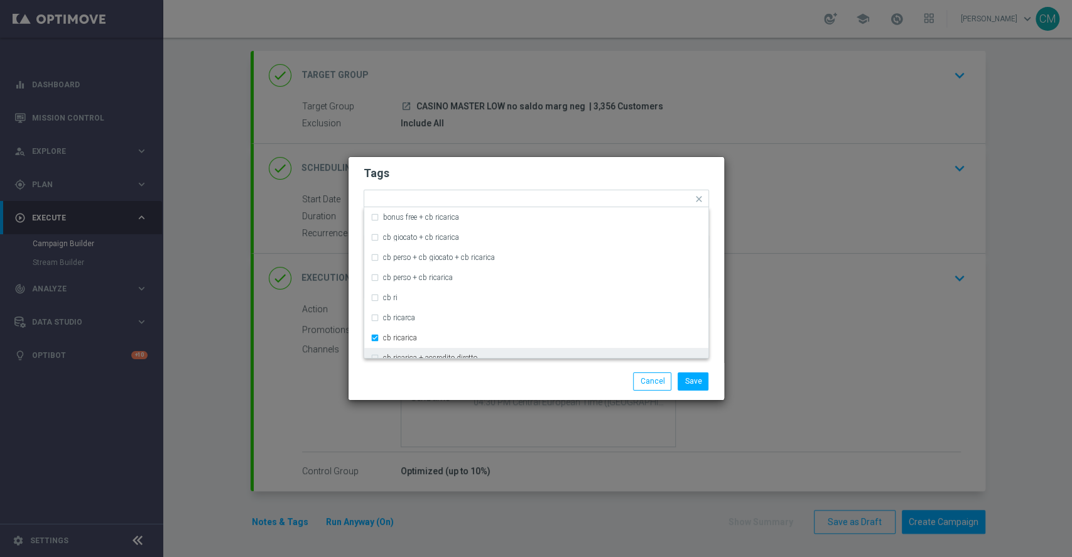
click at [512, 393] on div "Save Cancel" at bounding box center [537, 381] width 376 height 36
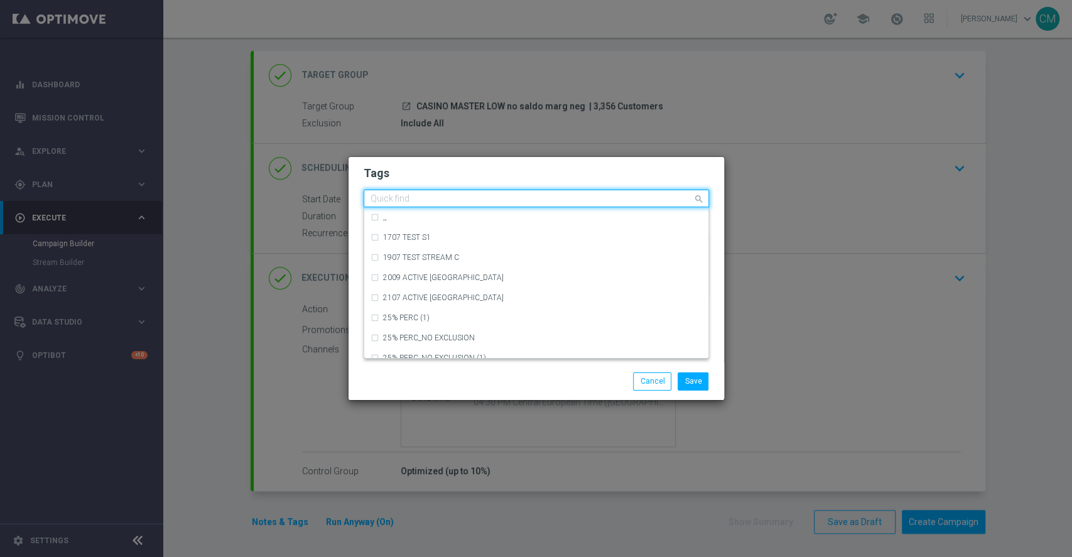
click at [548, 198] on input "text" at bounding box center [532, 199] width 322 height 11
click at [494, 320] on div "casino" at bounding box center [542, 318] width 319 height 8
type input "casin"
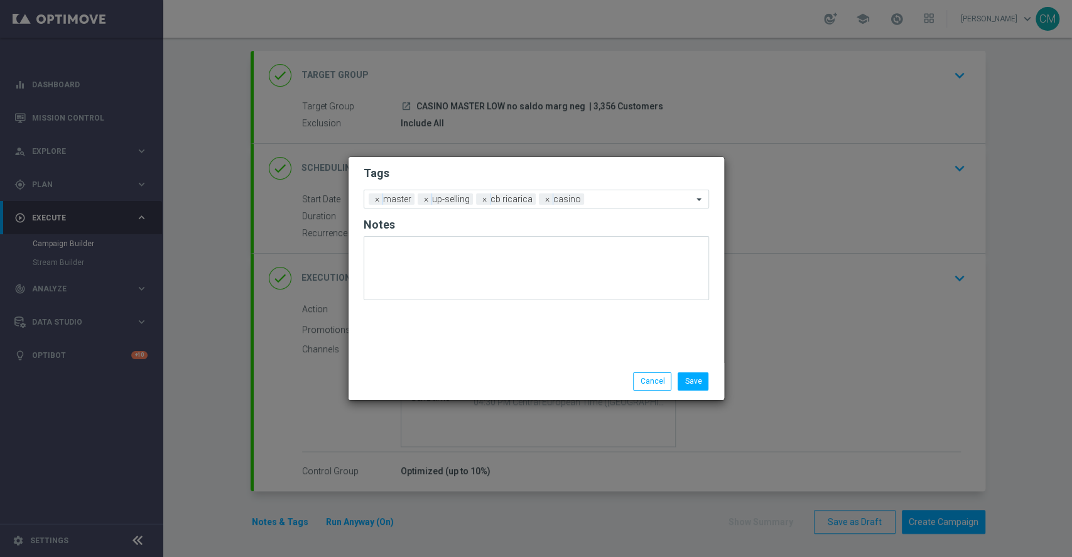
click at [538, 372] on div "Save Cancel" at bounding box center [596, 381] width 243 height 18
click at [626, 193] on div "Add a new tag × master × up-selling × cb ricarica × casino" at bounding box center [528, 199] width 328 height 18
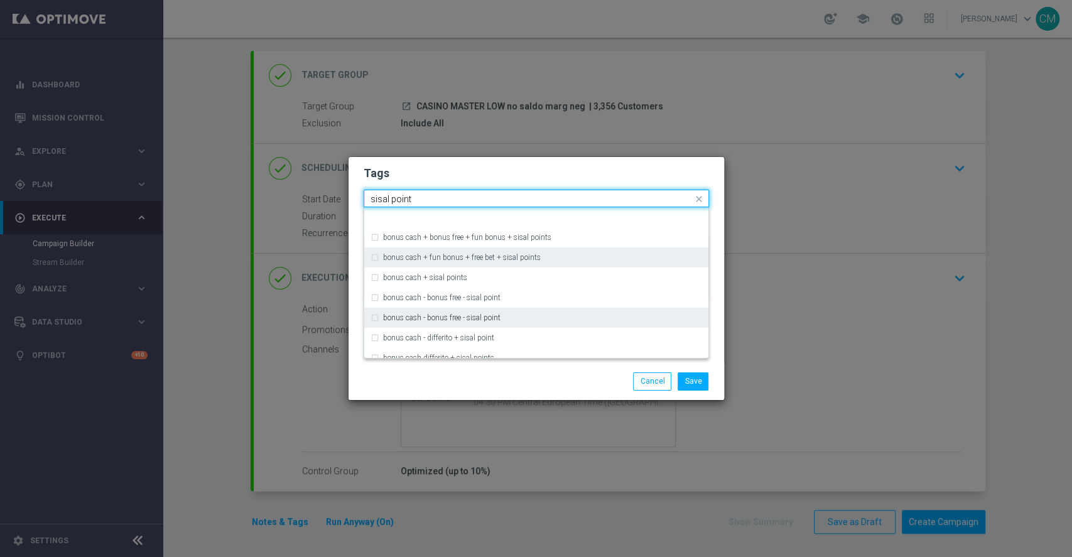
scroll to position [111, 0]
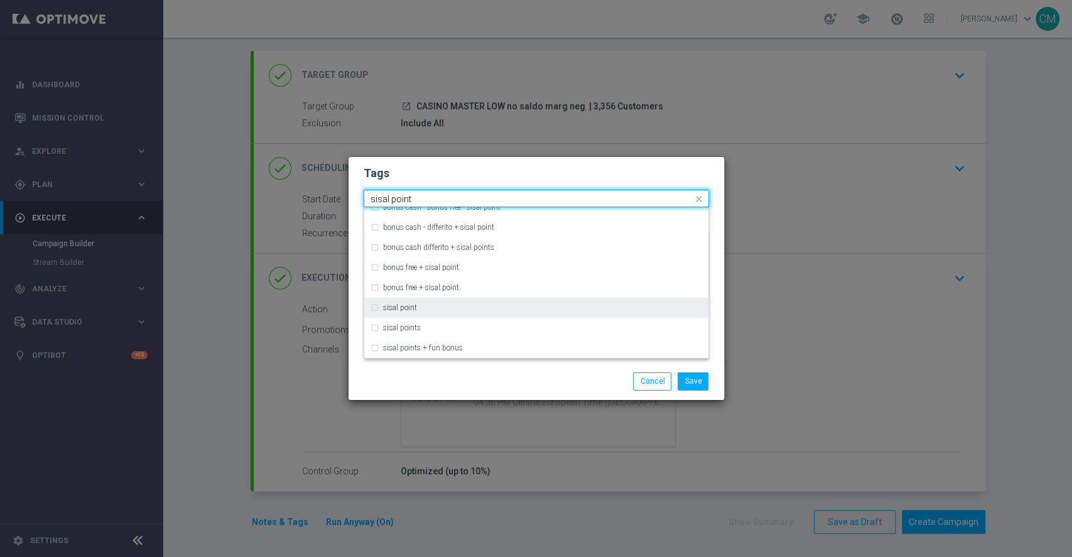
click at [495, 305] on div "sisal point" at bounding box center [542, 308] width 319 height 8
type input "sisal point"
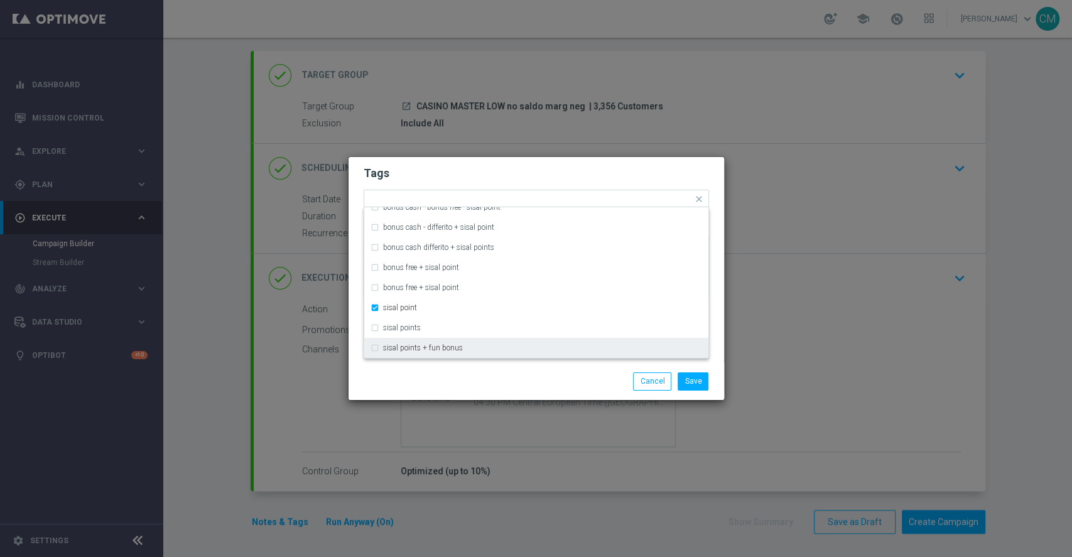
click at [525, 395] on div "Save Cancel" at bounding box center [537, 381] width 376 height 36
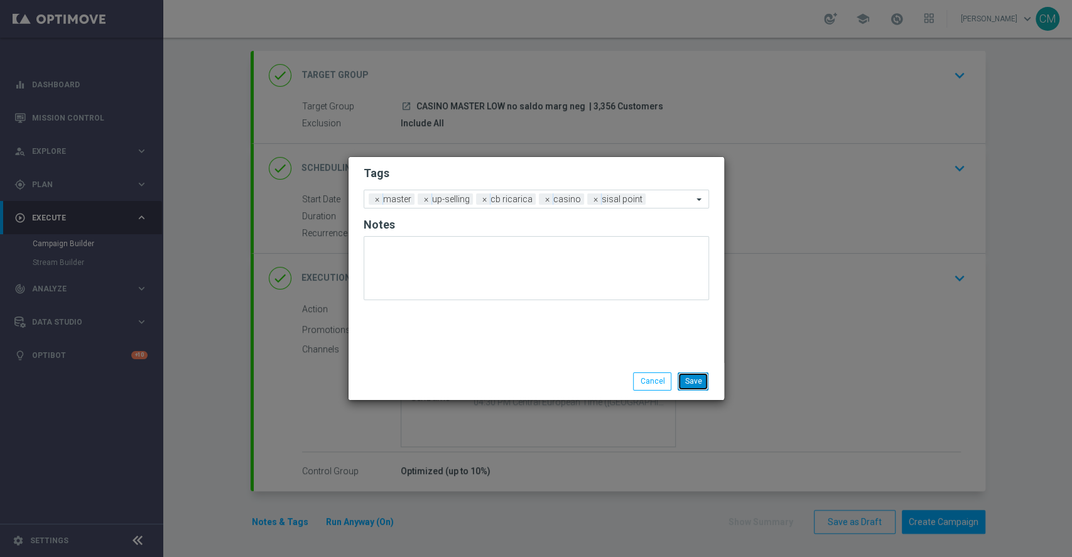
click at [689, 379] on button "Save" at bounding box center [693, 381] width 31 height 18
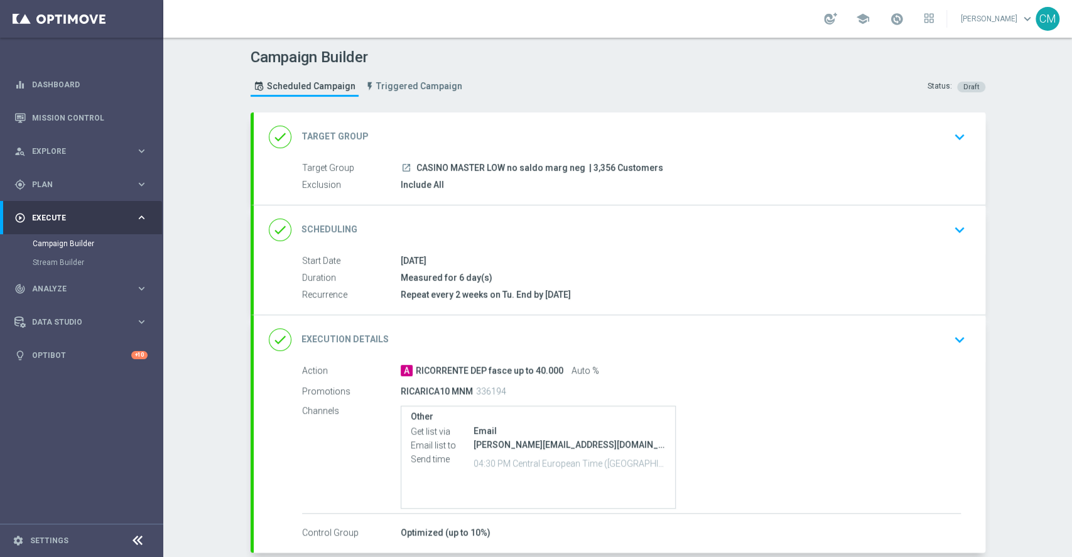
scroll to position [62, 0]
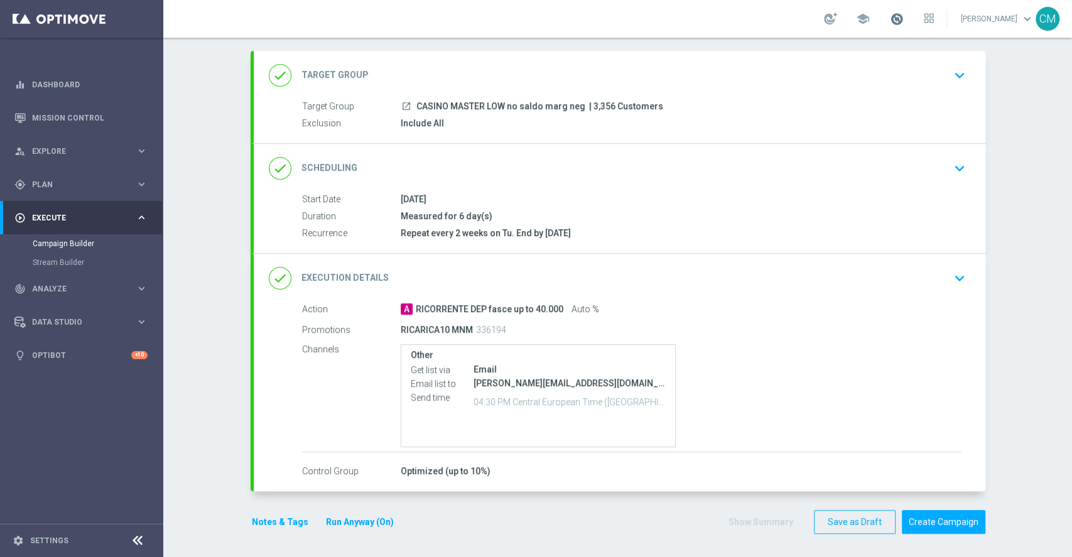
click at [894, 20] on span at bounding box center [897, 19] width 14 height 14
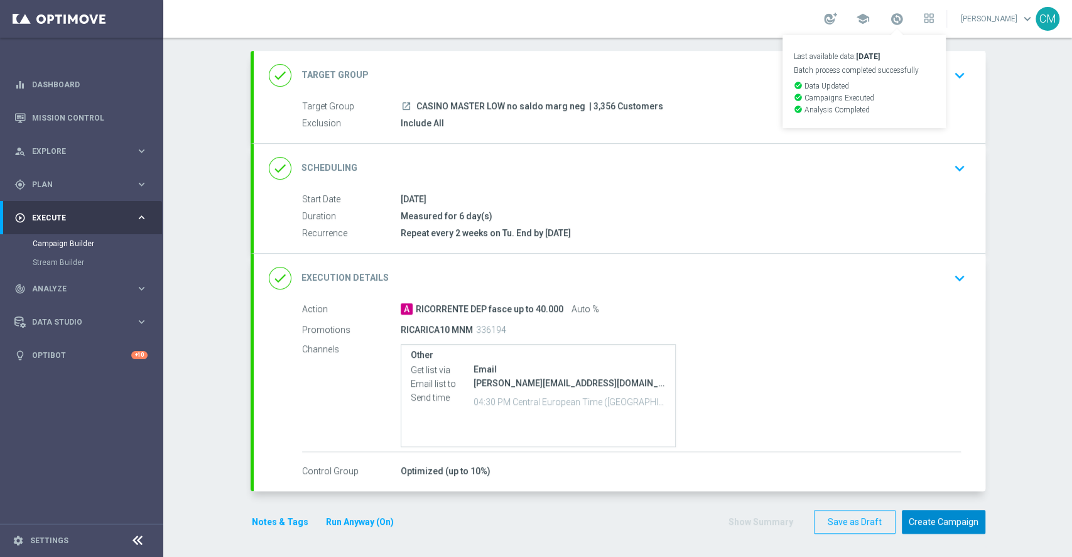
click at [926, 520] on button "Create Campaign" at bounding box center [944, 522] width 84 height 24
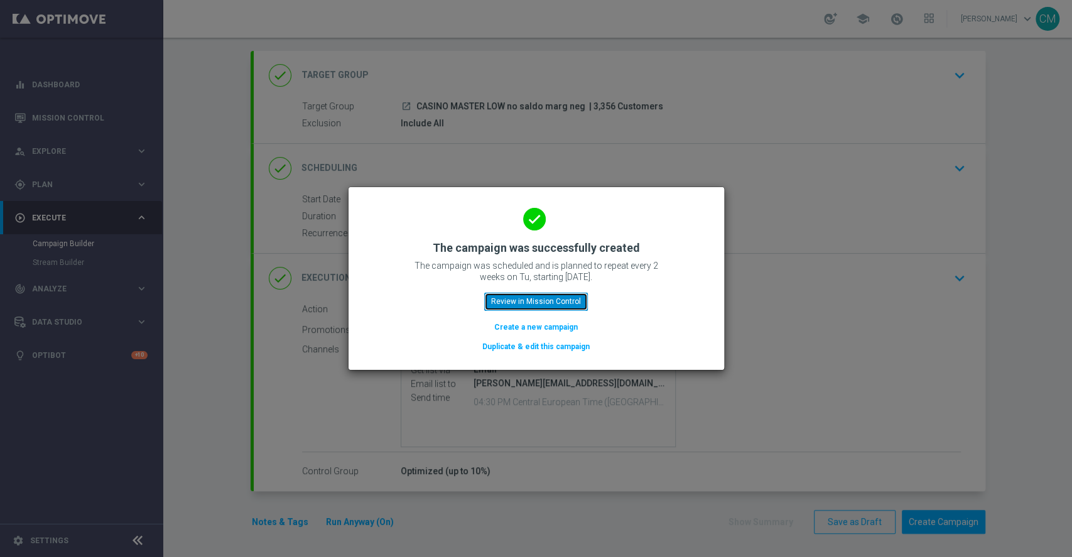
click at [526, 303] on button "Review in Mission Control" at bounding box center [536, 302] width 104 height 18
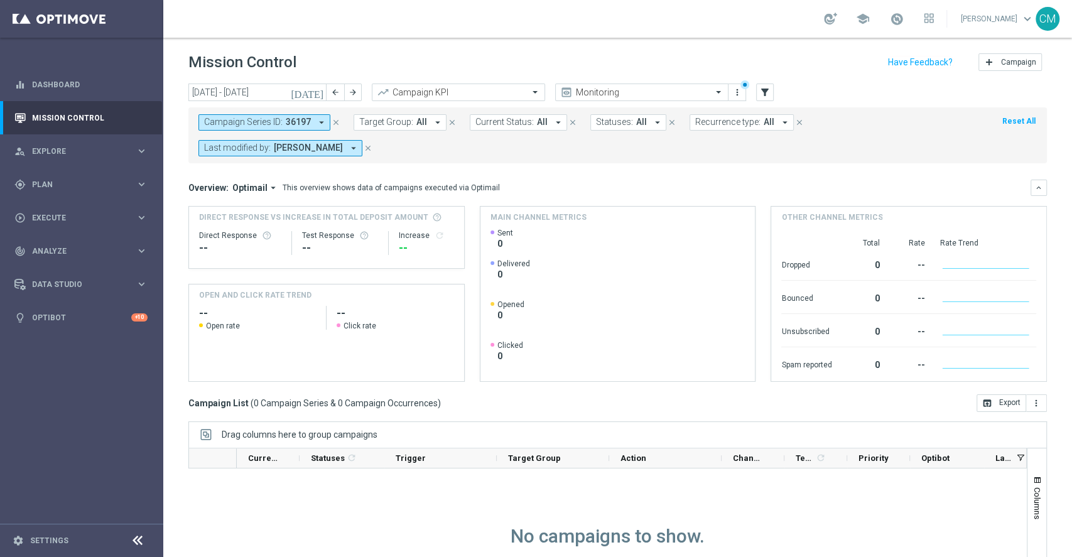
click at [343, 152] on span "marco Maccarrone" at bounding box center [308, 148] width 69 height 11
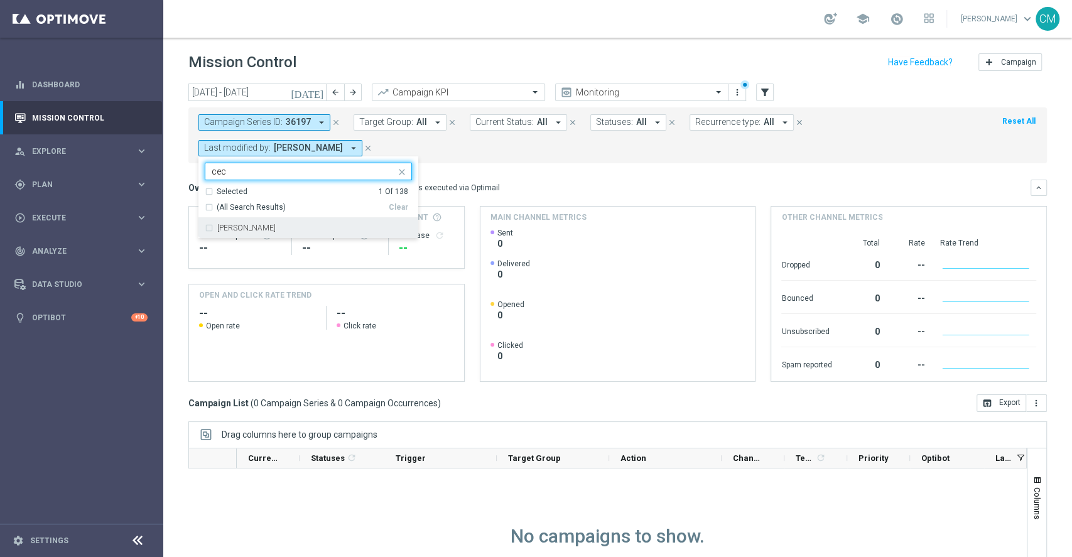
click at [323, 225] on div "[PERSON_NAME]" at bounding box center [314, 228] width 195 height 8
type input "cec"
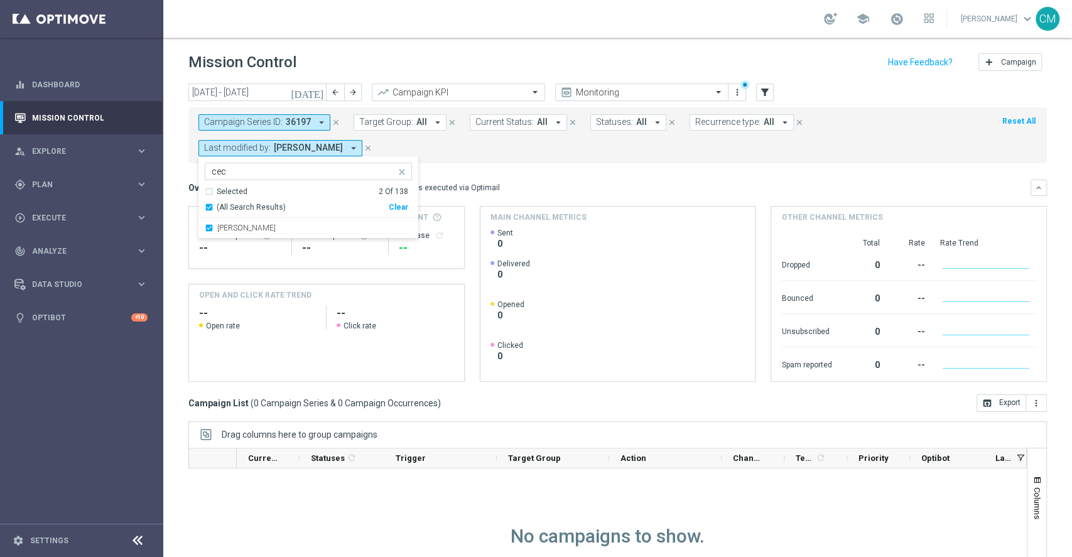
click at [524, 163] on div "Campaign Series ID: 36197 arrow_drop_down close Target Group: All arrow_drop_do…" at bounding box center [617, 135] width 859 height 56
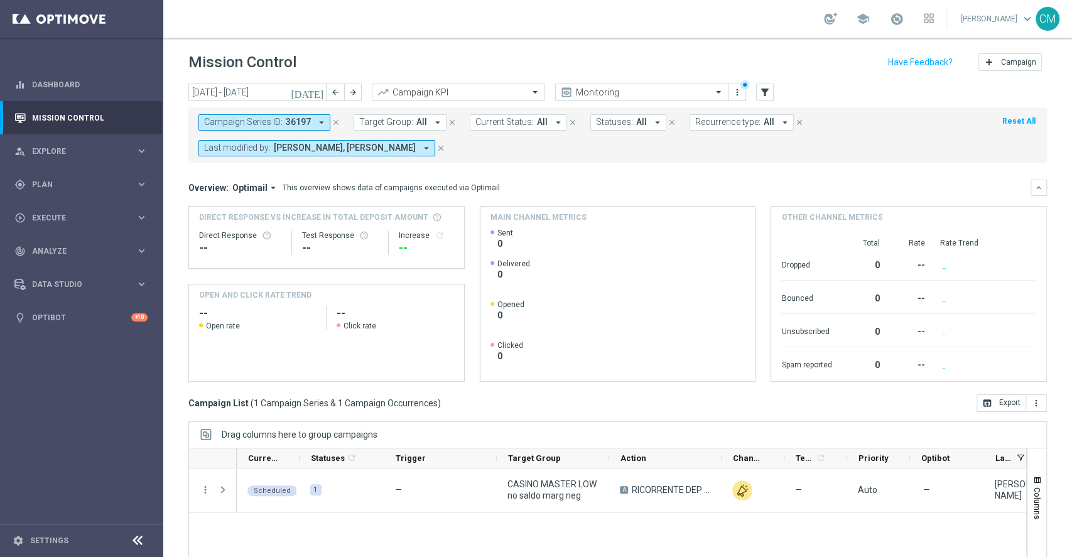
scroll to position [95, 0]
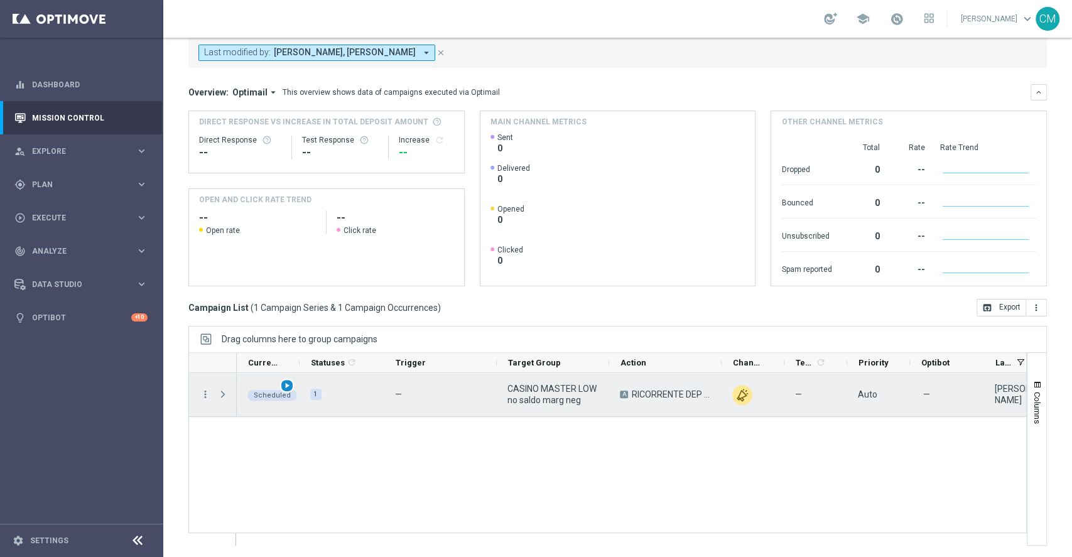
click at [280, 385] on div "play_arrow" at bounding box center [287, 386] width 14 height 14
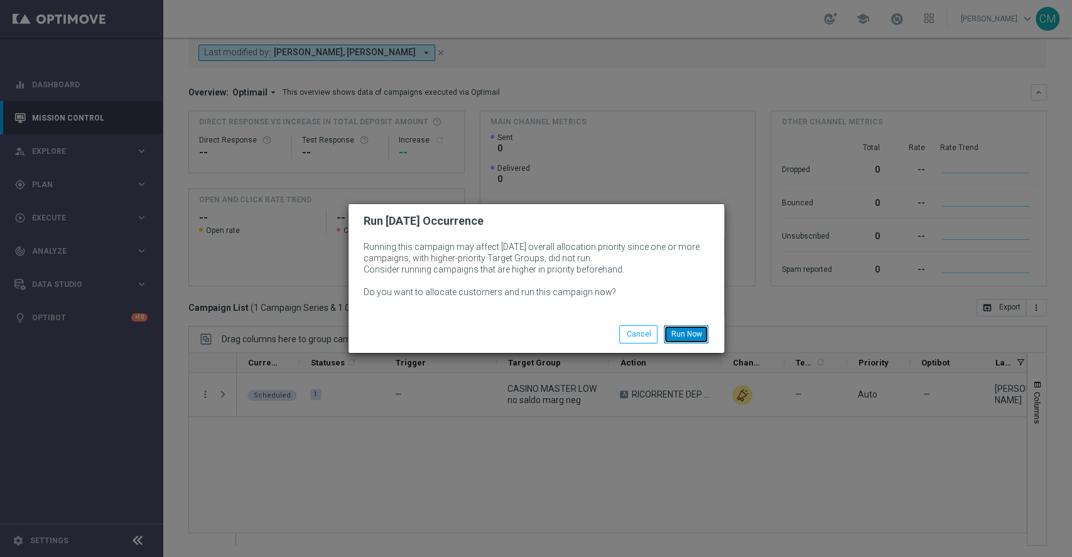
click at [695, 334] on button "Run Now" at bounding box center [686, 334] width 45 height 18
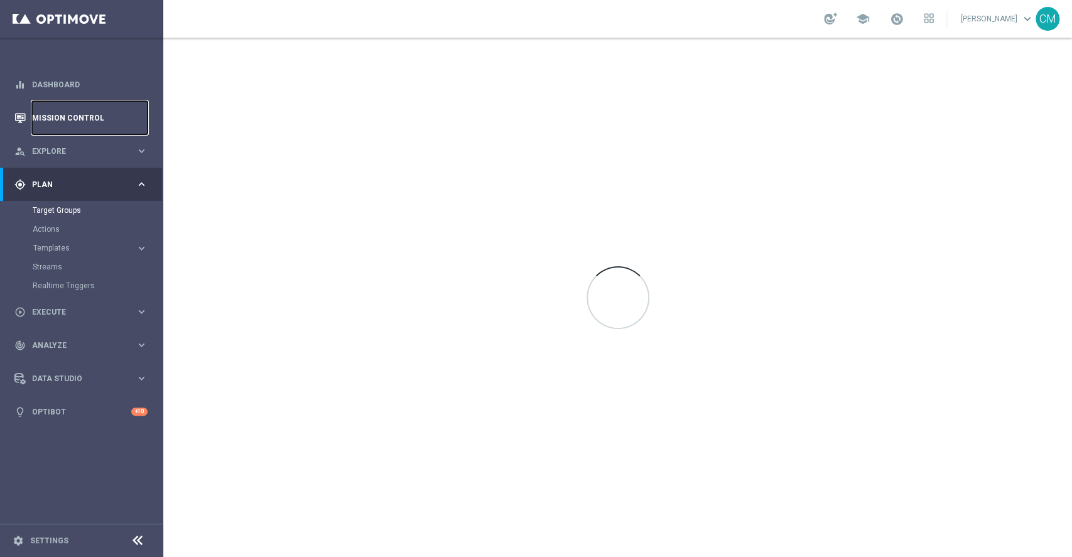
click at [62, 114] on link "Mission Control" at bounding box center [90, 117] width 116 height 33
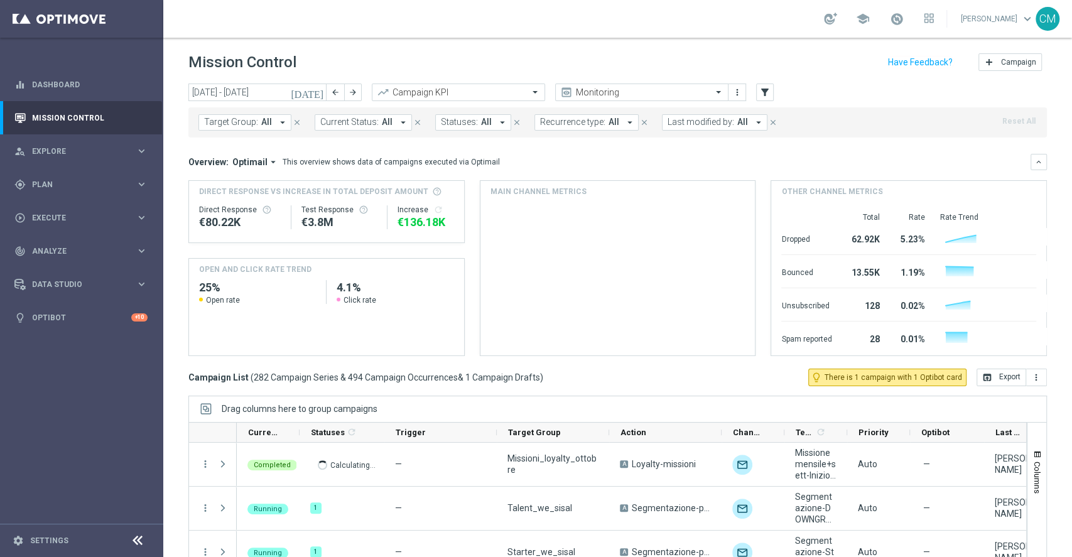
click at [317, 90] on icon "[DATE]" at bounding box center [308, 92] width 34 height 11
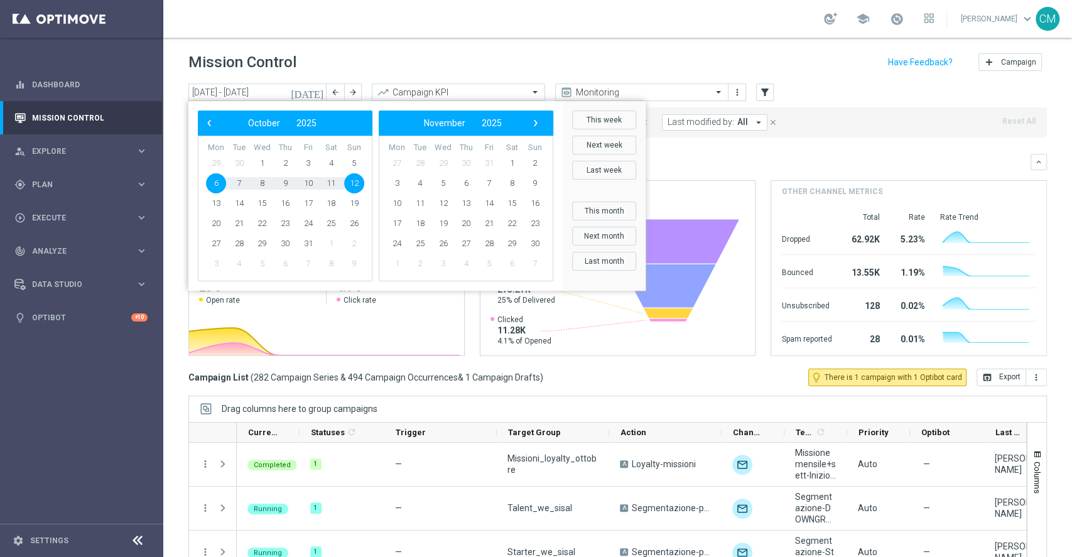
click at [215, 180] on span "6" at bounding box center [216, 183] width 20 height 20
type input "06 Oct 2025 - 06 Oct 2025"
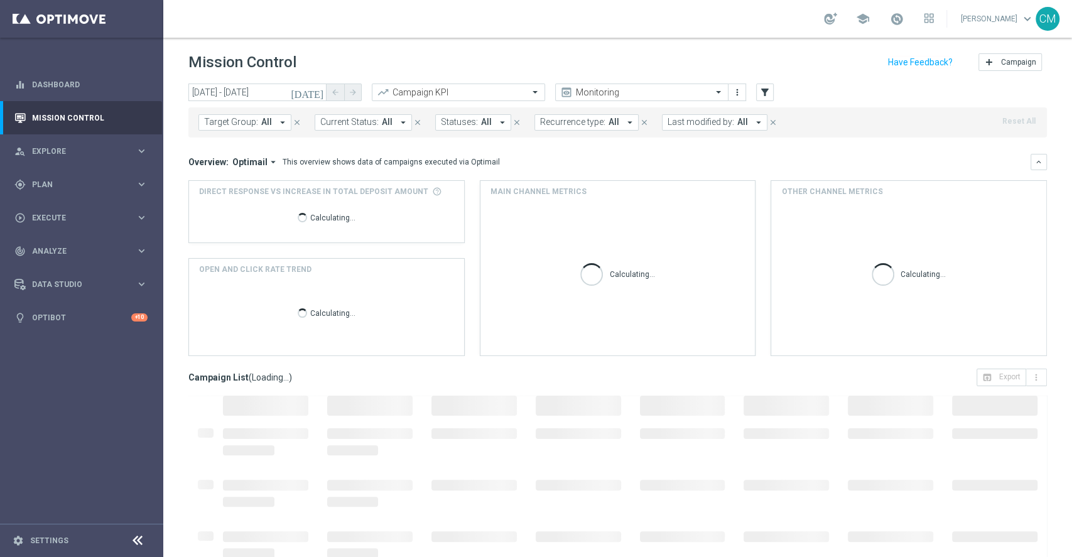
click at [710, 116] on button "Last modified by: All arrow_drop_down" at bounding box center [715, 122] width 106 height 16
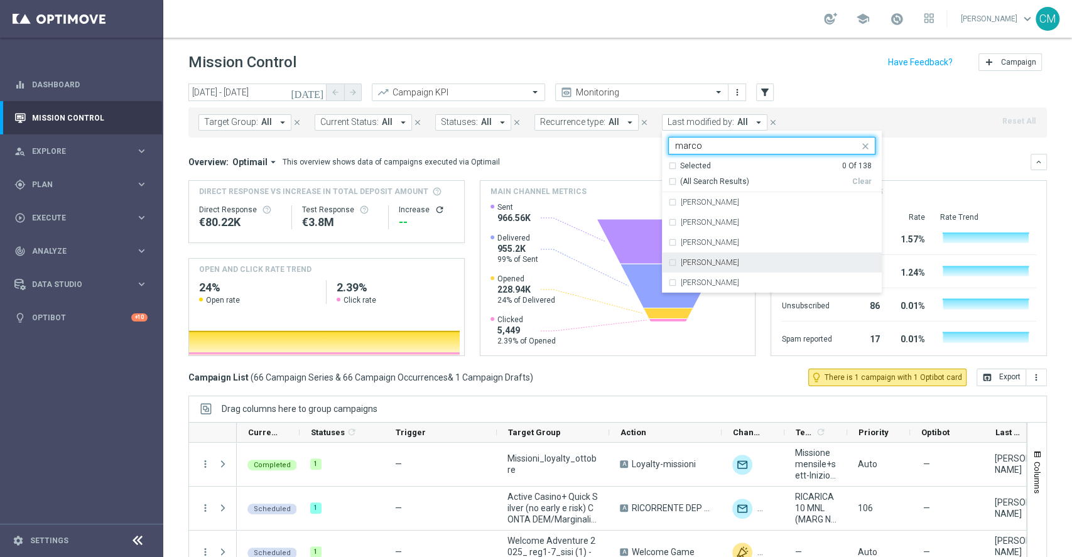
click at [719, 258] on div "[PERSON_NAME]" at bounding box center [771, 262] width 207 height 20
type input "marco"
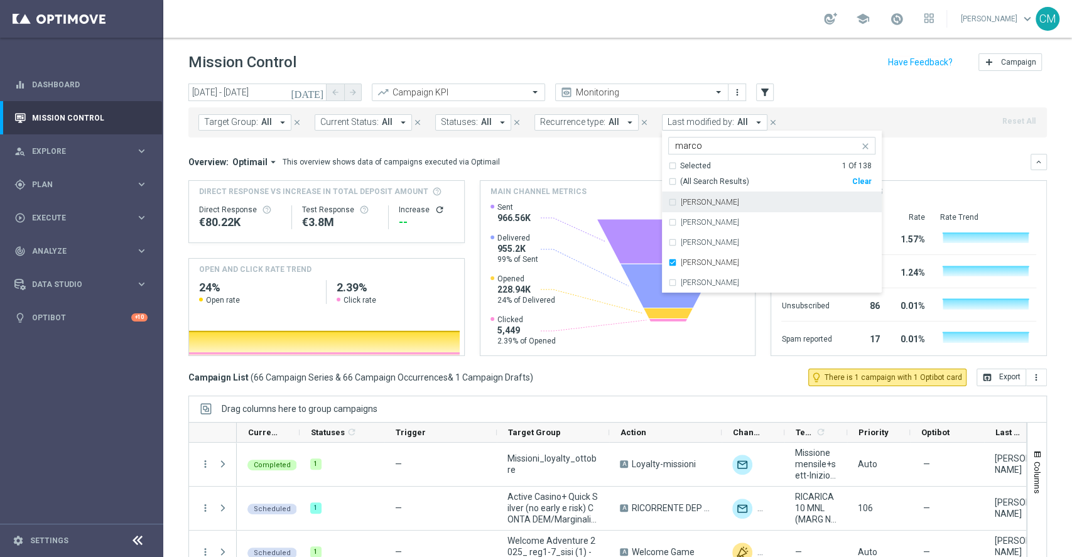
click at [603, 148] on mini-dashboard "Overview: Optimail arrow_drop_down This overview shows data of campaigns execut…" at bounding box center [617, 253] width 859 height 231
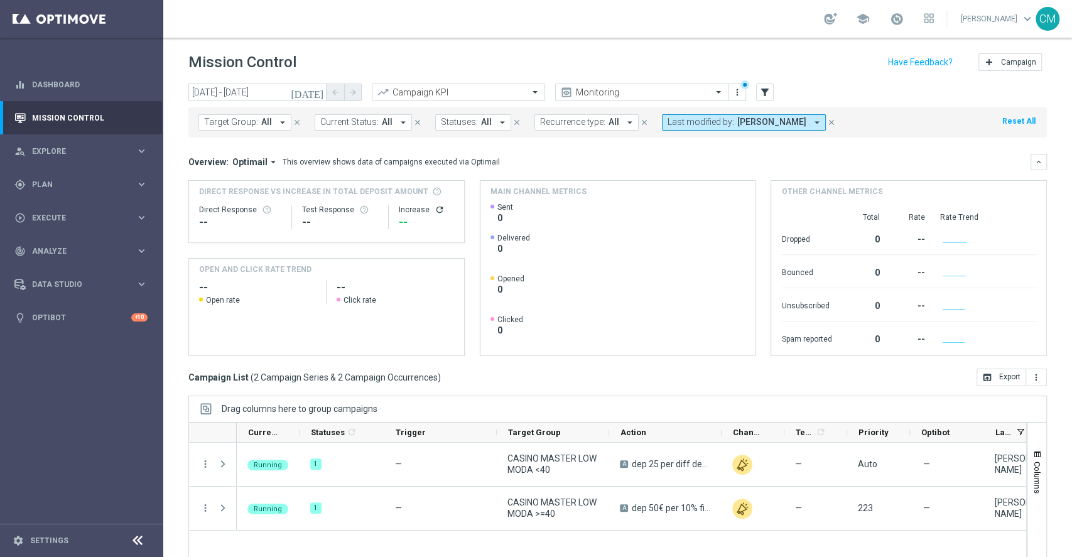
scroll to position [70, 0]
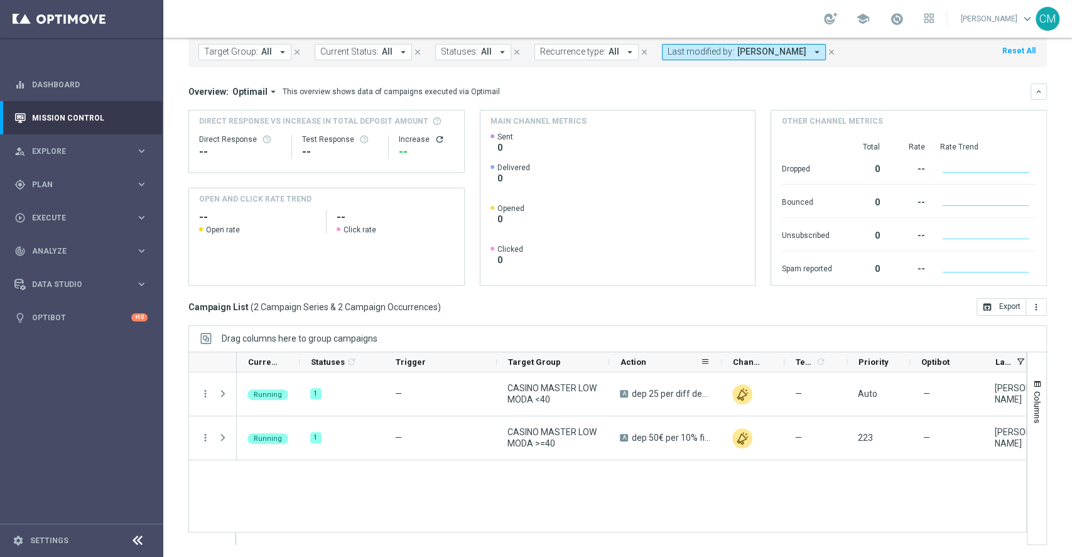
click at [717, 361] on div "Action" at bounding box center [665, 362] width 112 height 20
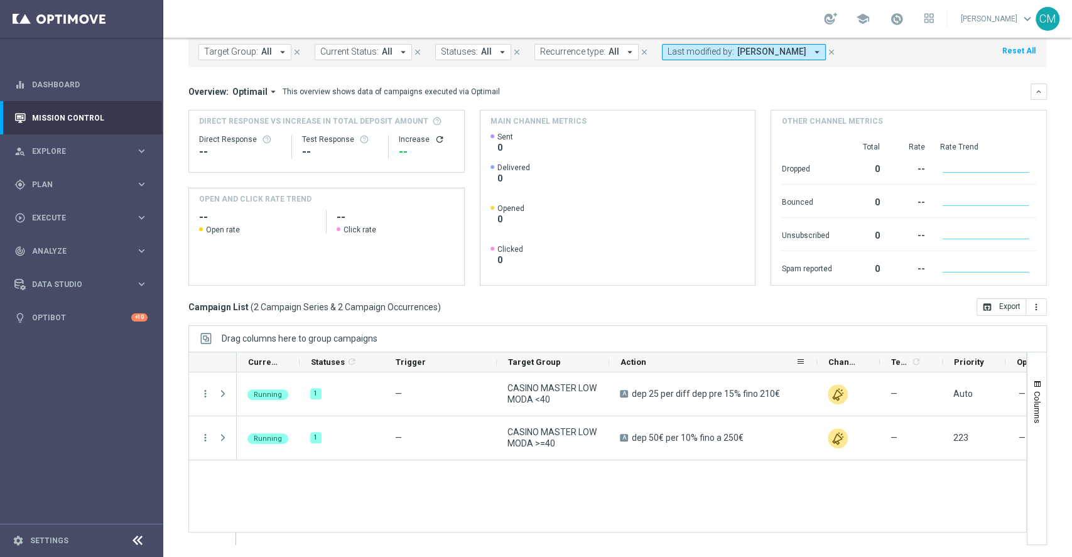
drag, startPoint x: 719, startPoint y: 358, endPoint x: 815, endPoint y: 369, distance: 96.1
click at [815, 369] on div at bounding box center [817, 361] width 5 height 19
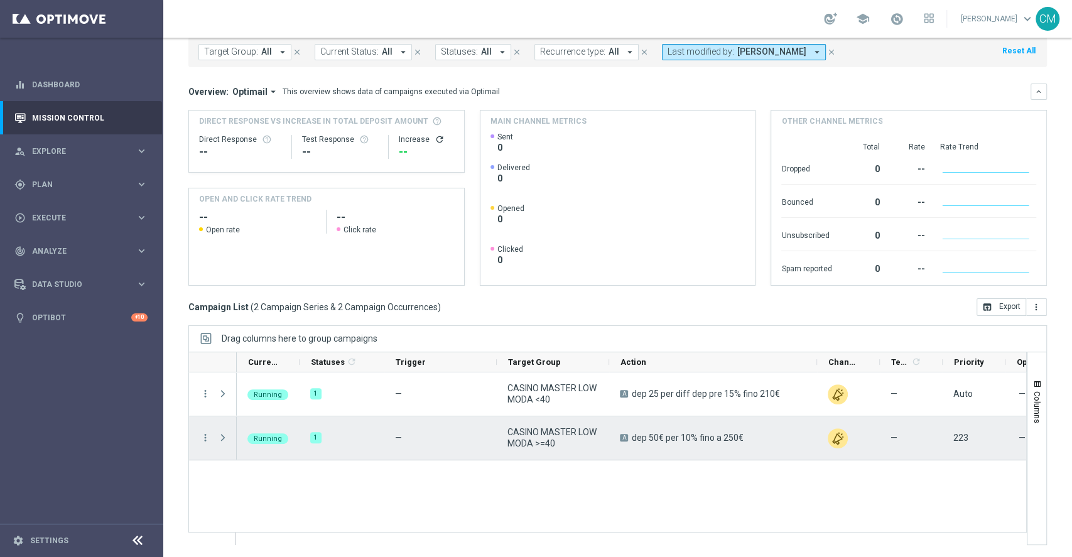
drag, startPoint x: 753, startPoint y: 442, endPoint x: 632, endPoint y: 440, distance: 121.2
click at [632, 440] on div "A dep 50€ per 10% fino a 250€" at bounding box center [713, 437] width 208 height 43
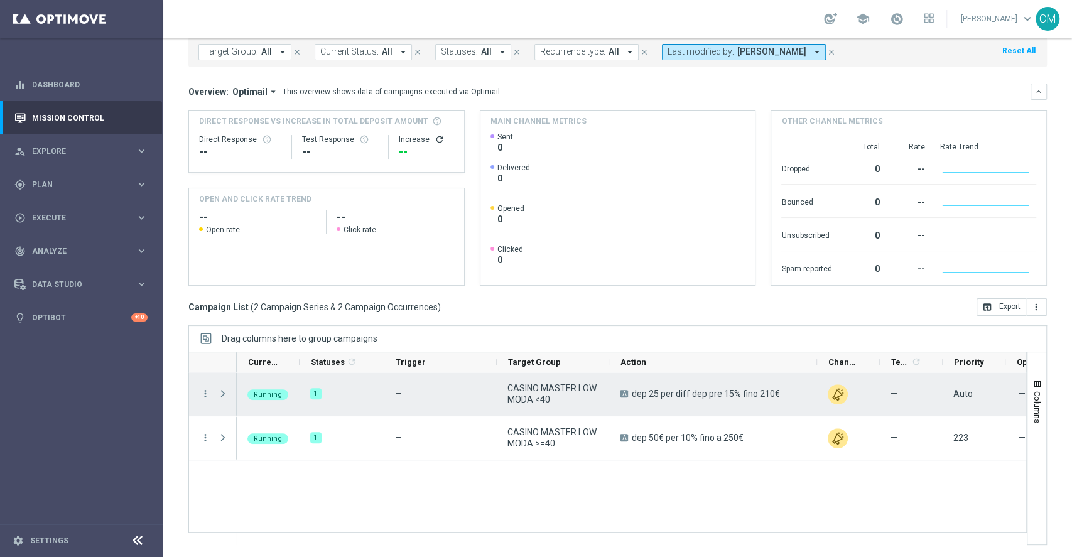
drag, startPoint x: 780, startPoint y: 396, endPoint x: 634, endPoint y: 399, distance: 145.8
click at [634, 399] on div "A dep 25 per diff dep pre 15% fino 210€" at bounding box center [713, 393] width 208 height 43
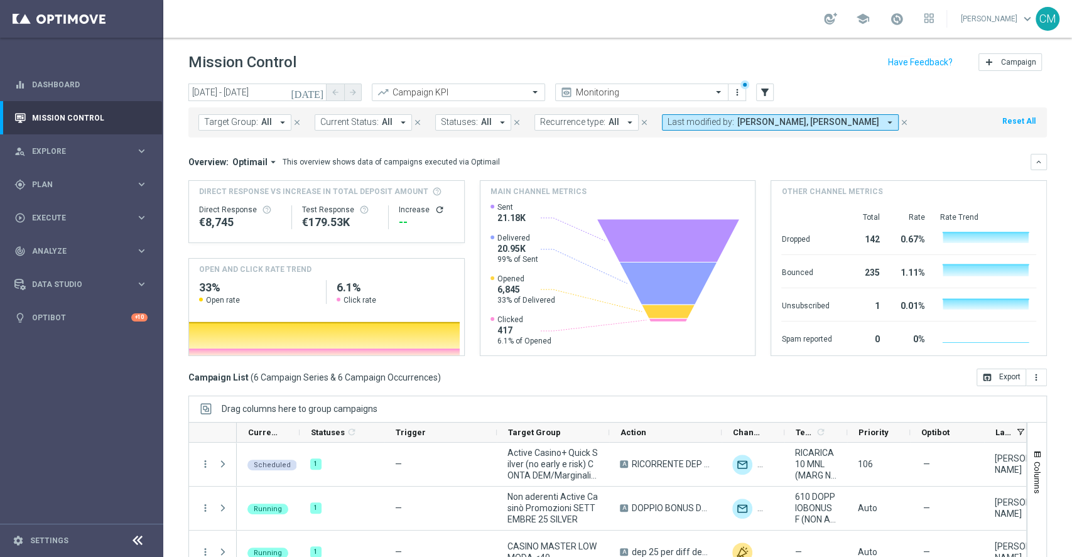
click at [787, 119] on span "[PERSON_NAME], [PERSON_NAME]" at bounding box center [808, 122] width 142 height 11
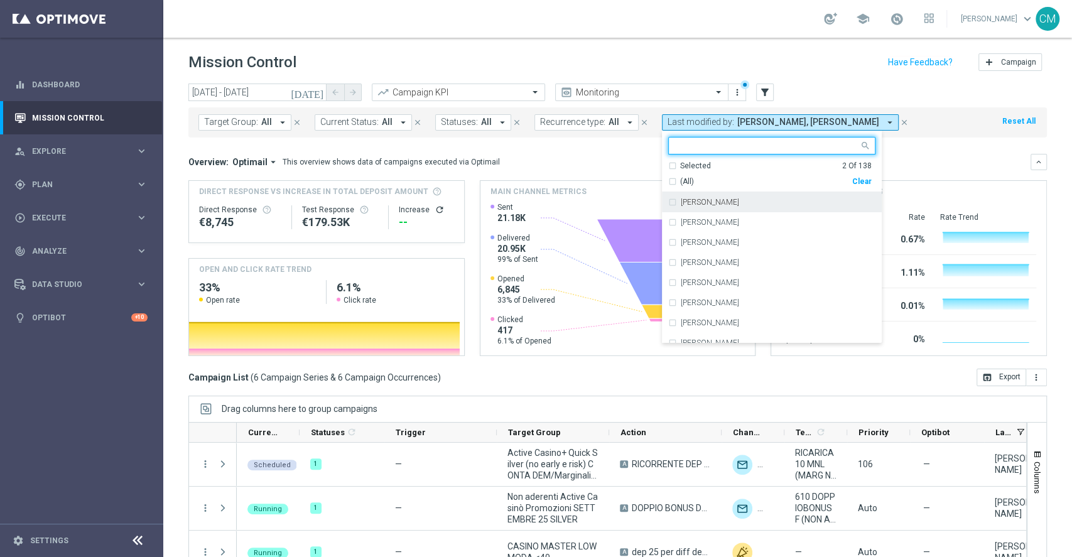
click at [688, 166] on div "Selected" at bounding box center [695, 166] width 31 height 11
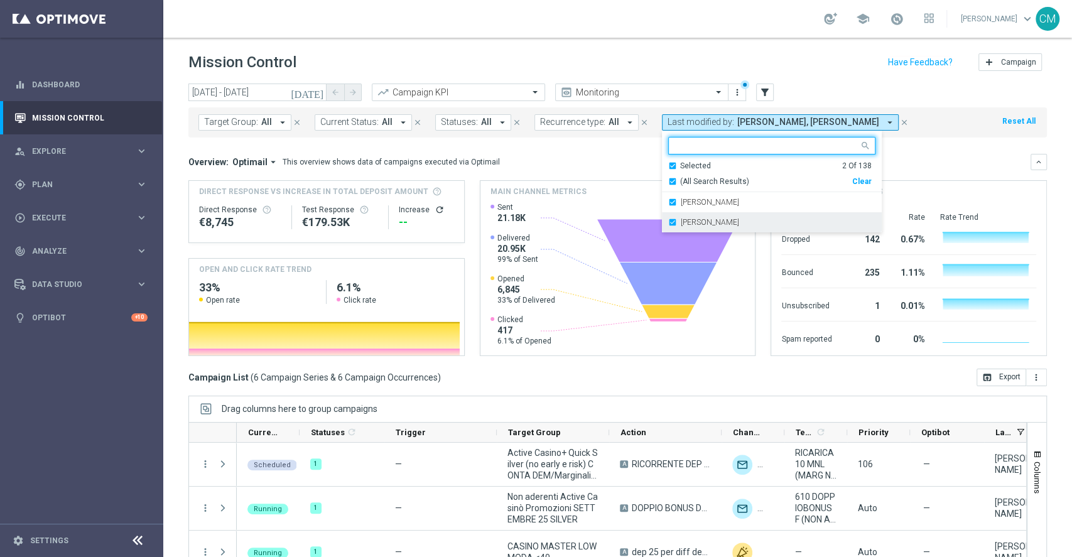
click at [695, 219] on label "marco Maccarrone" at bounding box center [710, 223] width 58 height 8
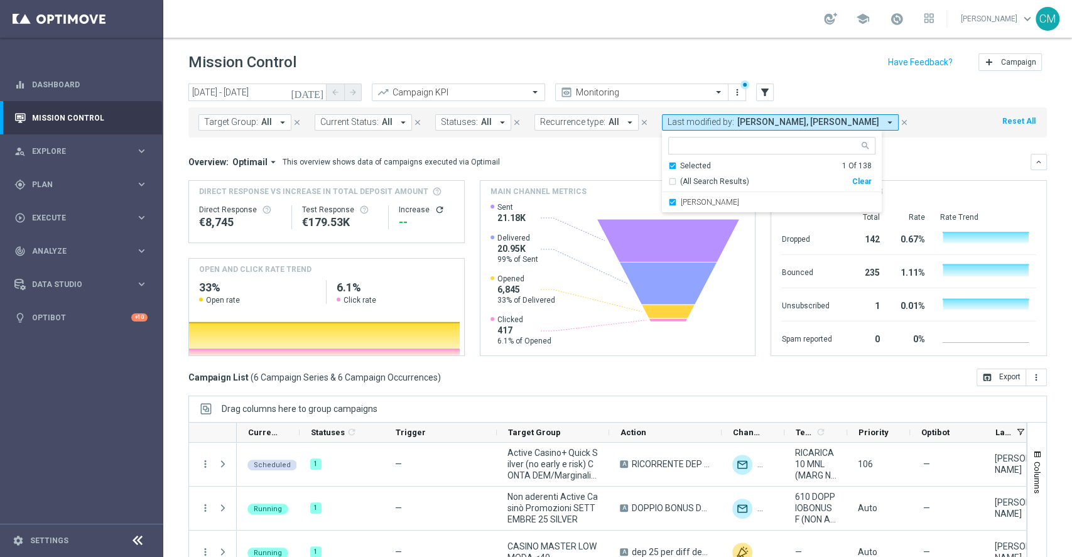
click at [629, 148] on mini-dashboard "Overview: Optimail arrow_drop_down This overview shows data of campaigns execut…" at bounding box center [617, 253] width 859 height 231
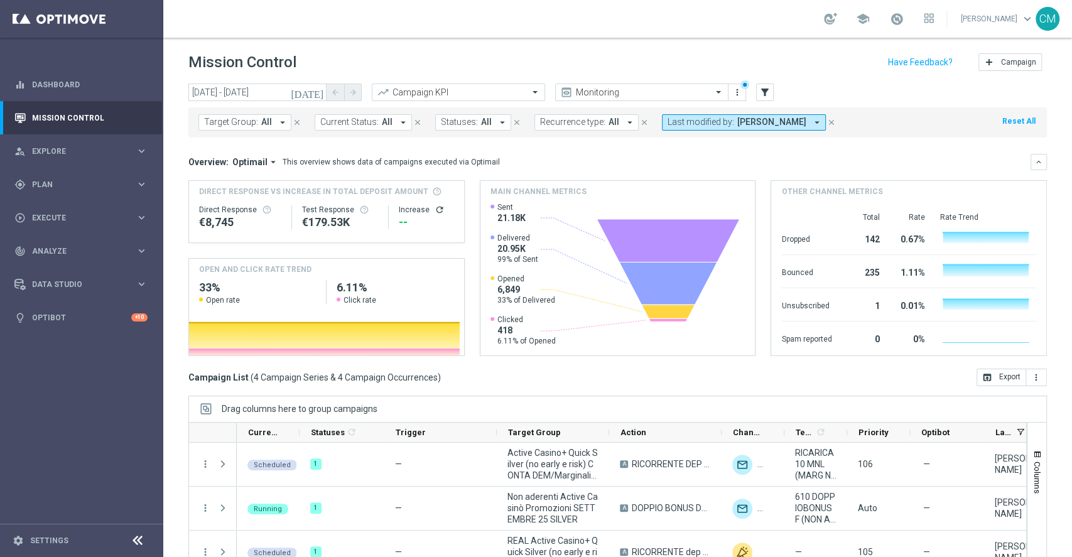
click at [317, 93] on icon "[DATE]" at bounding box center [308, 92] width 34 height 11
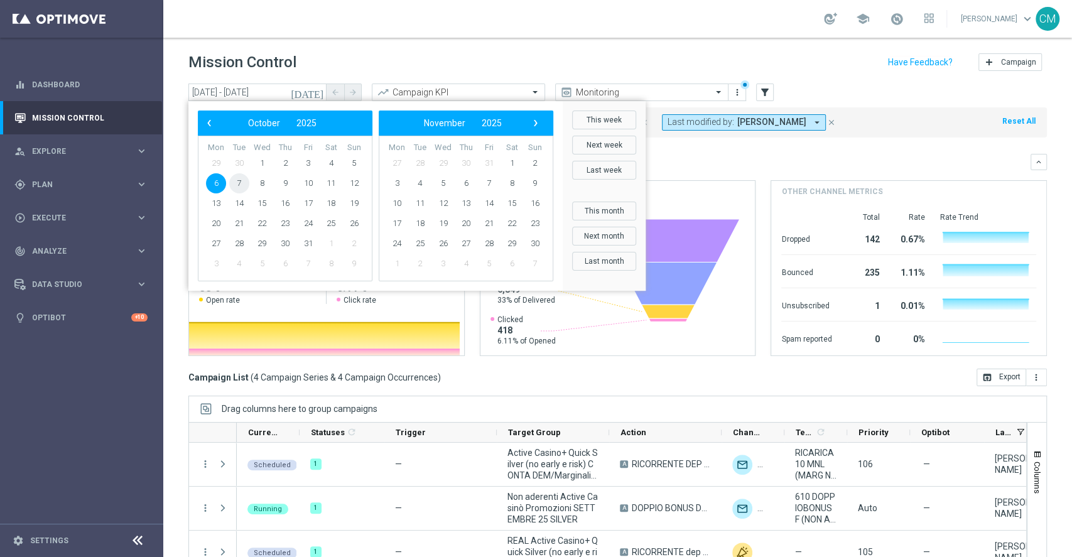
click at [235, 187] on span "7" at bounding box center [239, 183] width 20 height 20
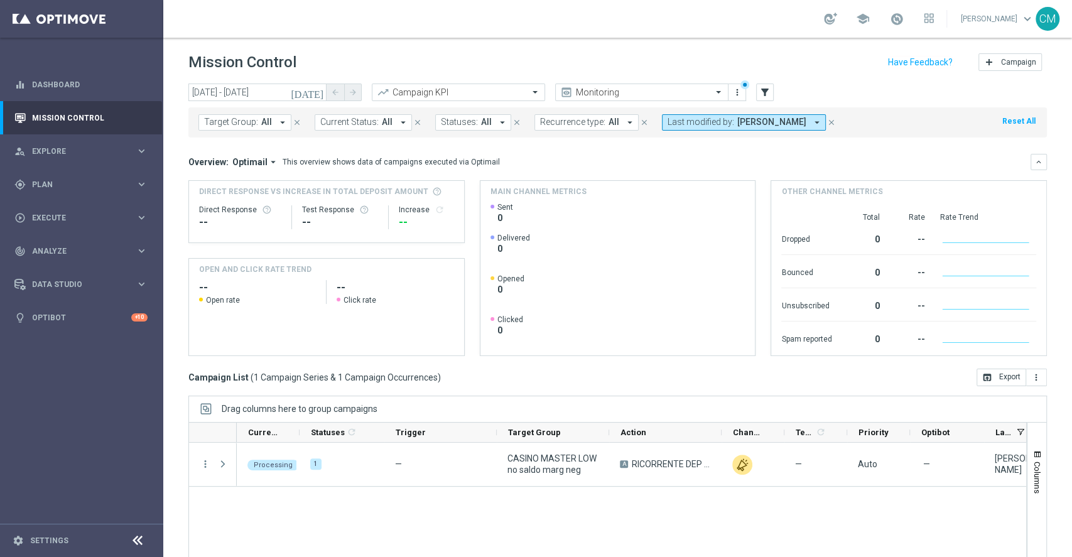
click at [315, 95] on icon "[DATE]" at bounding box center [308, 92] width 34 height 11
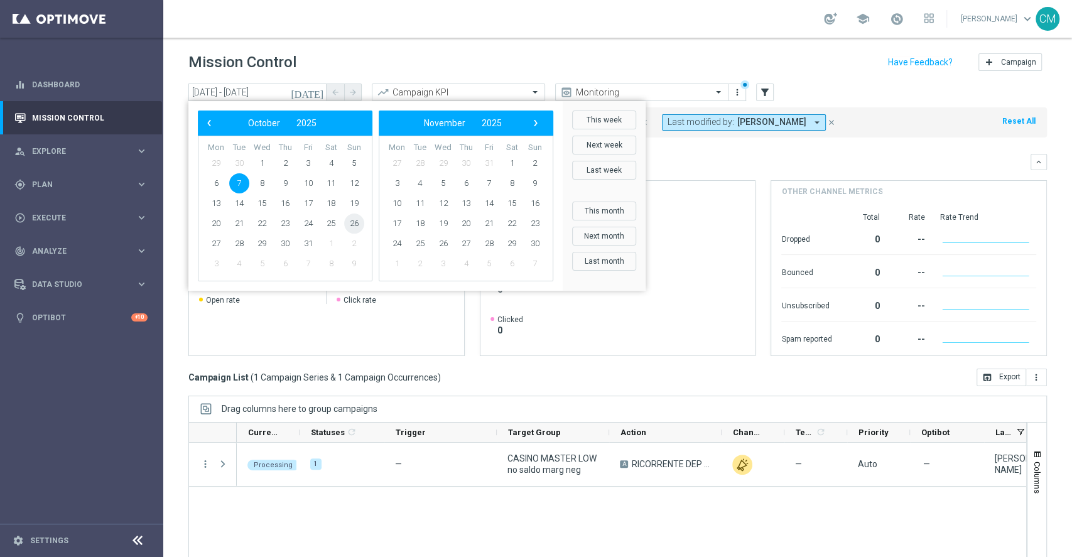
click at [347, 222] on span "26" at bounding box center [354, 224] width 20 height 20
click at [239, 224] on span "21" at bounding box center [239, 224] width 20 height 20
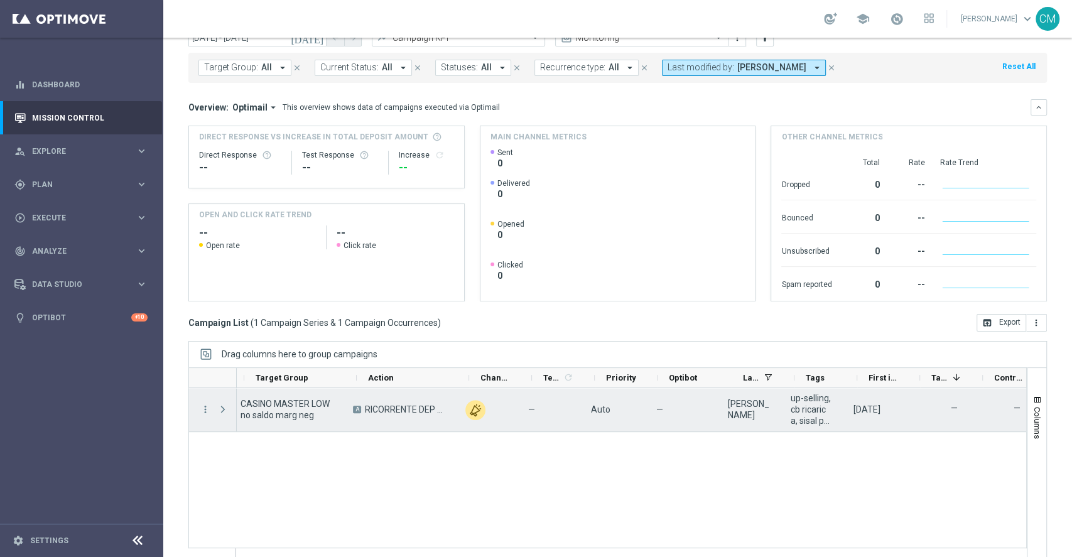
scroll to position [0, 274]
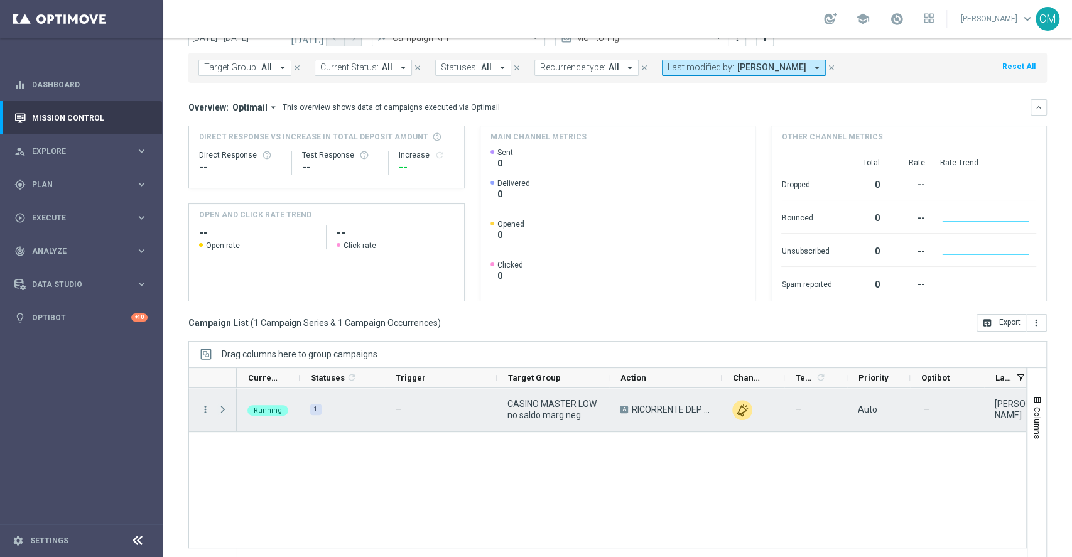
click at [224, 413] on span "Press SPACE to select this row." at bounding box center [222, 409] width 11 height 10
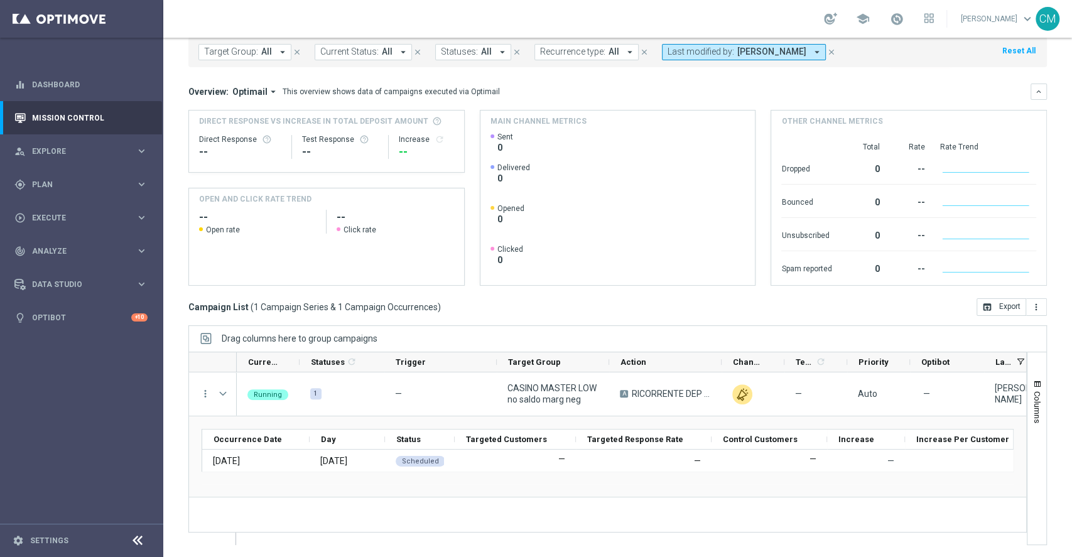
scroll to position [0, 0]
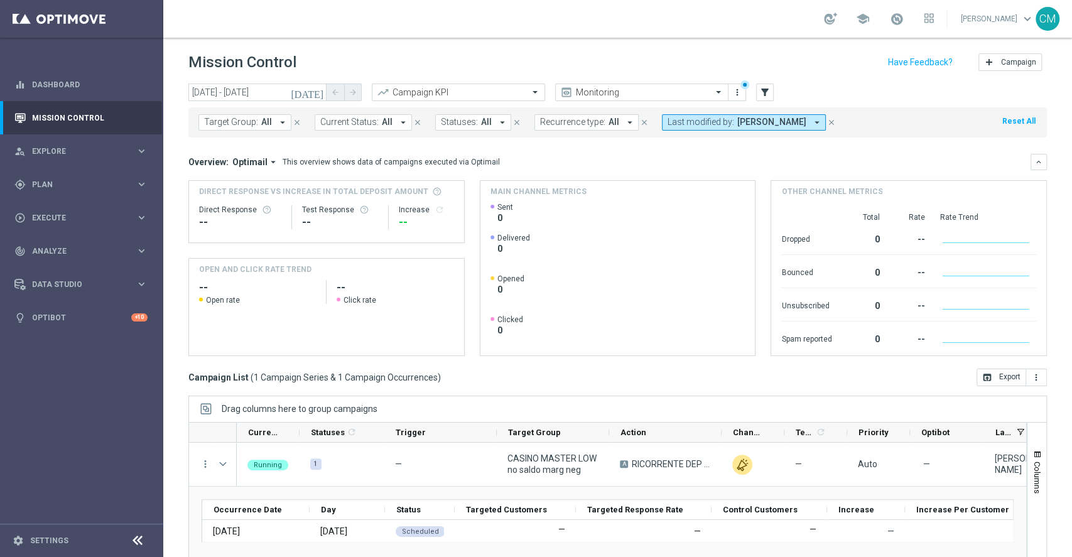
click at [313, 92] on icon "[DATE]" at bounding box center [308, 92] width 34 height 11
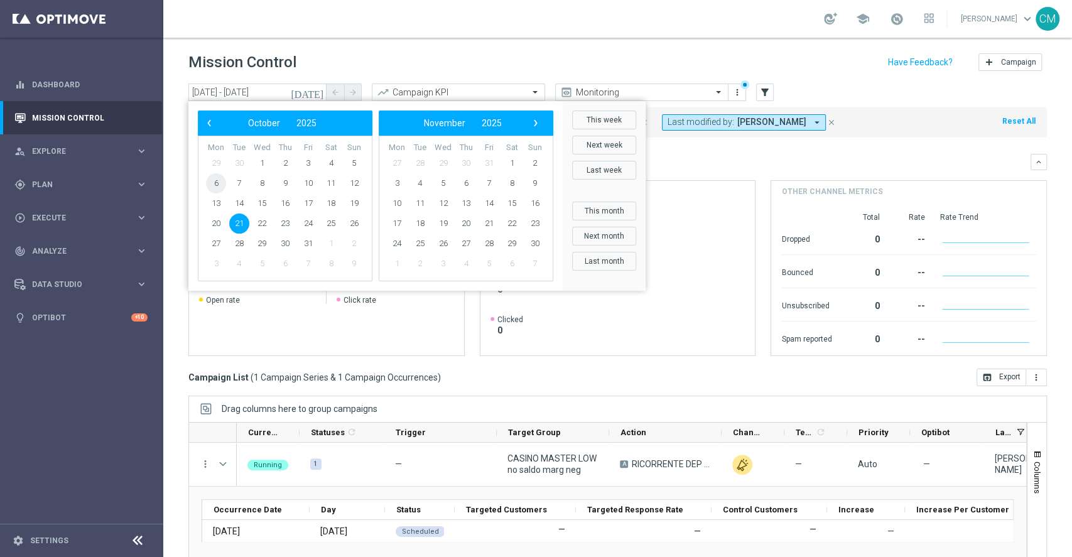
click at [213, 180] on span "6" at bounding box center [216, 183] width 20 height 20
click at [236, 183] on span "7" at bounding box center [239, 183] width 20 height 20
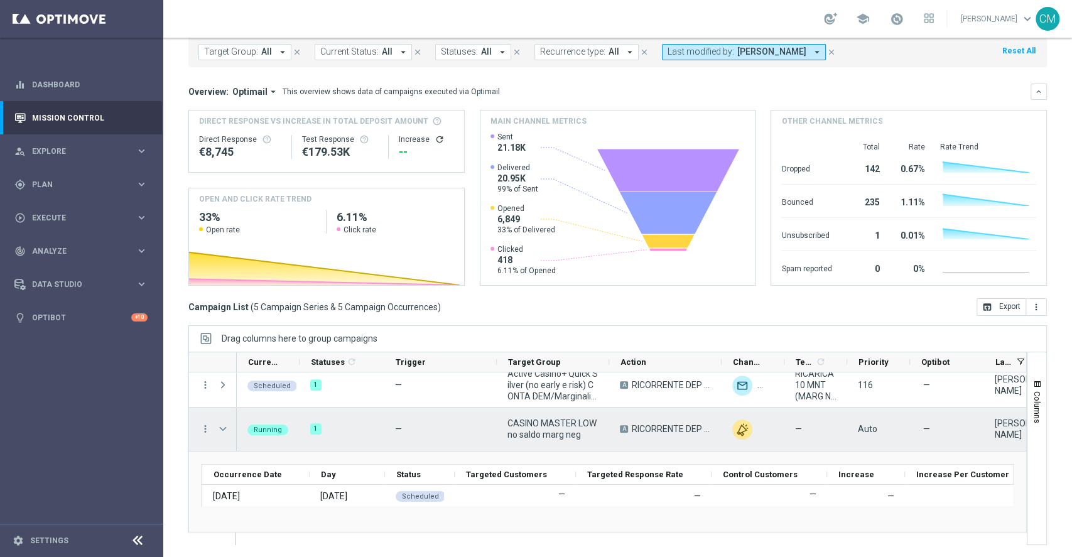
scroll to position [121, 0]
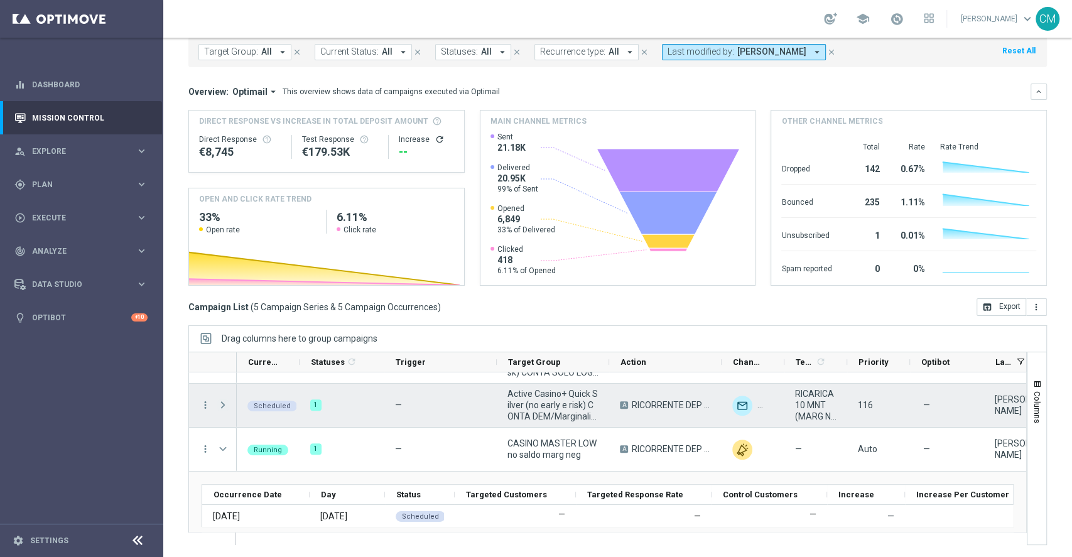
click at [224, 406] on span "Press SPACE to select this row." at bounding box center [222, 405] width 11 height 10
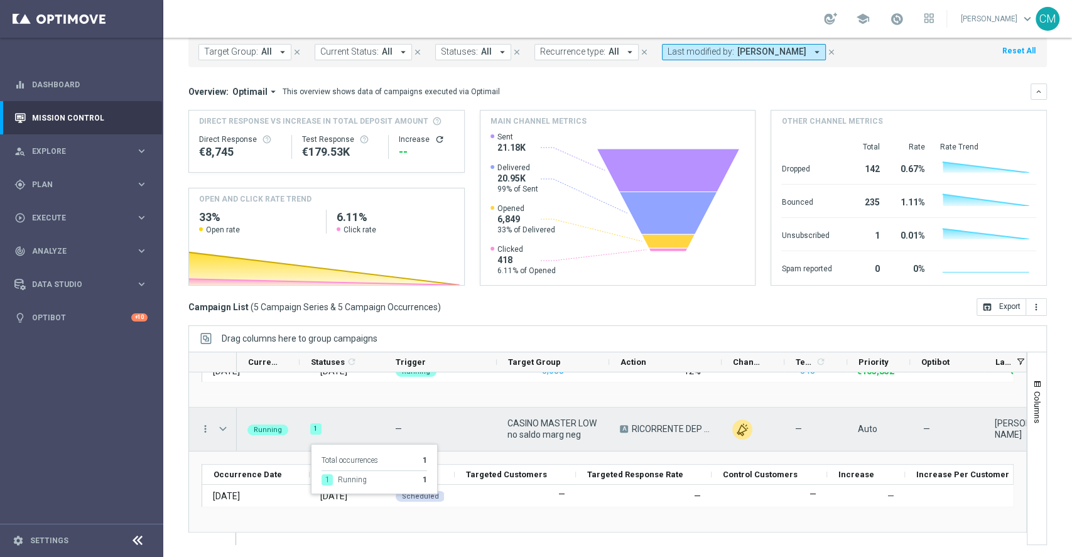
scroll to position [130, 0]
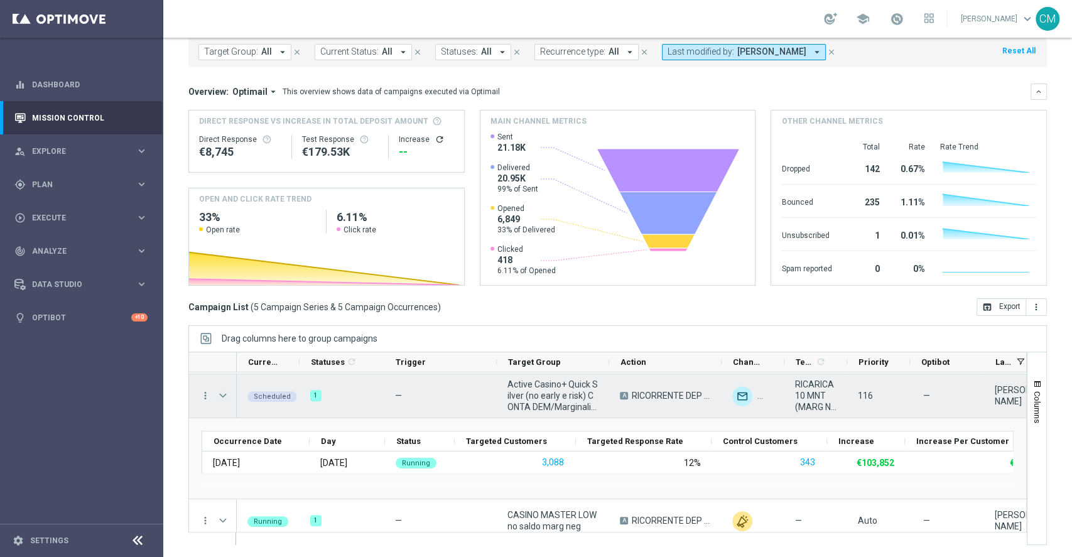
click at [225, 394] on span "Press SPACE to select this row." at bounding box center [222, 396] width 11 height 10
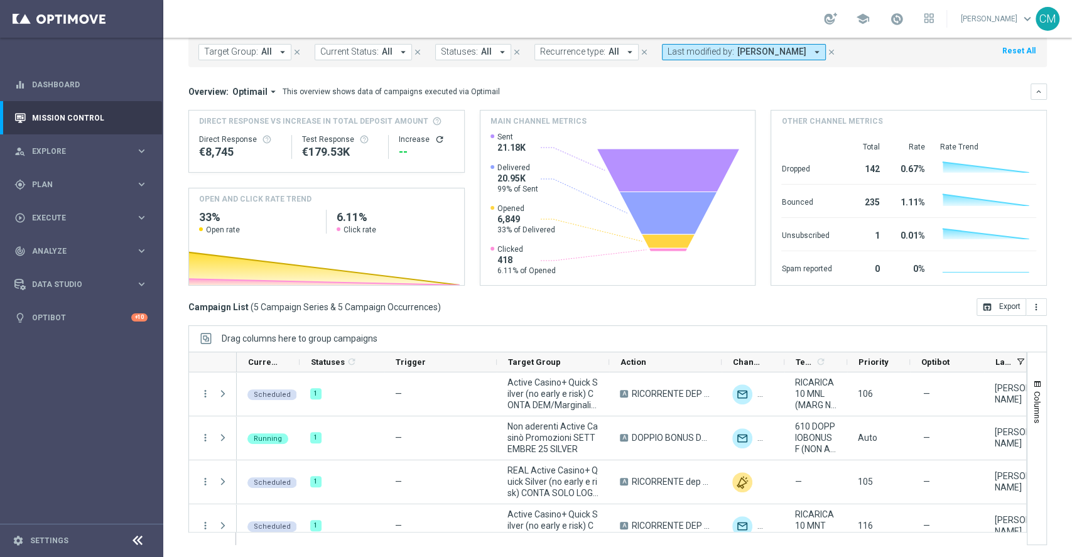
scroll to position [0, 0]
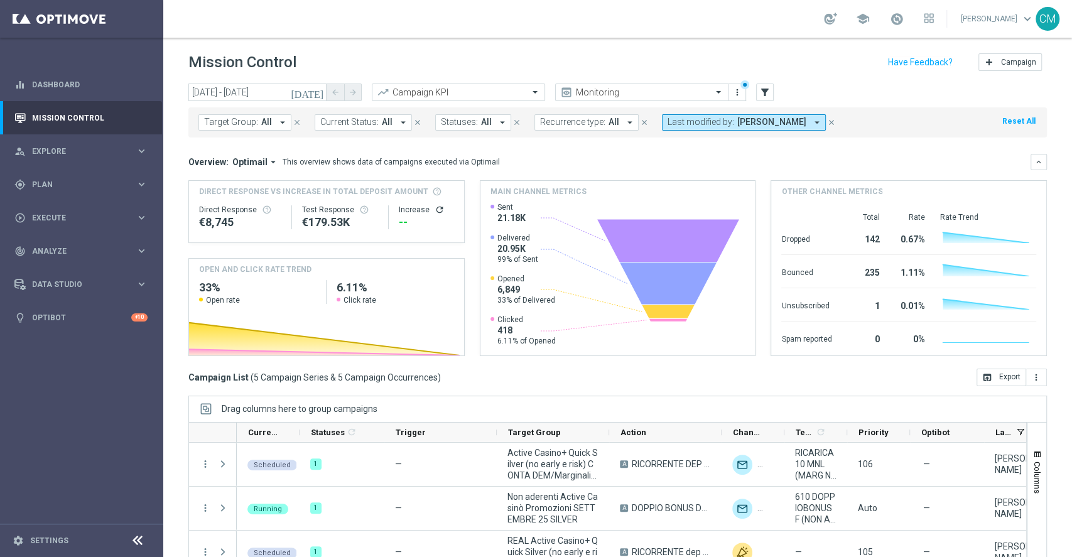
click at [316, 89] on icon "[DATE]" at bounding box center [308, 92] width 34 height 11
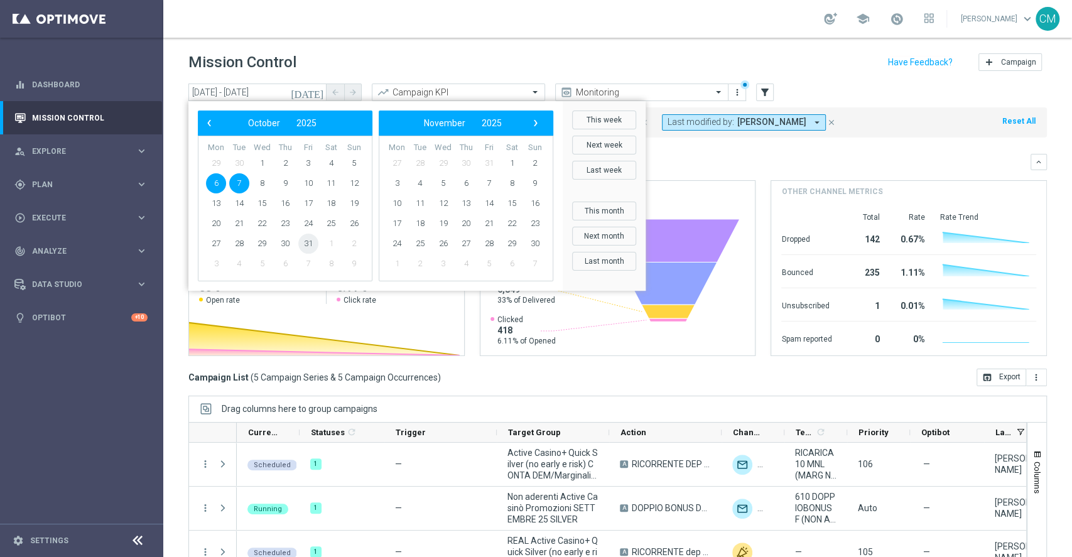
click at [315, 241] on span "31" at bounding box center [308, 244] width 20 height 20
click at [220, 181] on span "6" at bounding box center [216, 183] width 20 height 20
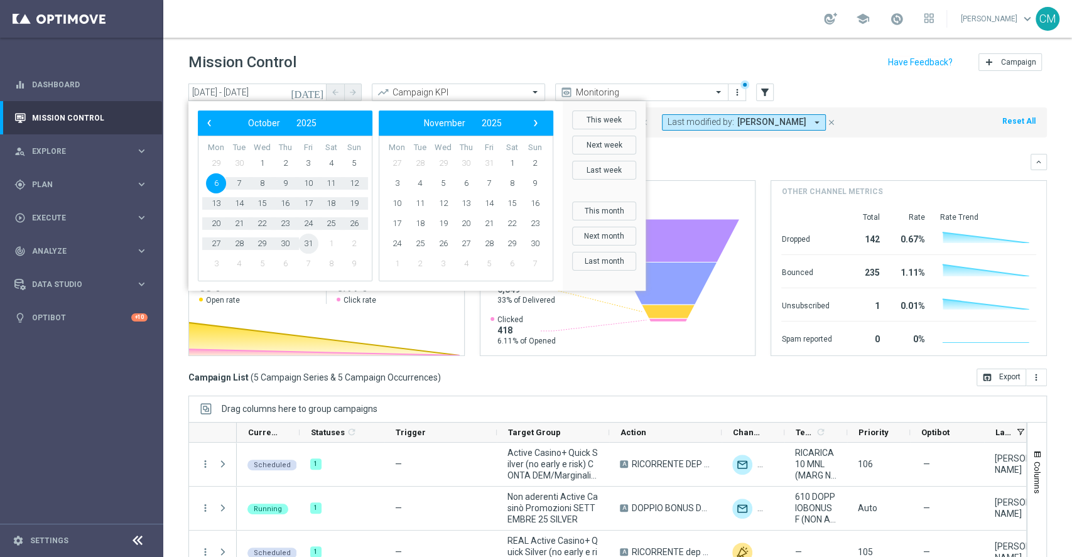
click at [314, 244] on span "31" at bounding box center [308, 244] width 20 height 20
type input "06 Oct 2025 - 31 Oct 2025"
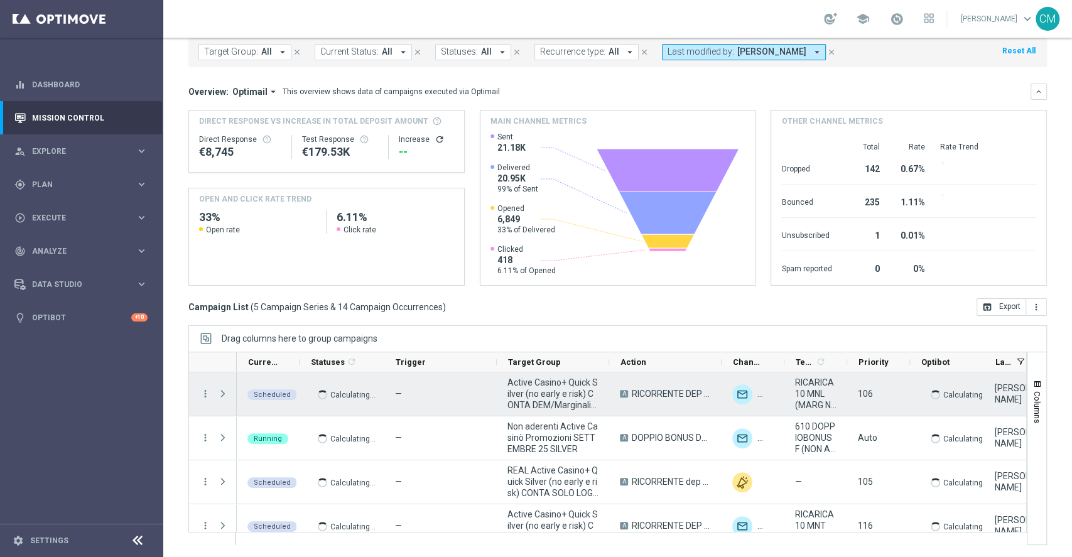
scroll to position [45, 0]
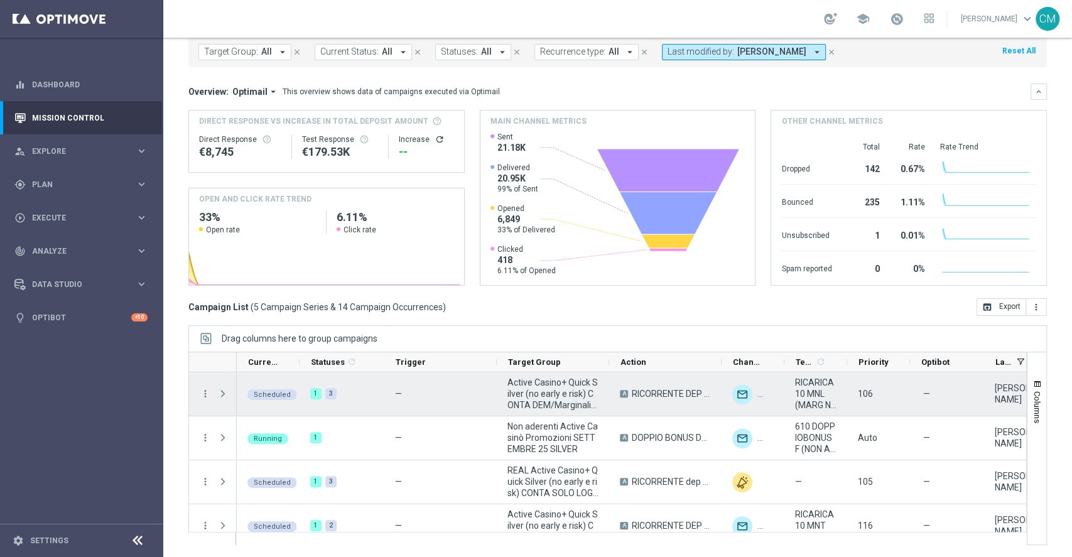
click at [219, 398] on span "Press SPACE to select this row." at bounding box center [222, 394] width 11 height 10
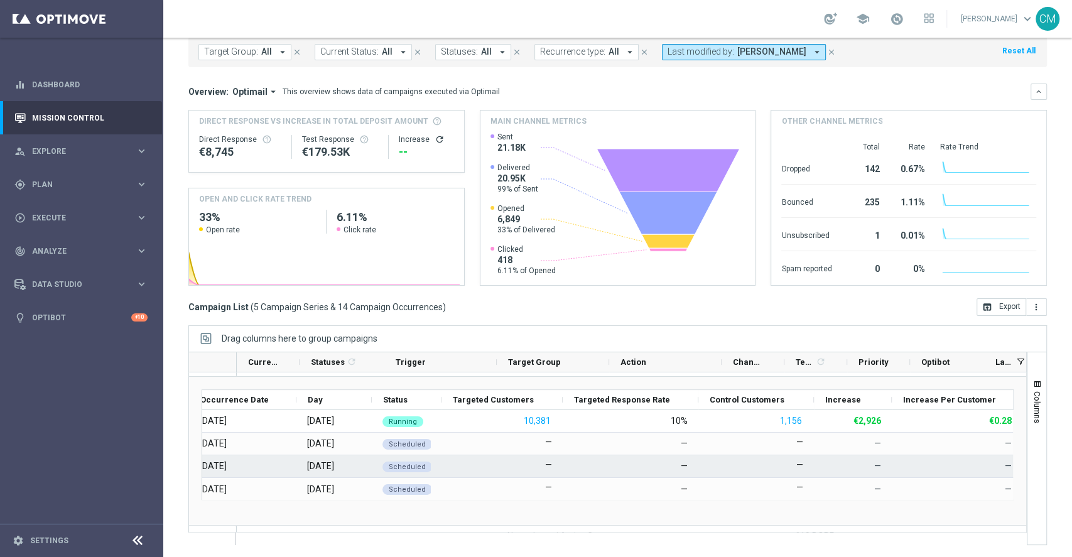
scroll to position [0, 0]
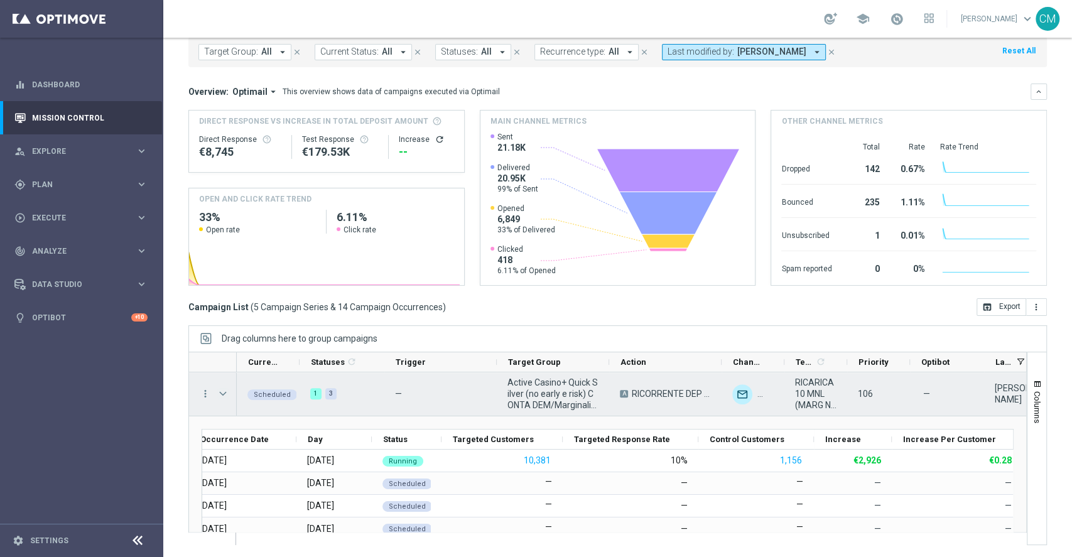
click at [221, 389] on span "Press SPACE to select this row." at bounding box center [222, 394] width 11 height 10
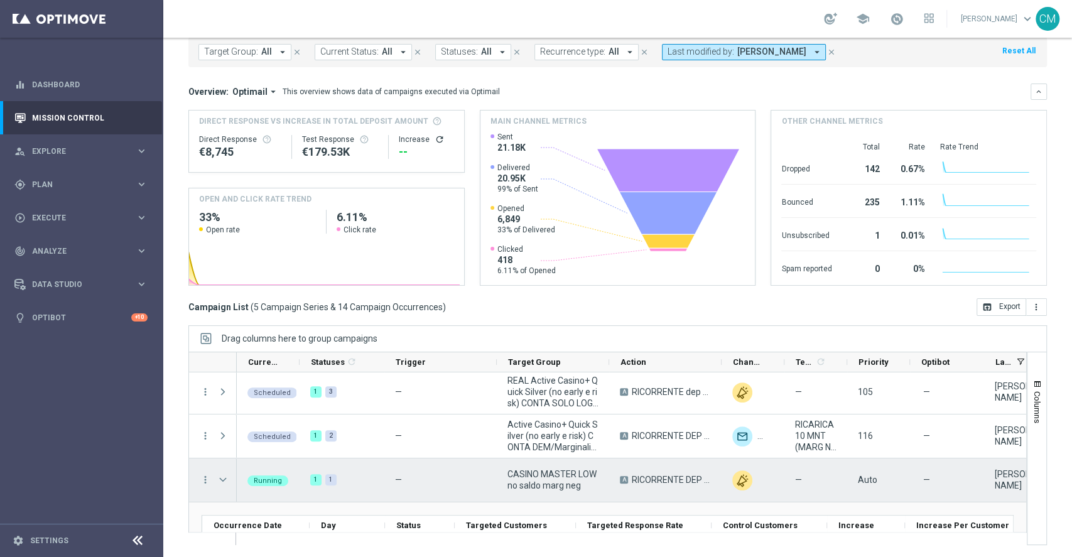
scroll to position [141, 0]
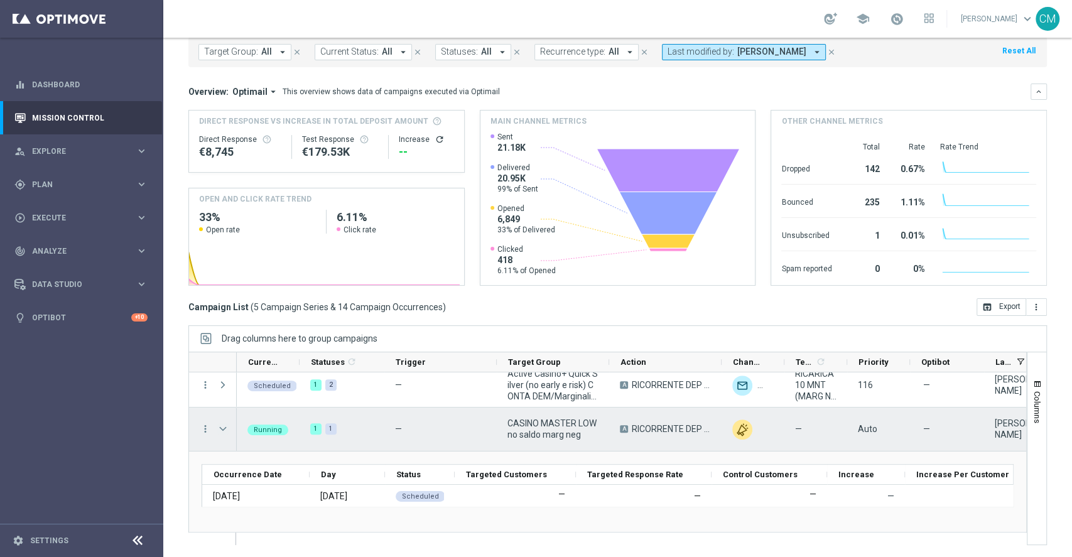
click at [220, 426] on span "Press SPACE to select this row." at bounding box center [222, 429] width 11 height 10
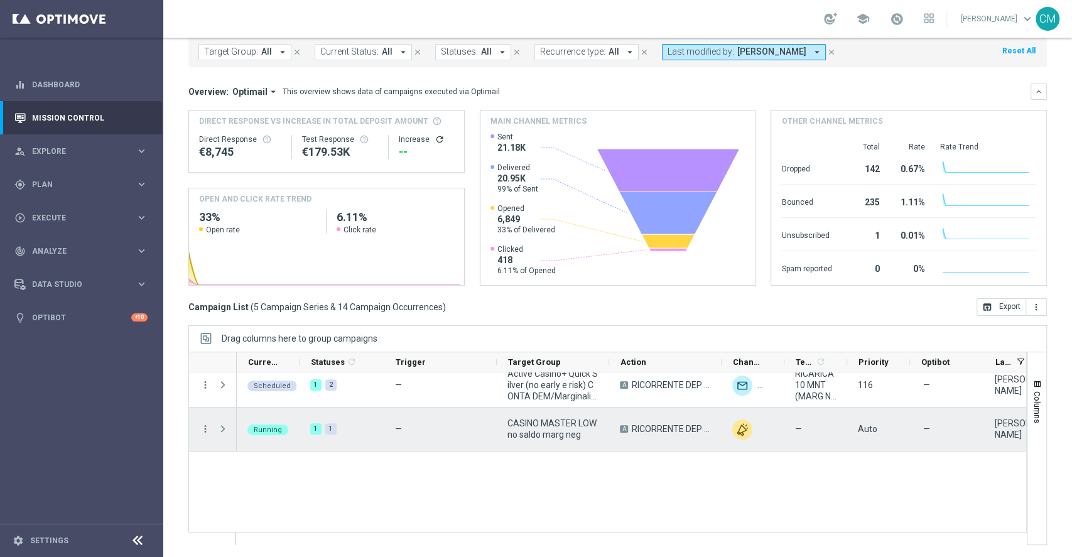
scroll to position [60, 0]
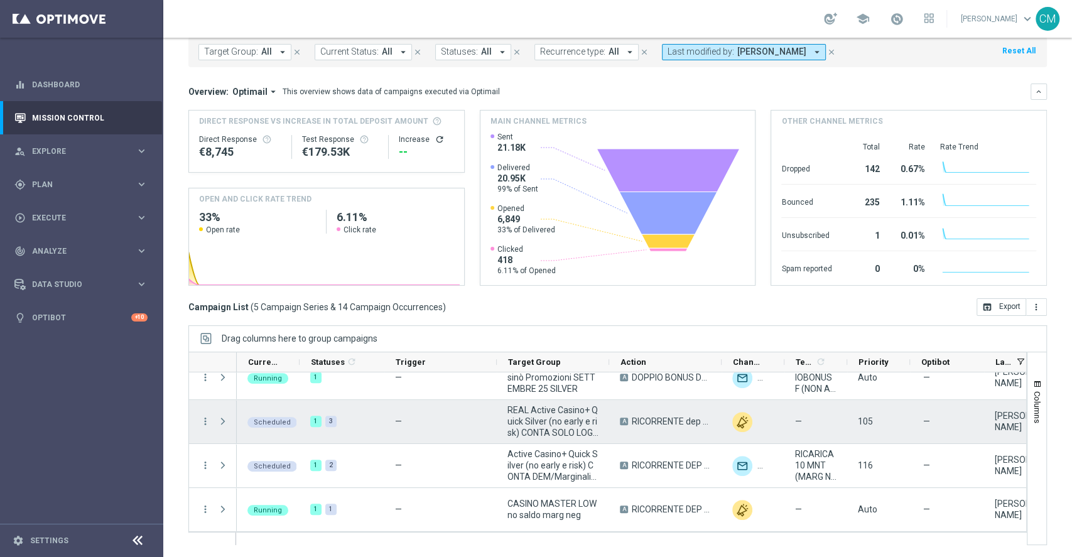
click at [220, 426] on span "Press SPACE to select this row." at bounding box center [222, 421] width 11 height 10
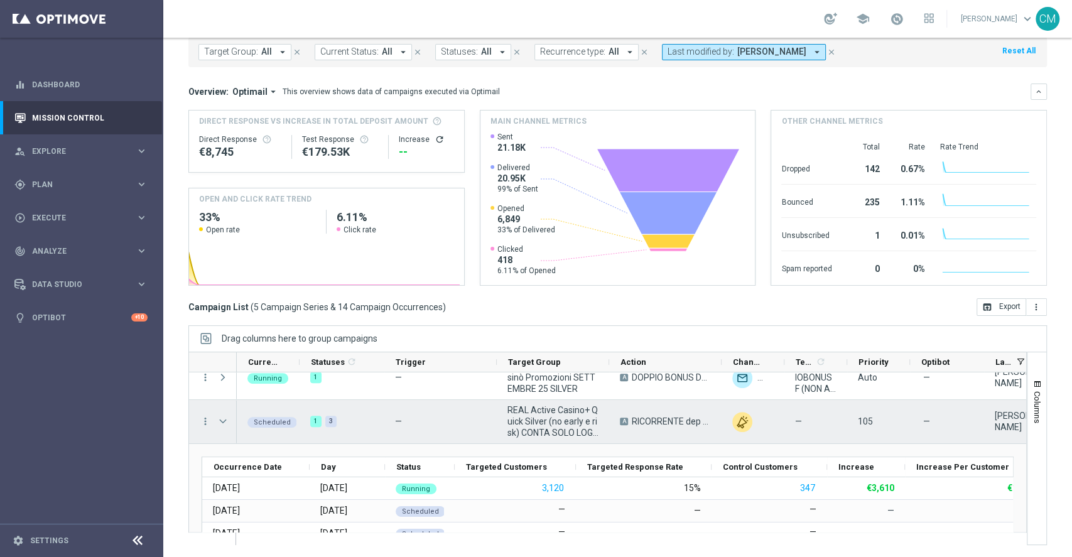
click at [220, 426] on span "Press SPACE to select this row." at bounding box center [222, 421] width 11 height 10
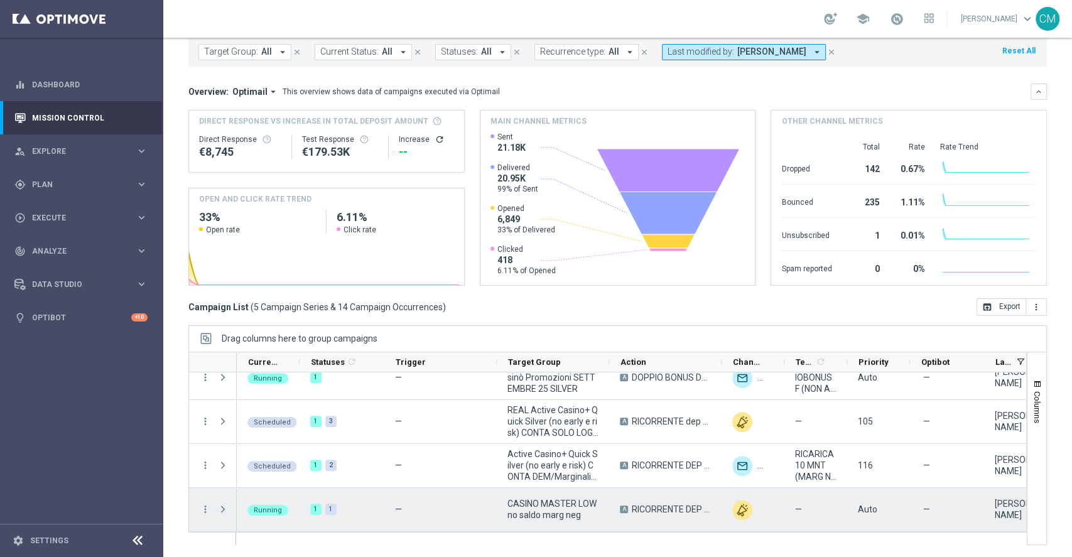
click at [226, 510] on span "Press SPACE to select this row." at bounding box center [222, 509] width 11 height 10
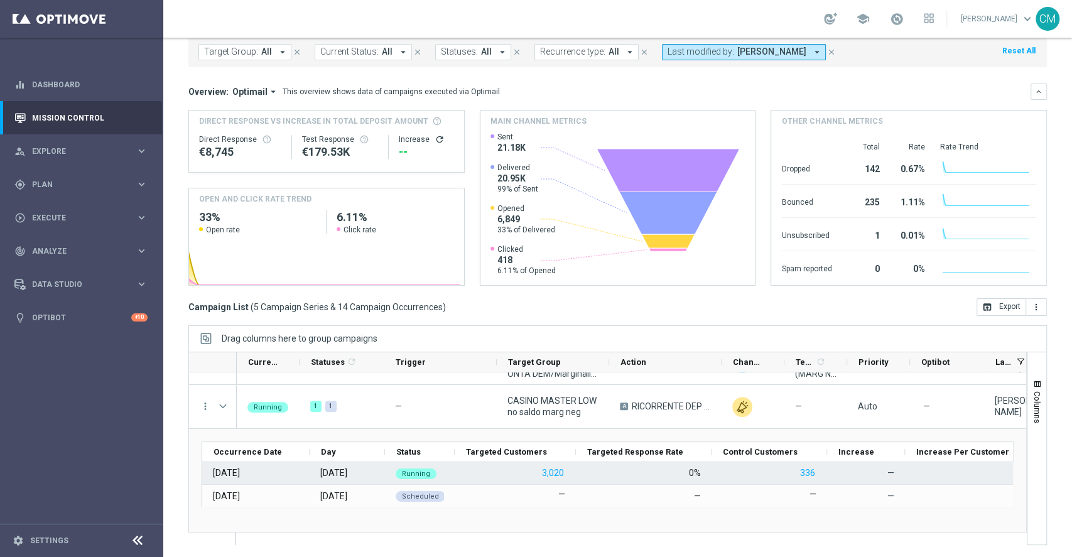
scroll to position [1, 0]
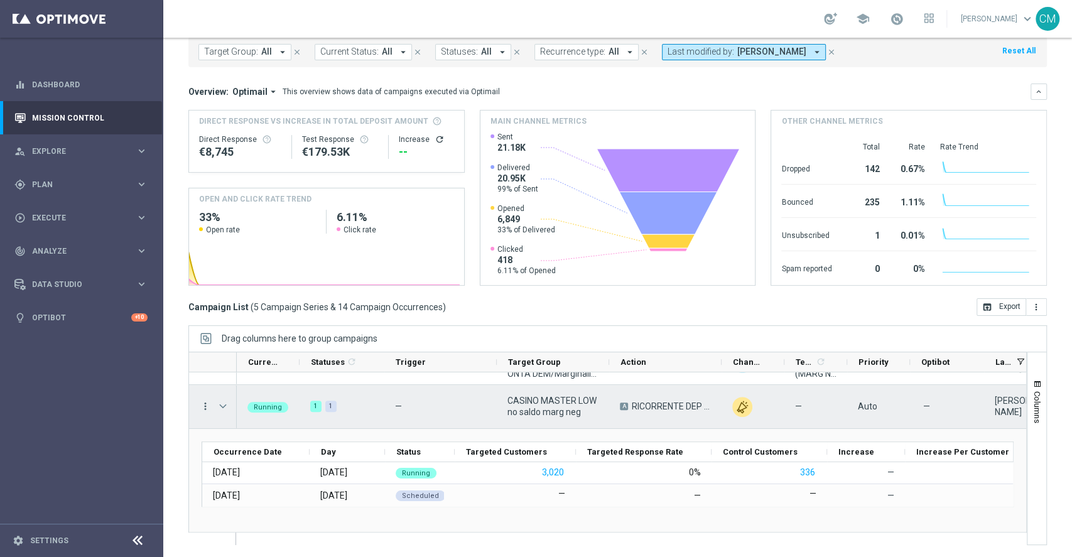
click at [206, 408] on icon "more_vert" at bounding box center [205, 406] width 11 height 11
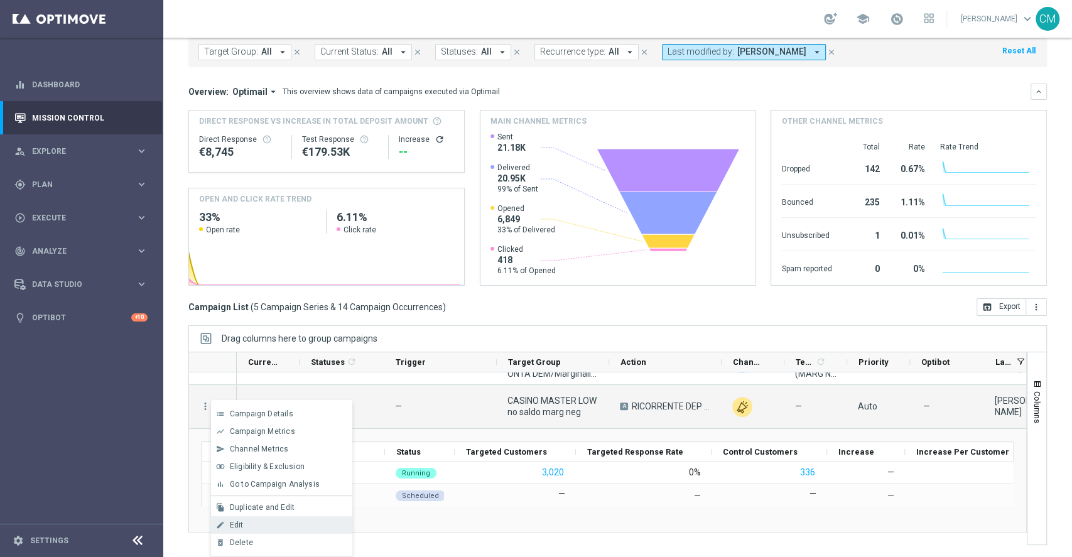
click at [239, 528] on span "Edit" at bounding box center [237, 525] width 14 height 9
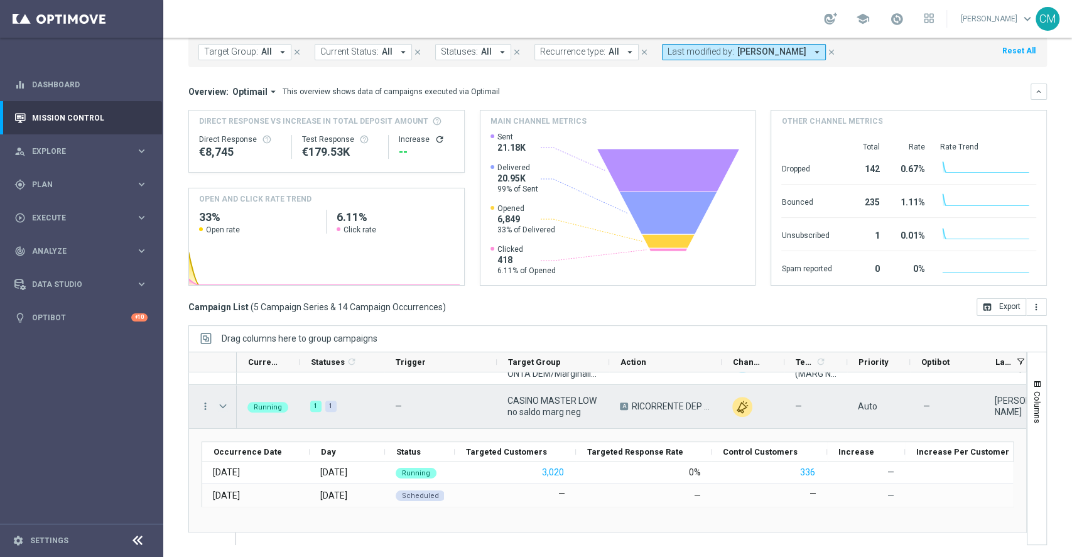
click at [223, 404] on span "Press SPACE to select this row." at bounding box center [222, 406] width 11 height 10
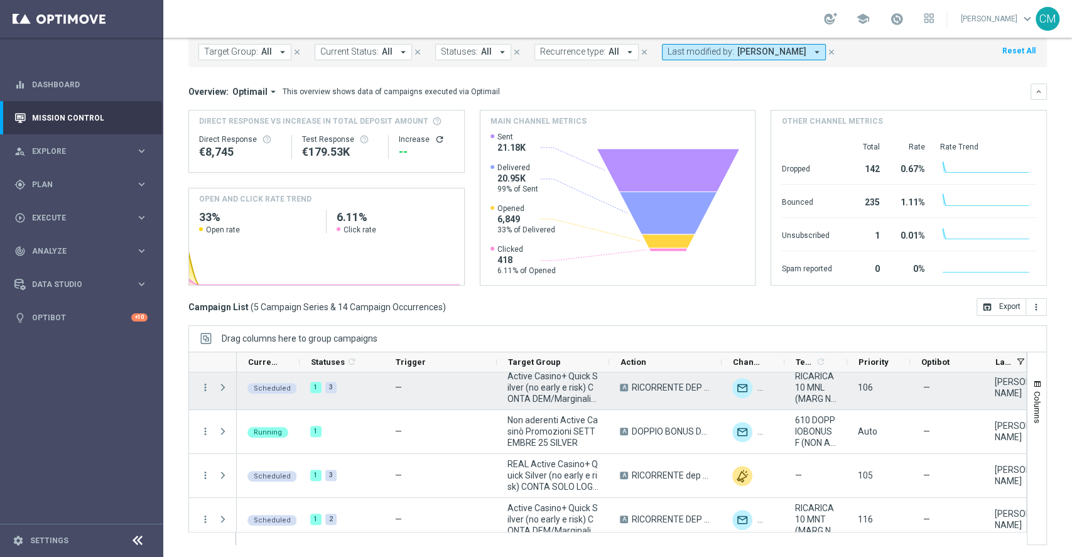
scroll to position [0, 0]
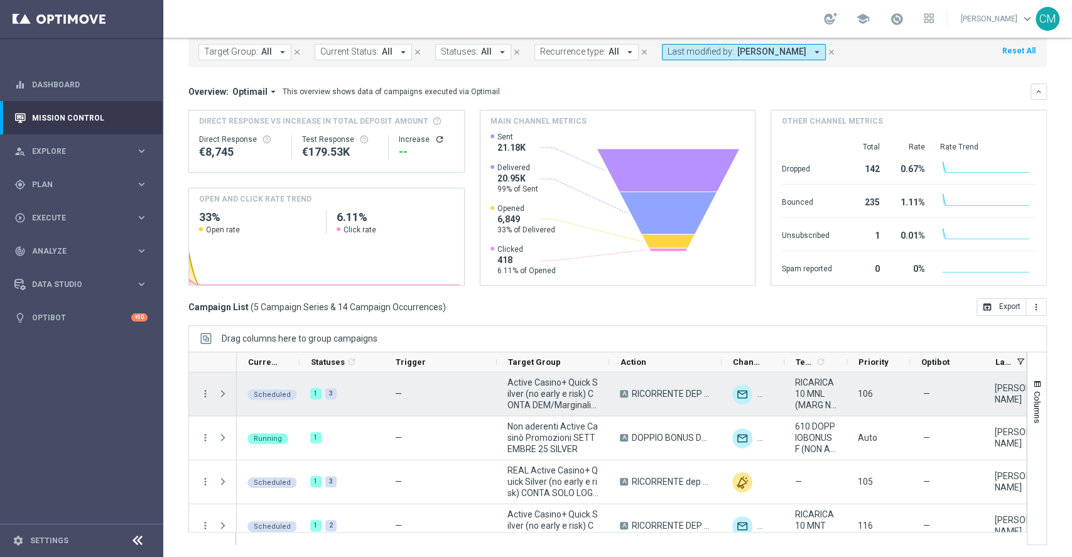
click at [222, 393] on span "Press SPACE to select this row." at bounding box center [222, 394] width 11 height 10
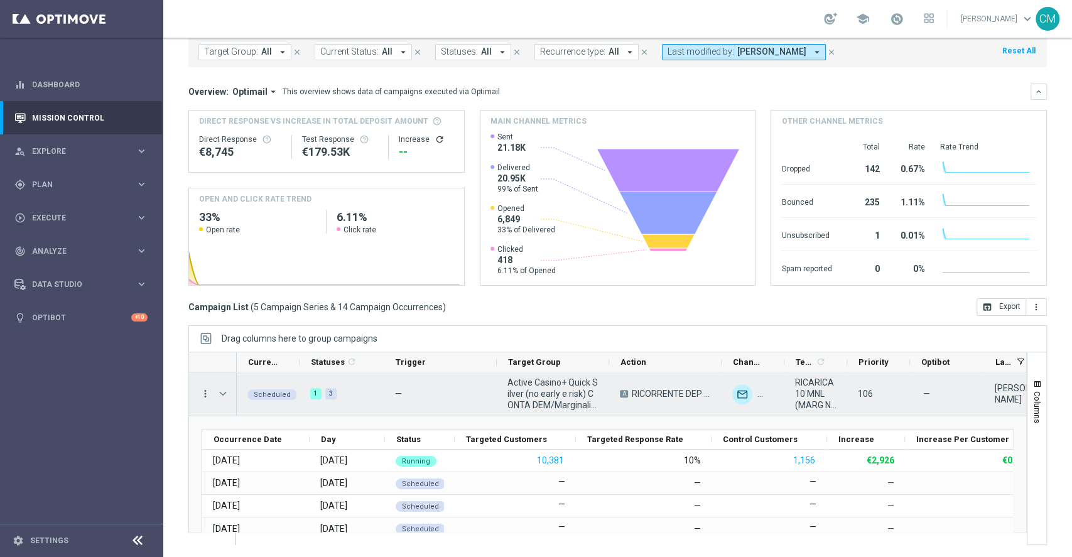
click at [205, 389] on icon "more_vert" at bounding box center [205, 393] width 11 height 11
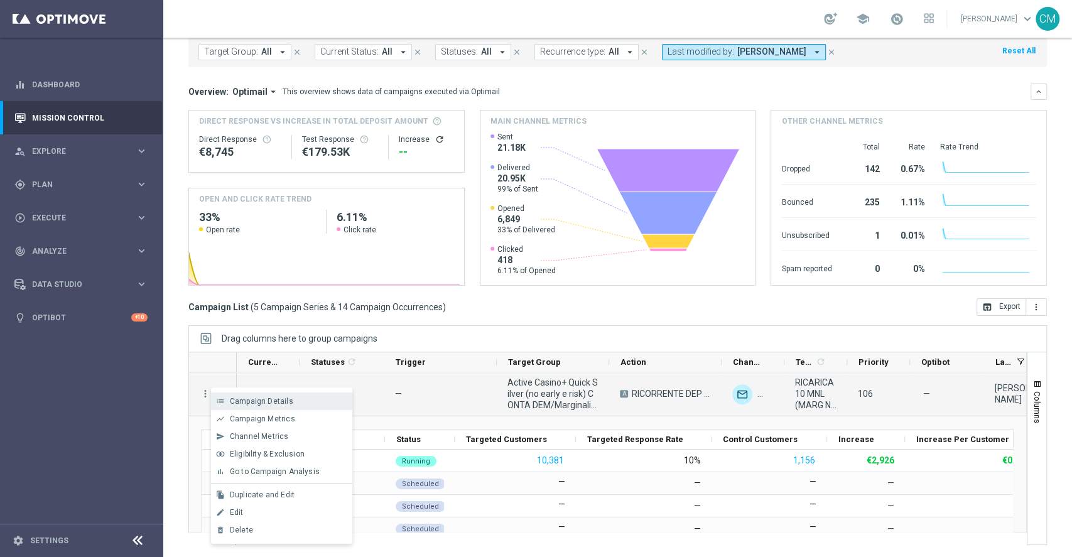
click at [251, 396] on div "list Campaign Details" at bounding box center [281, 402] width 141 height 18
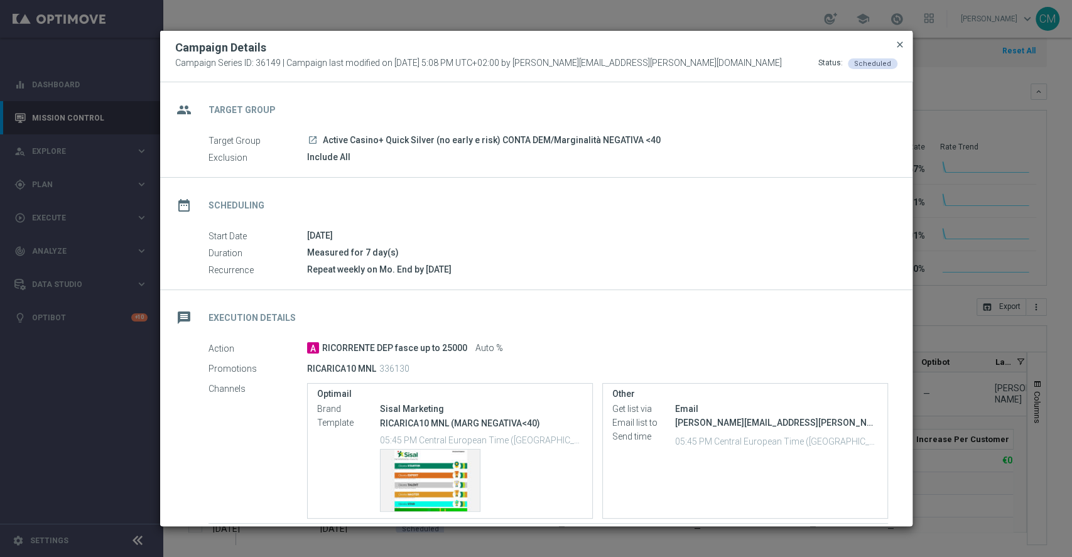
click at [896, 45] on span "close" at bounding box center [900, 45] width 10 height 10
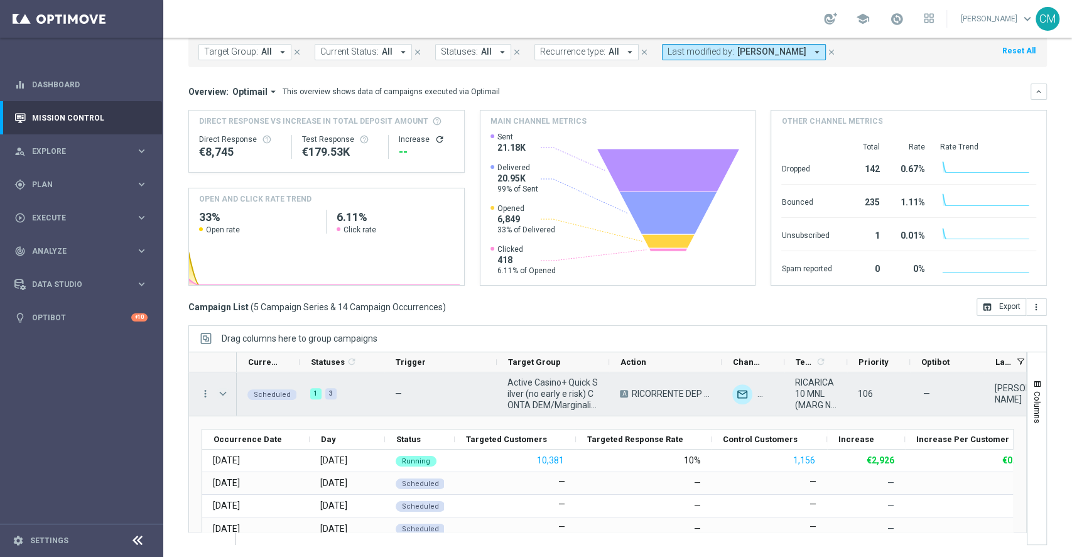
click at [222, 399] on span "Press SPACE to select this row." at bounding box center [222, 394] width 11 height 10
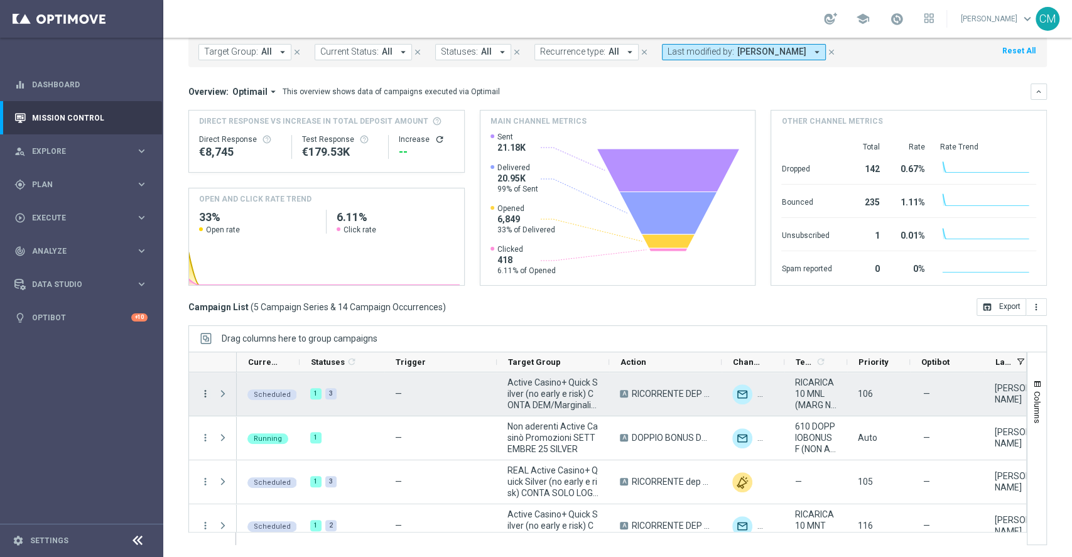
click at [207, 394] on icon "more_vert" at bounding box center [205, 393] width 11 height 11
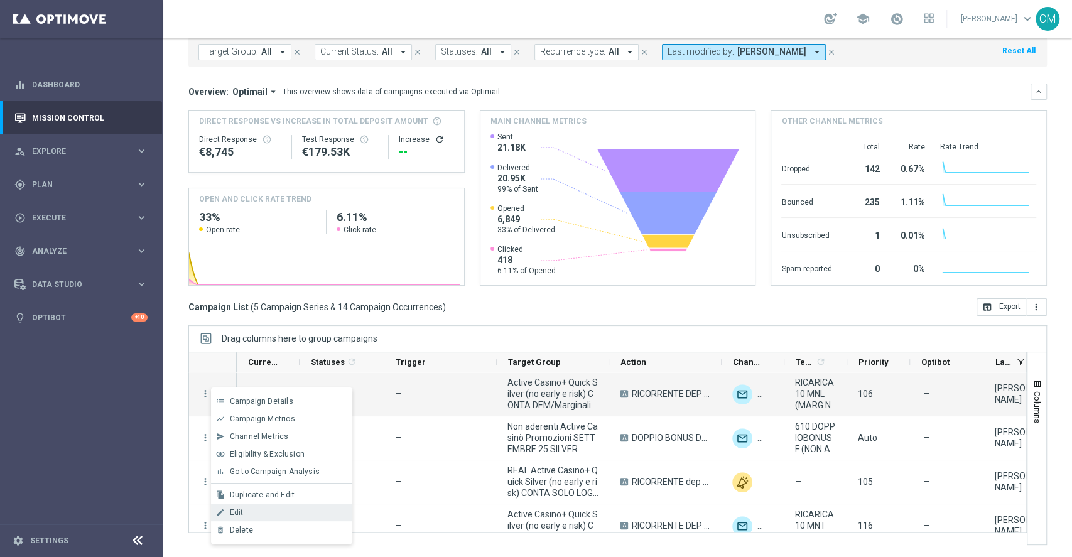
click at [246, 511] on div "Edit" at bounding box center [288, 512] width 117 height 9
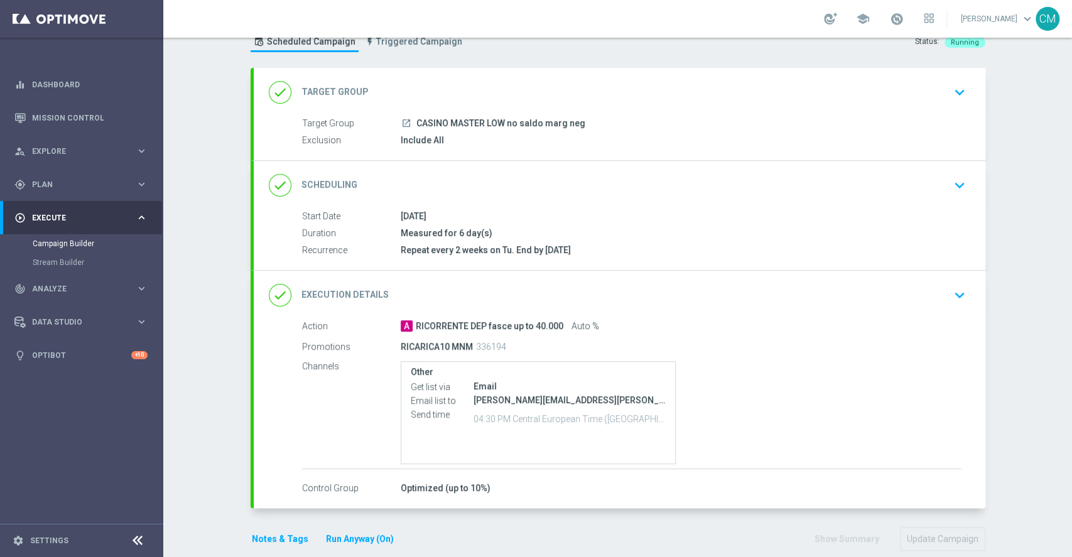
scroll to position [62, 0]
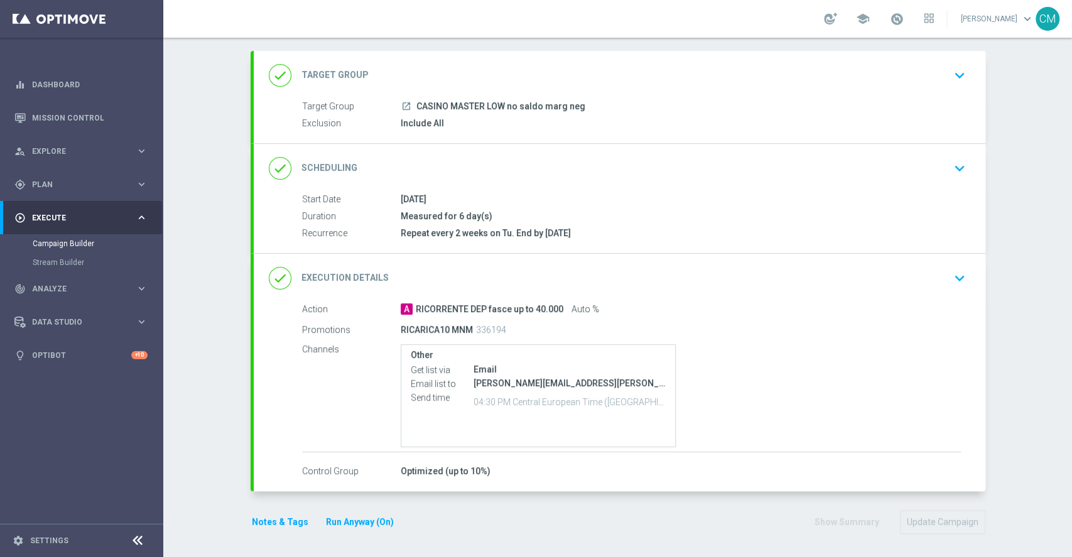
click at [626, 279] on div "done Execution Details keyboard_arrow_down" at bounding box center [620, 278] width 702 height 24
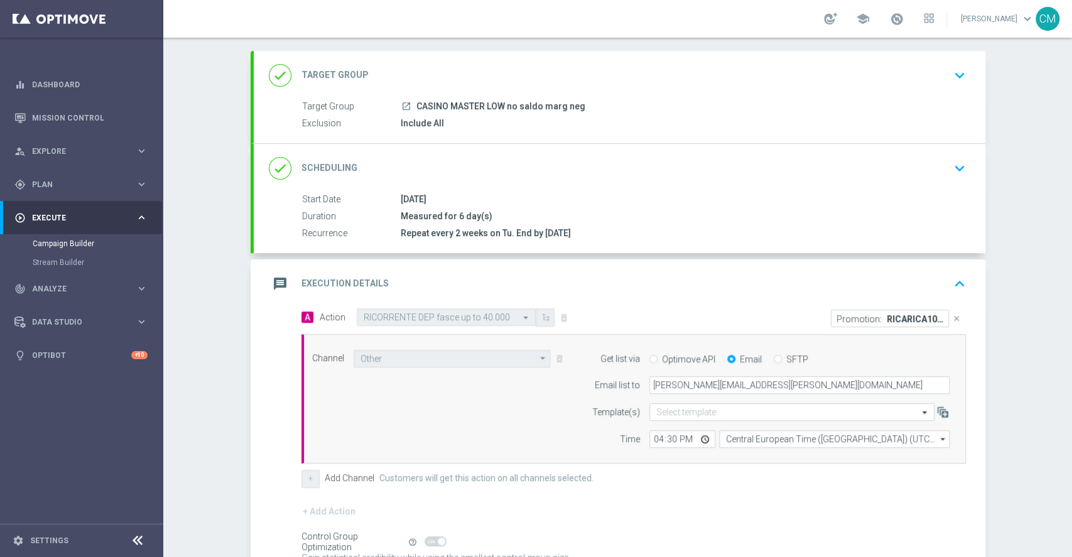
click at [600, 173] on div "done Scheduling keyboard_arrow_down" at bounding box center [620, 168] width 702 height 24
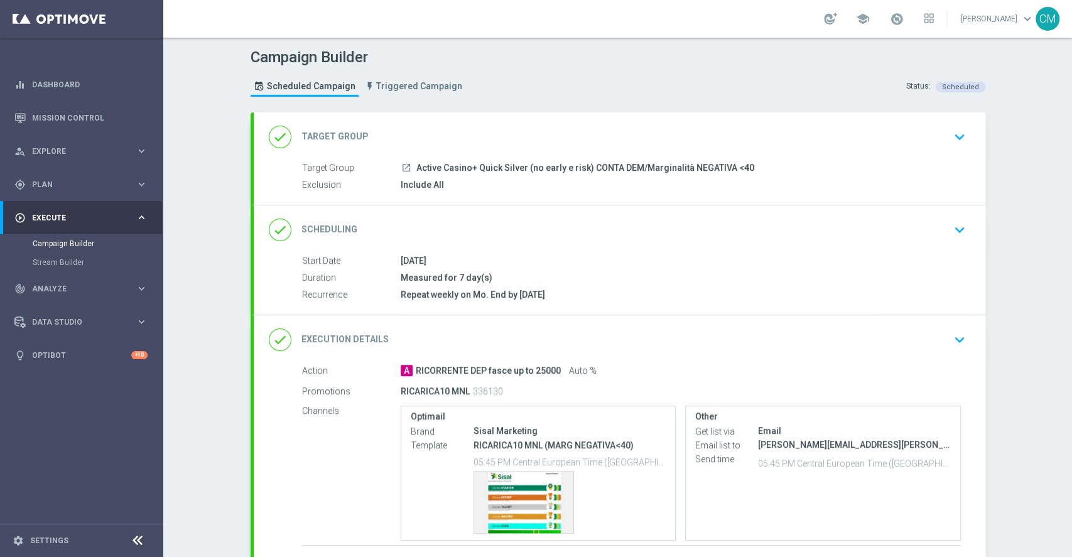
click at [544, 222] on div "done Scheduling keyboard_arrow_down" at bounding box center [620, 230] width 702 height 24
